Goal: Task Accomplishment & Management: Manage account settings

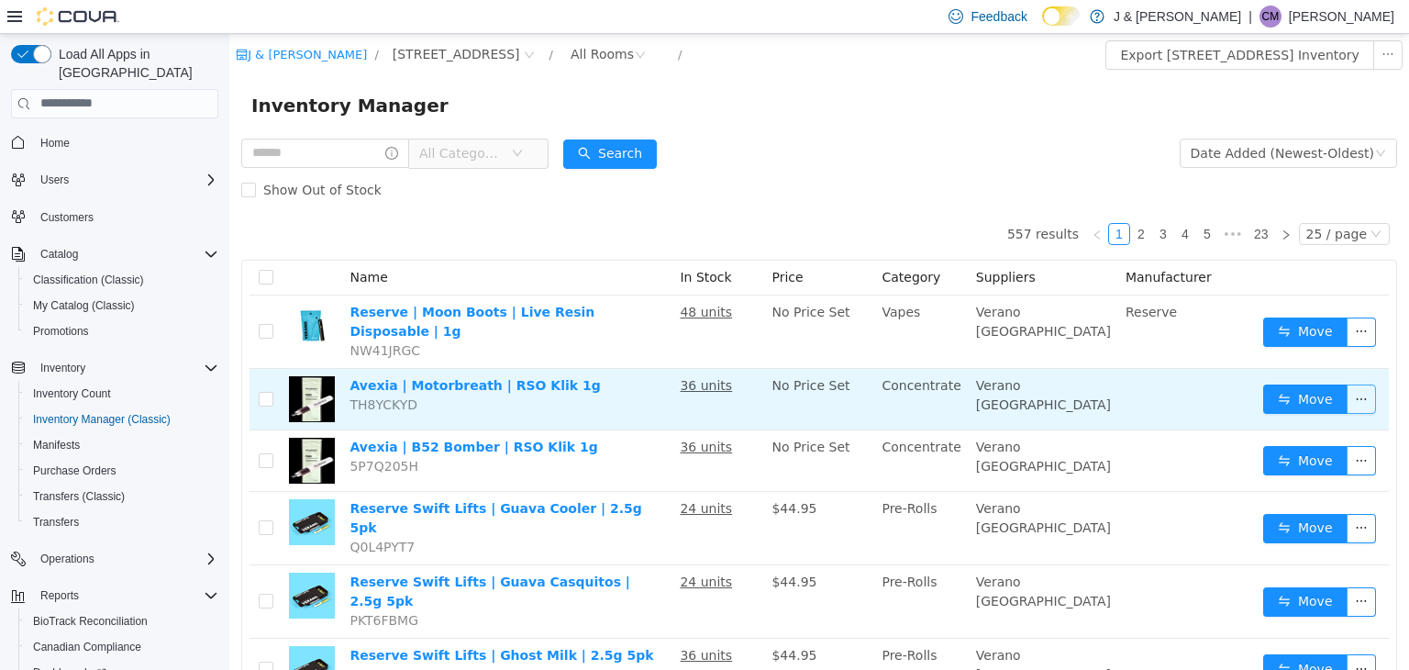
click at [1346, 383] on button "button" at bounding box center [1360, 397] width 29 height 29
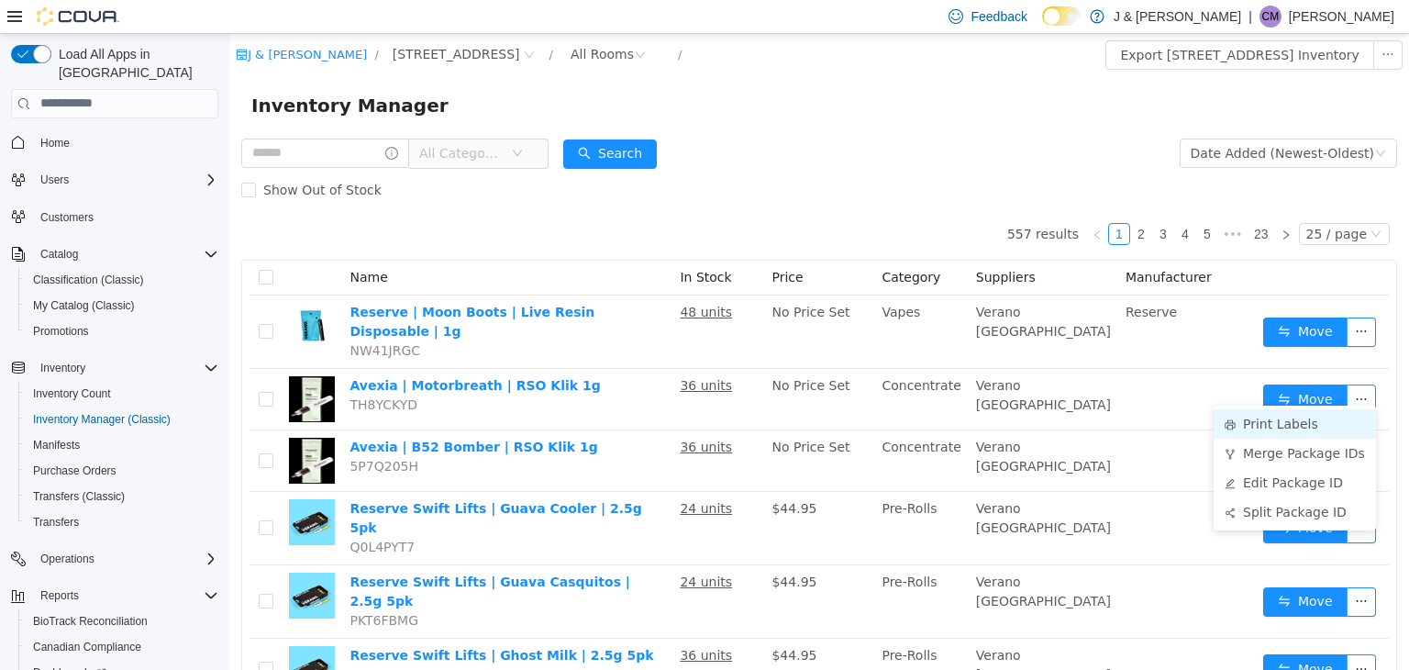
click at [1273, 421] on li "Print Labels" at bounding box center [1294, 422] width 162 height 29
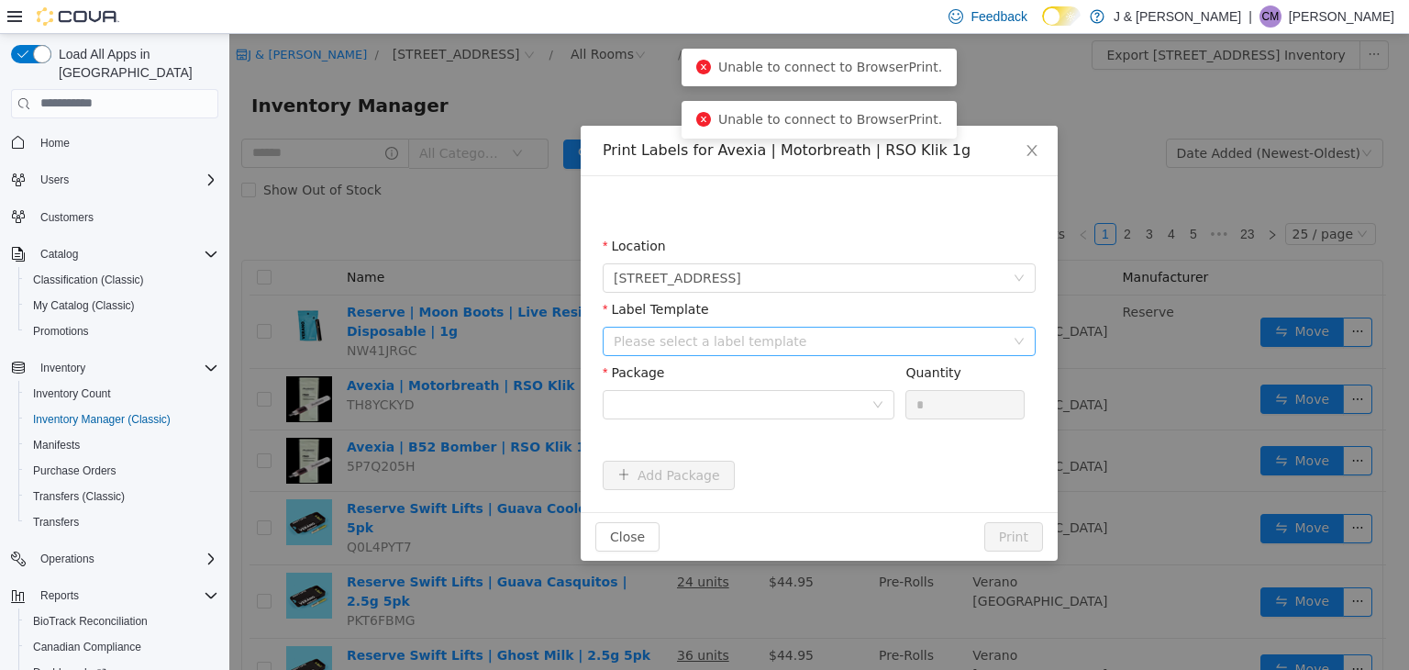
click at [759, 335] on div "Please select a label template" at bounding box center [809, 340] width 391 height 18
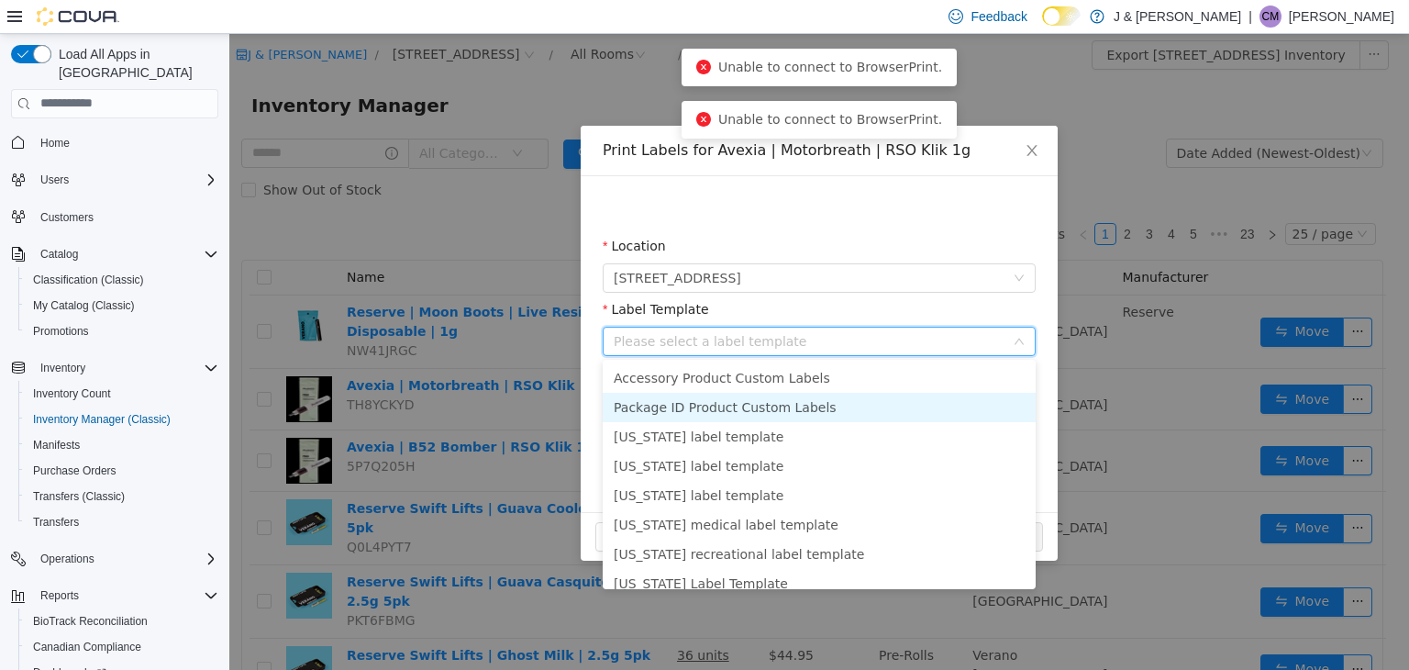
click at [764, 409] on li "Package ID Product Custom Labels" at bounding box center [819, 406] width 433 height 29
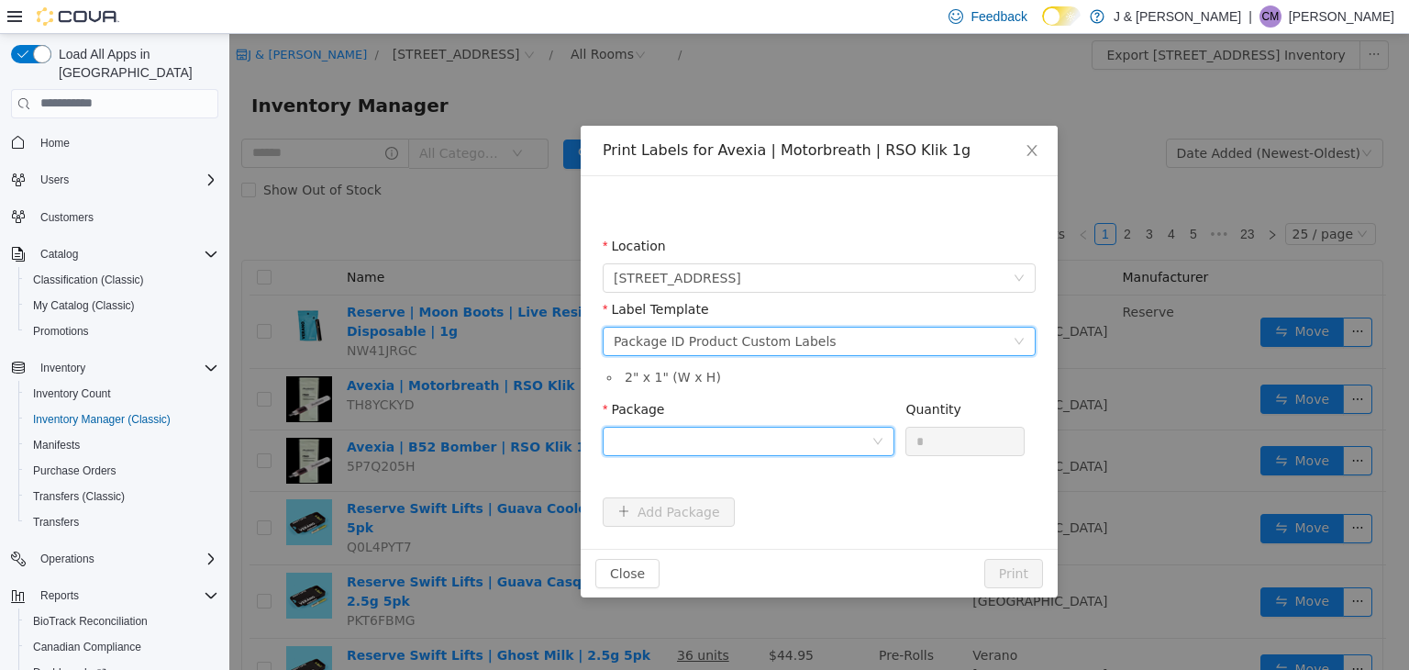
click at [675, 439] on div at bounding box center [743, 441] width 258 height 28
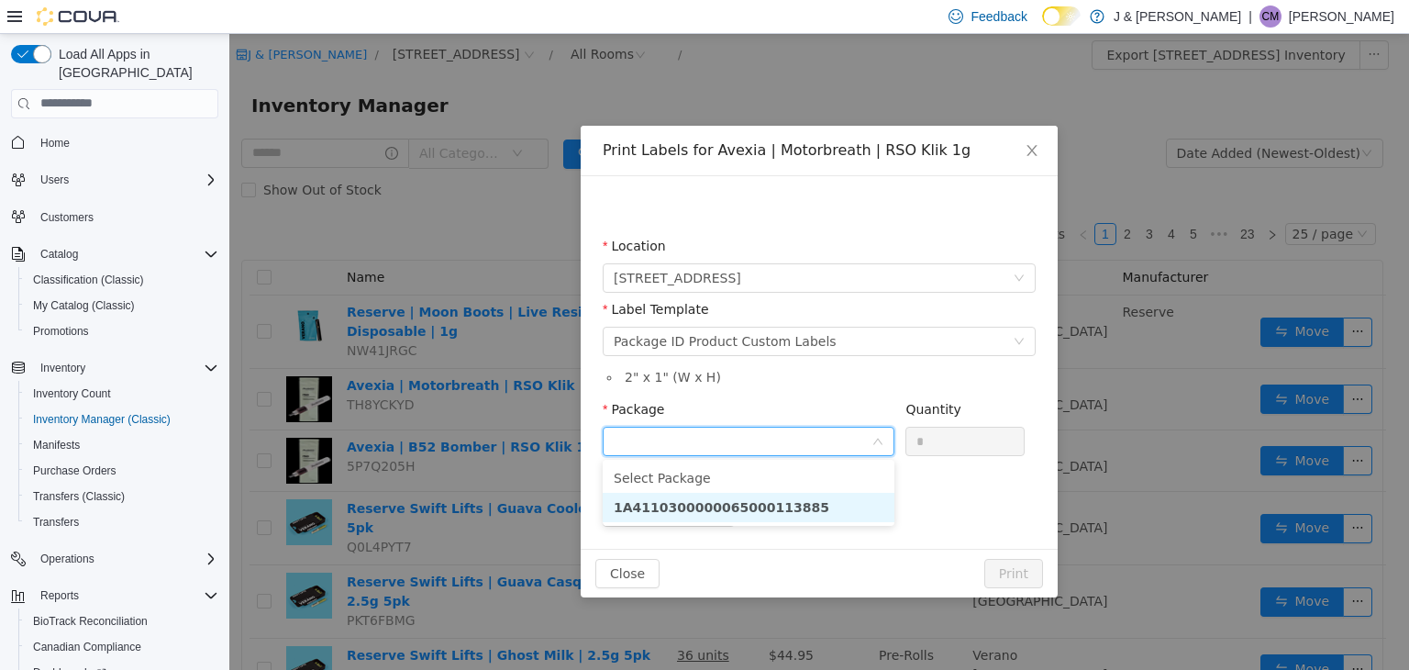
click at [664, 499] on strong "1A4110300000065000113885" at bounding box center [722, 506] width 216 height 15
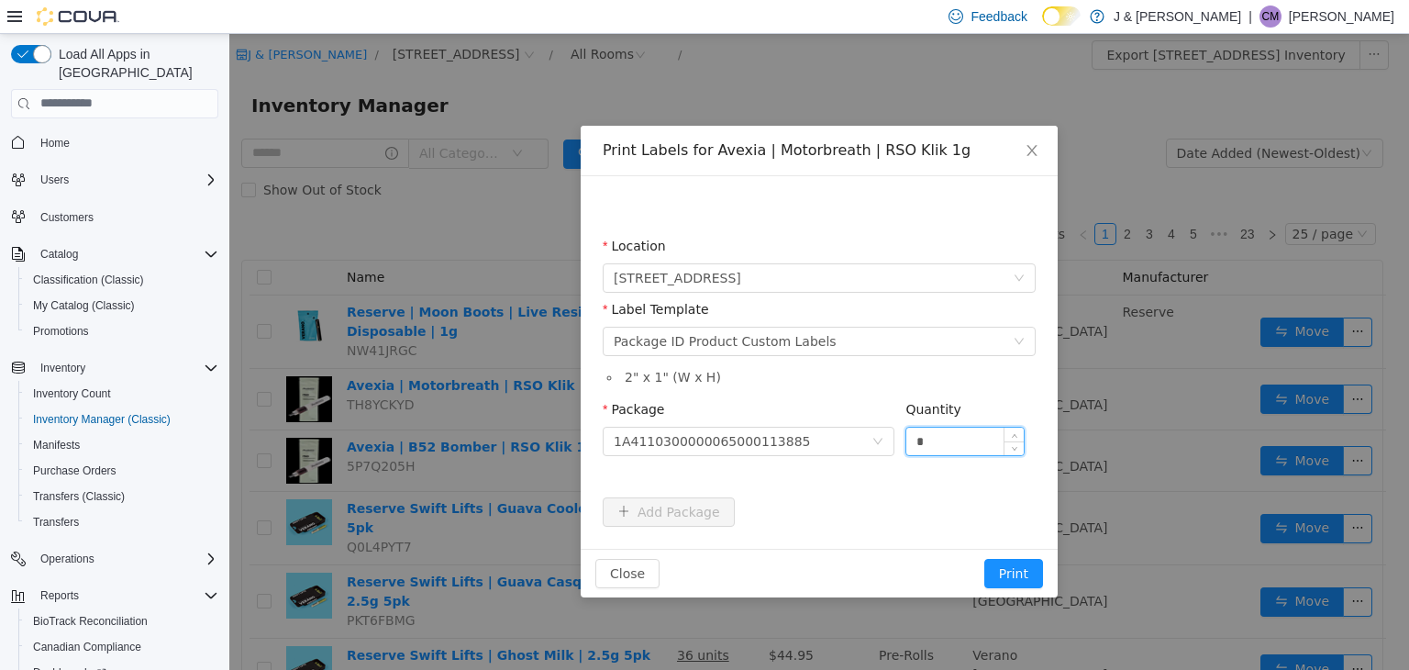
click at [946, 435] on input "*" at bounding box center [964, 441] width 117 height 28
drag, startPoint x: 946, startPoint y: 435, endPoint x: 778, endPoint y: 409, distance: 169.8
click at [778, 409] on span "Package 1A4110300000065000113885 Quantity *" at bounding box center [814, 408] width 422 height 15
type input "*"
click at [852, 399] on div "Package" at bounding box center [749, 412] width 292 height 27
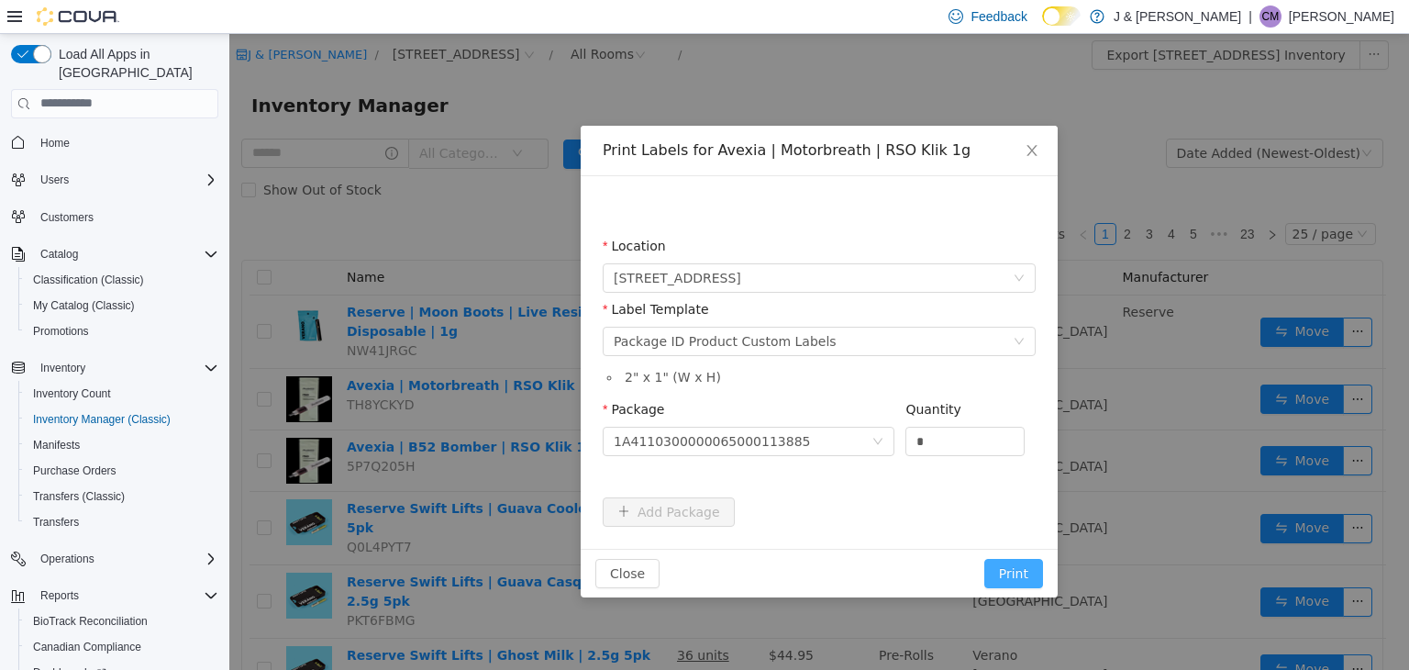
click at [1007, 572] on button "Print" at bounding box center [1013, 572] width 59 height 29
click at [1003, 575] on button "Print" at bounding box center [1013, 572] width 59 height 29
click at [1011, 582] on button "Print" at bounding box center [1013, 572] width 59 height 29
click at [615, 566] on button "Close" at bounding box center [627, 572] width 64 height 29
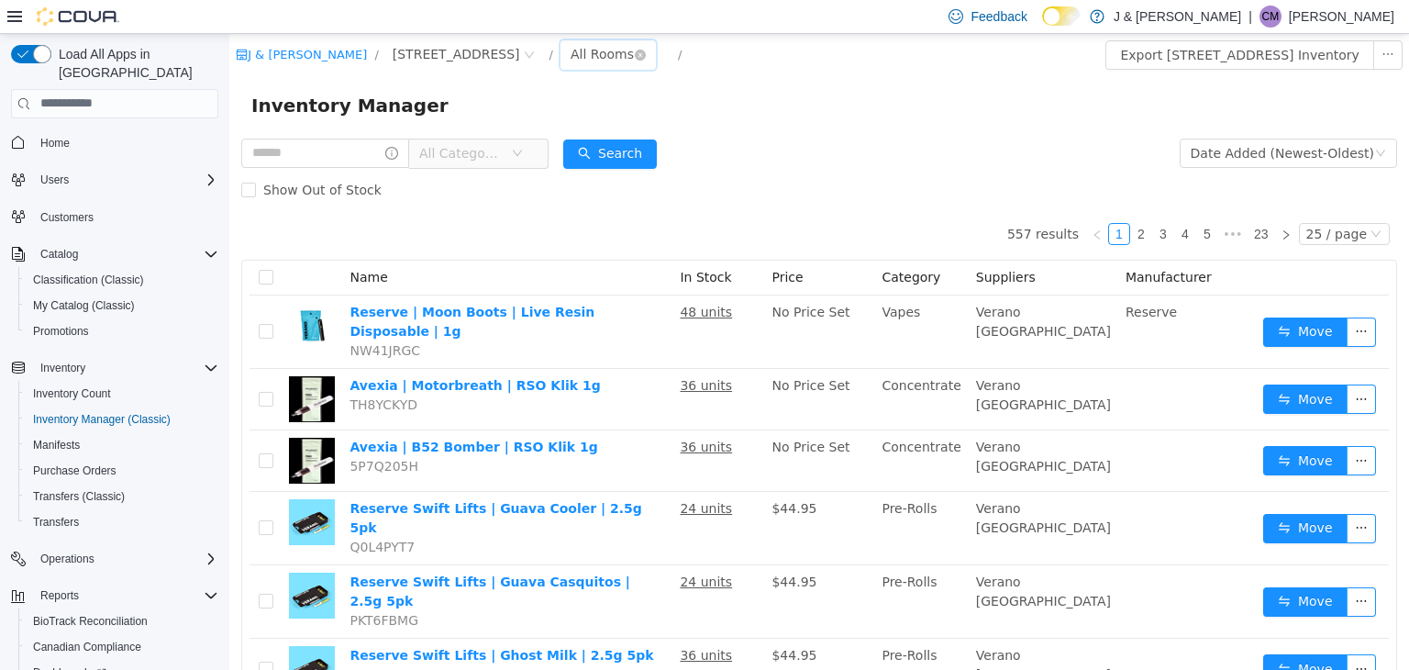
click at [576, 50] on div "All Rooms" at bounding box center [602, 53] width 63 height 28
click at [587, 157] on li "Vault - Backstock Room" at bounding box center [596, 149] width 110 height 29
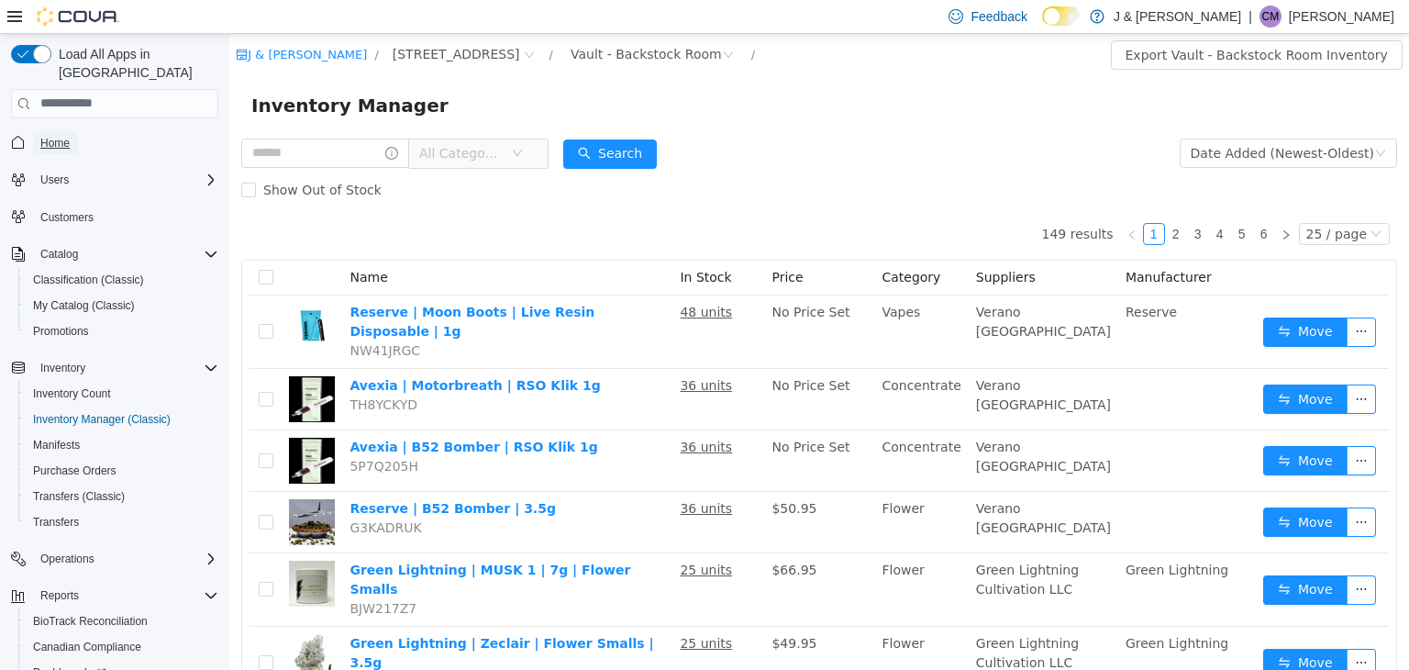
click at [43, 136] on span "Home" at bounding box center [54, 143] width 29 height 15
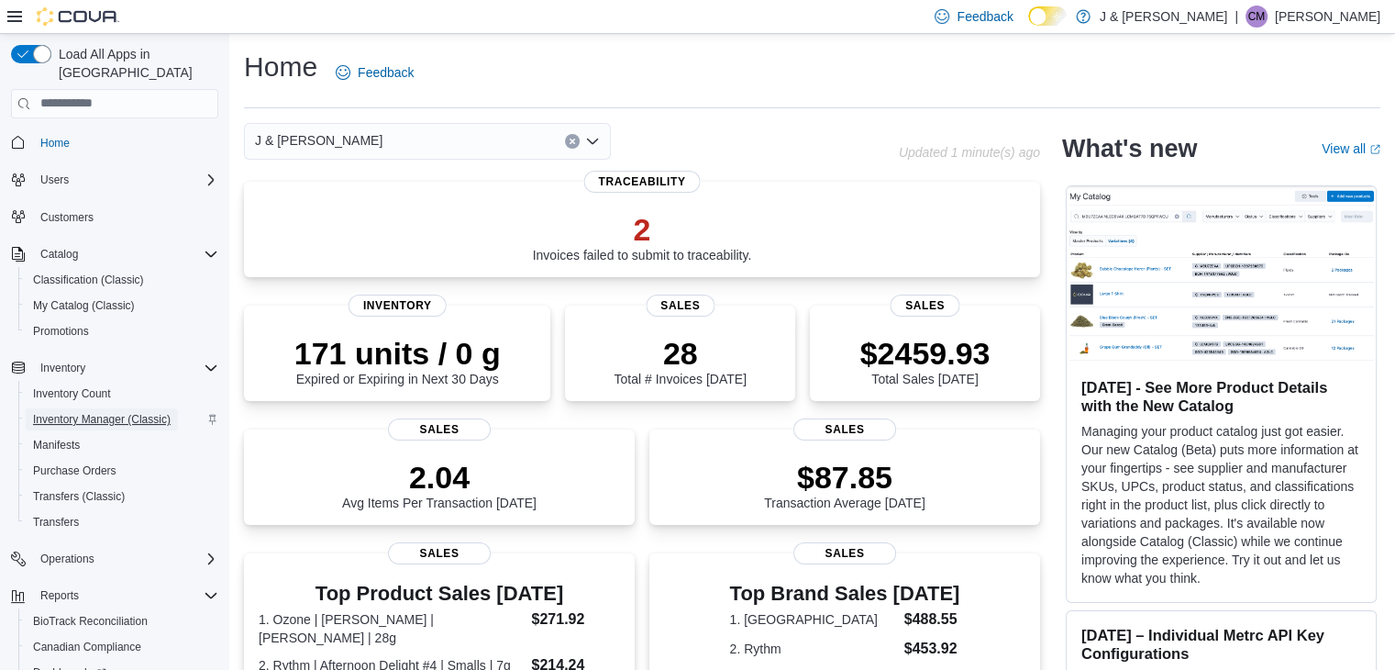
click at [92, 412] on span "Inventory Manager (Classic)" at bounding box center [102, 419] width 138 height 15
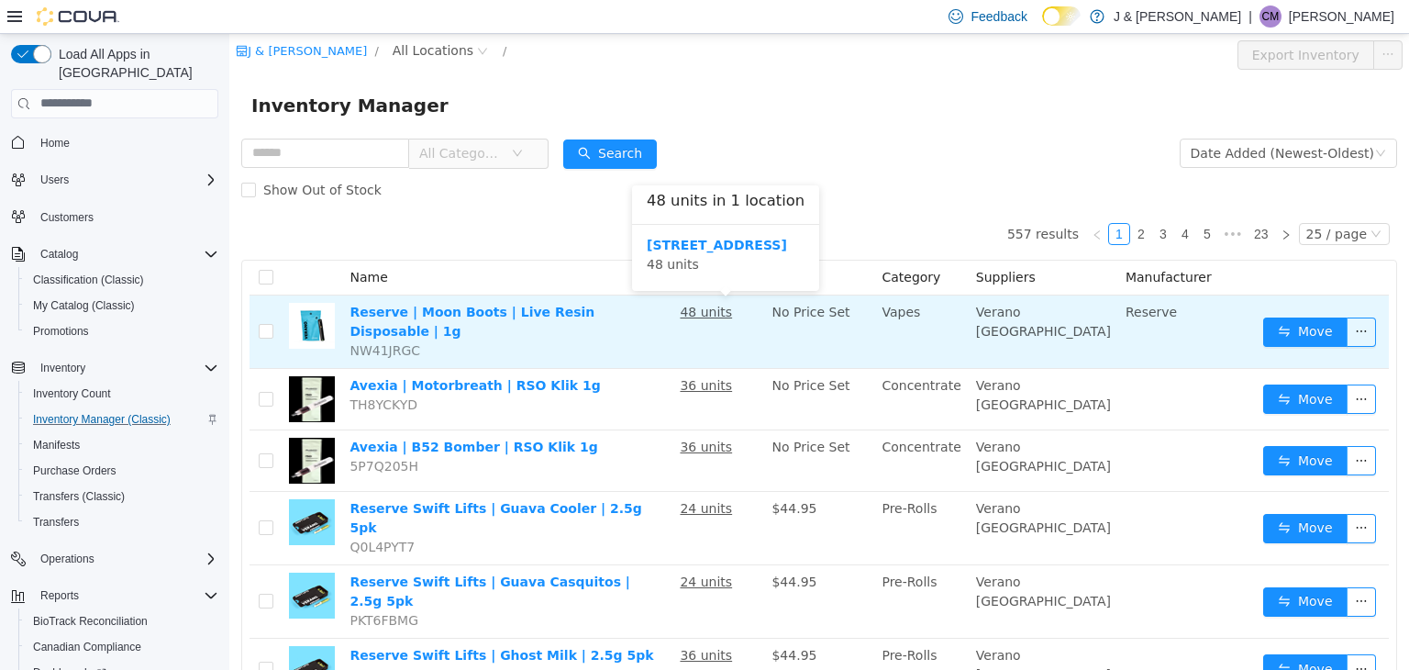
click at [728, 313] on u "48 units" at bounding box center [706, 311] width 52 height 15
click at [721, 316] on u "48 units" at bounding box center [706, 311] width 52 height 15
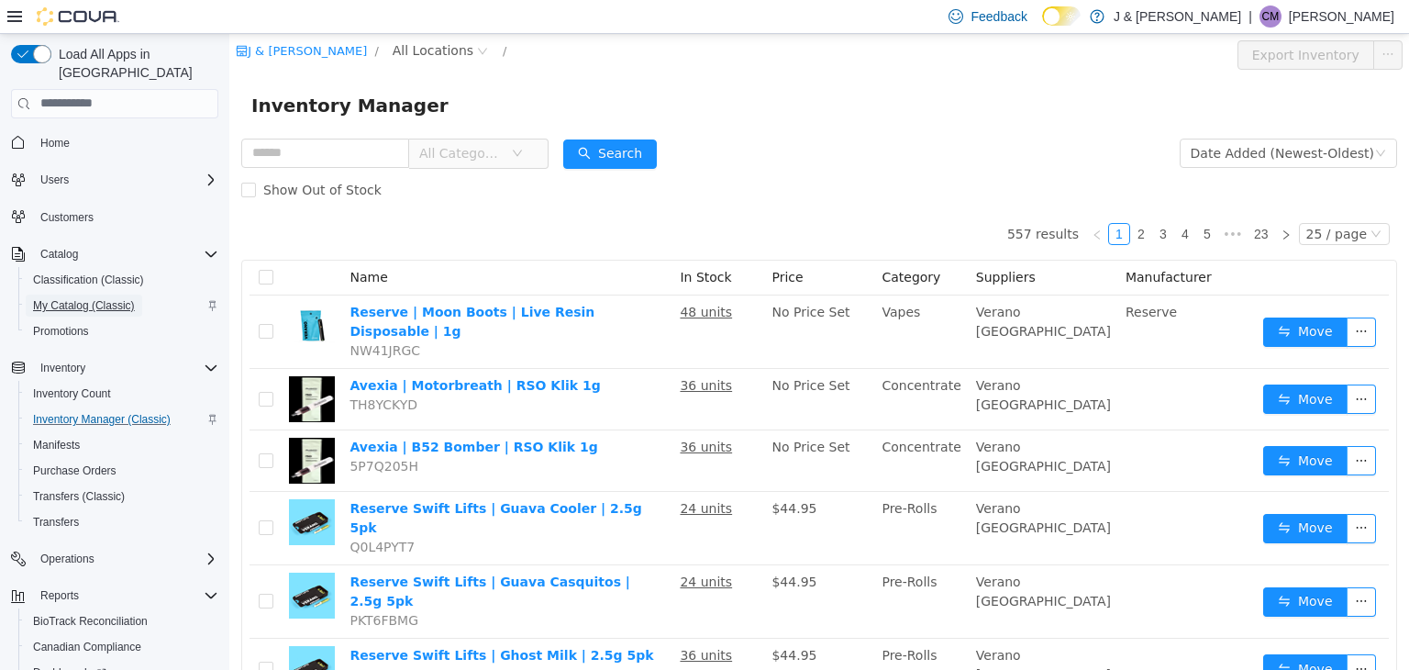
click at [107, 298] on span "My Catalog (Classic)" at bounding box center [84, 305] width 102 height 15
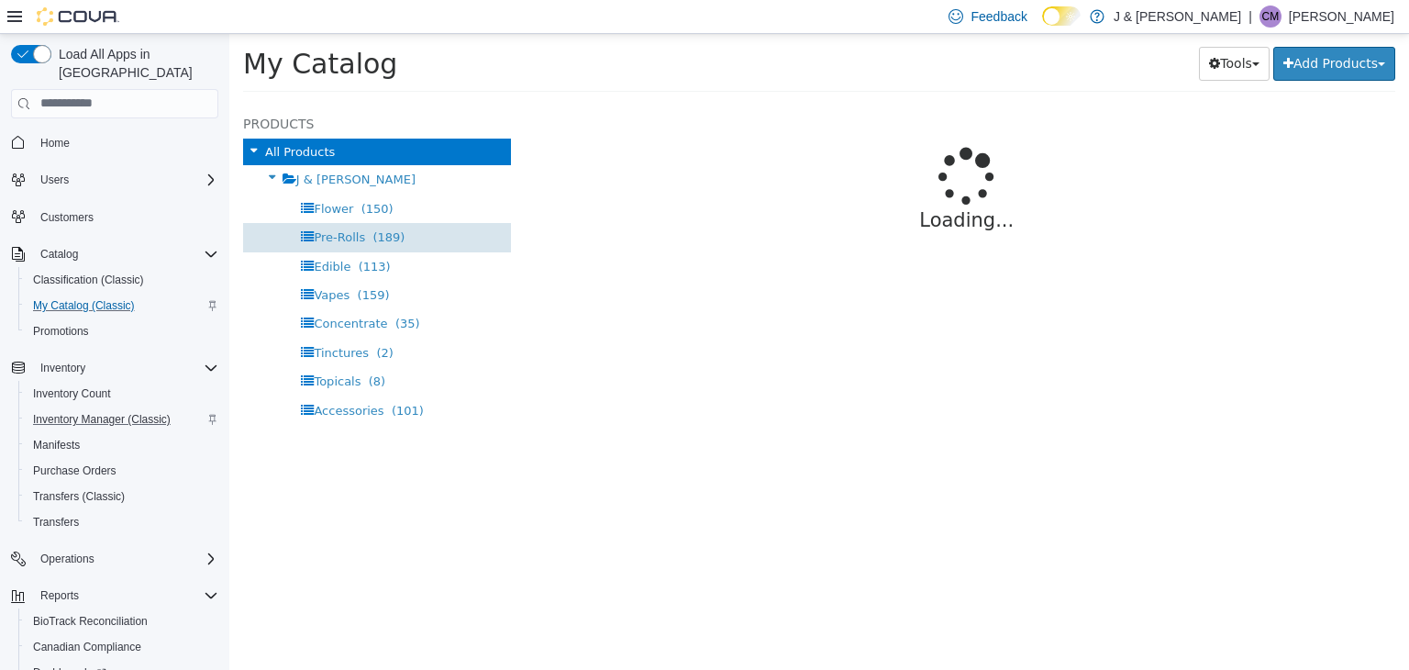
select select "**********"
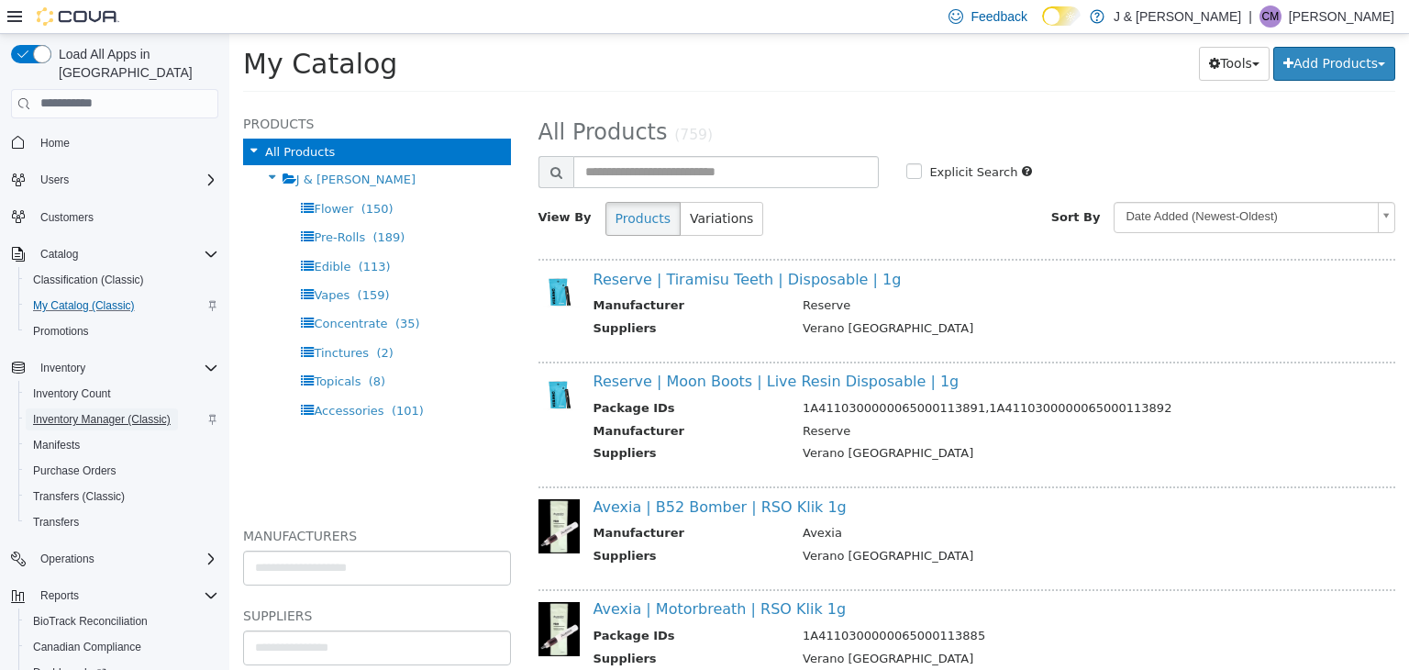
click at [87, 412] on span "Inventory Manager (Classic)" at bounding box center [102, 419] width 138 height 15
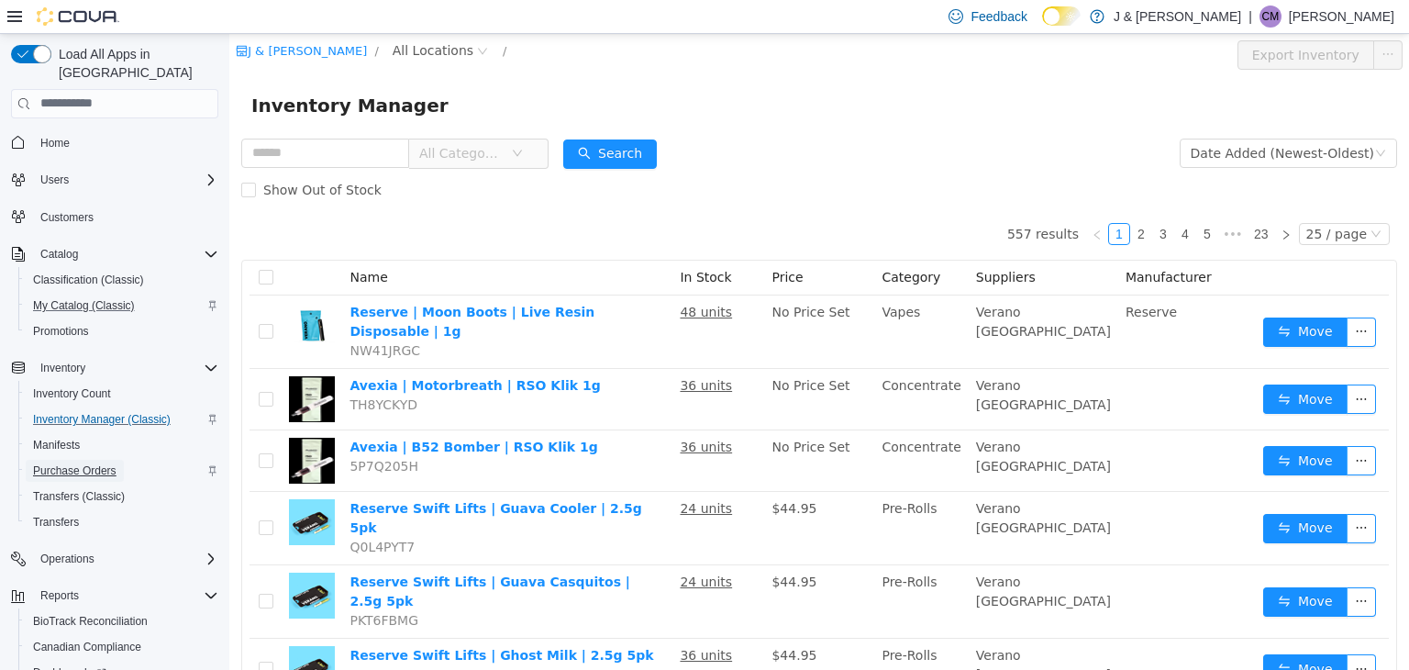
click at [74, 460] on span "Purchase Orders" at bounding box center [74, 471] width 83 height 22
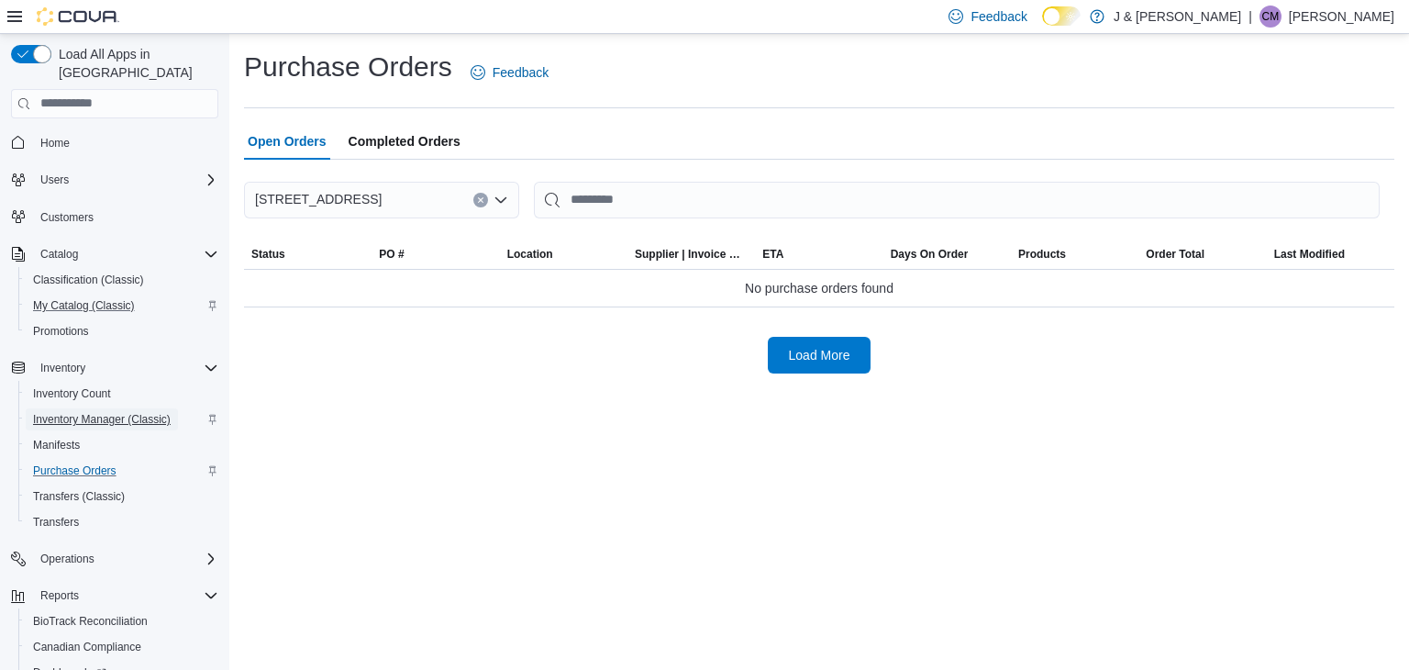
click at [95, 412] on span "Inventory Manager (Classic)" at bounding box center [102, 419] width 138 height 15
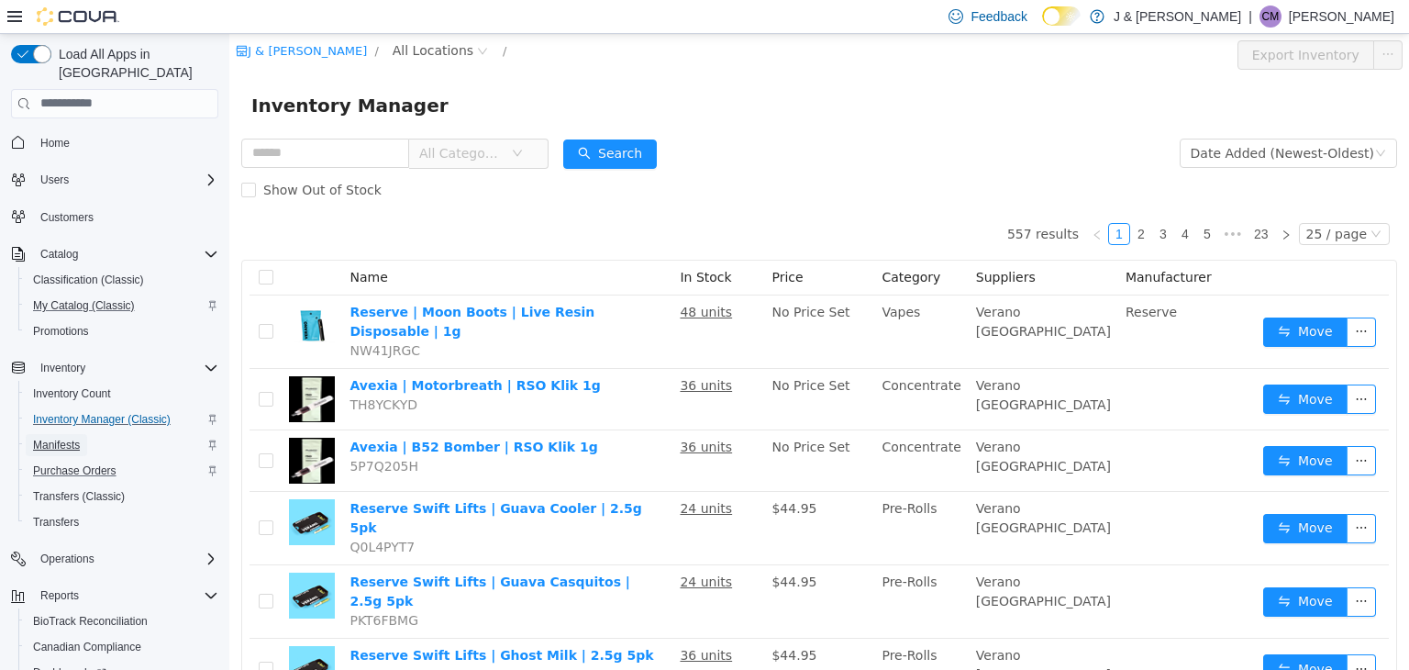
click at [68, 438] on span "Manifests" at bounding box center [56, 445] width 47 height 15
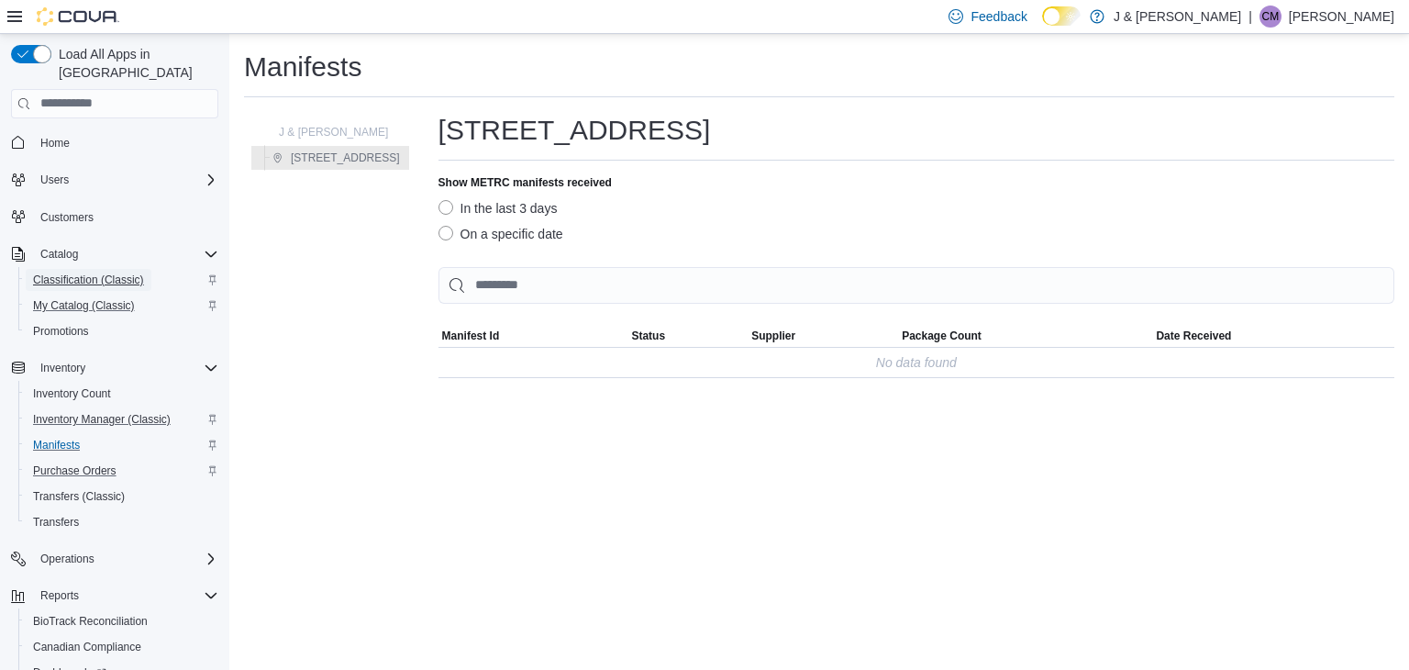
click at [110, 272] on span "Classification (Classic)" at bounding box center [88, 279] width 111 height 15
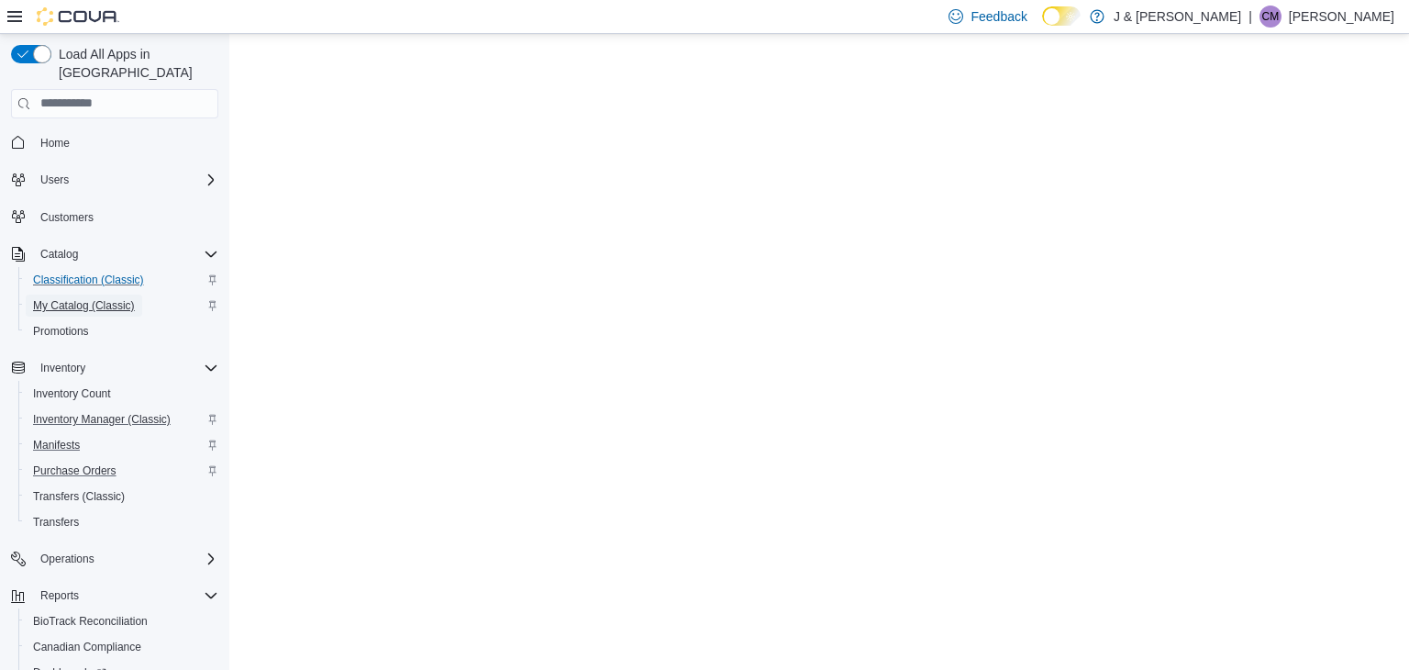
click at [106, 298] on span "My Catalog (Classic)" at bounding box center [84, 305] width 102 height 15
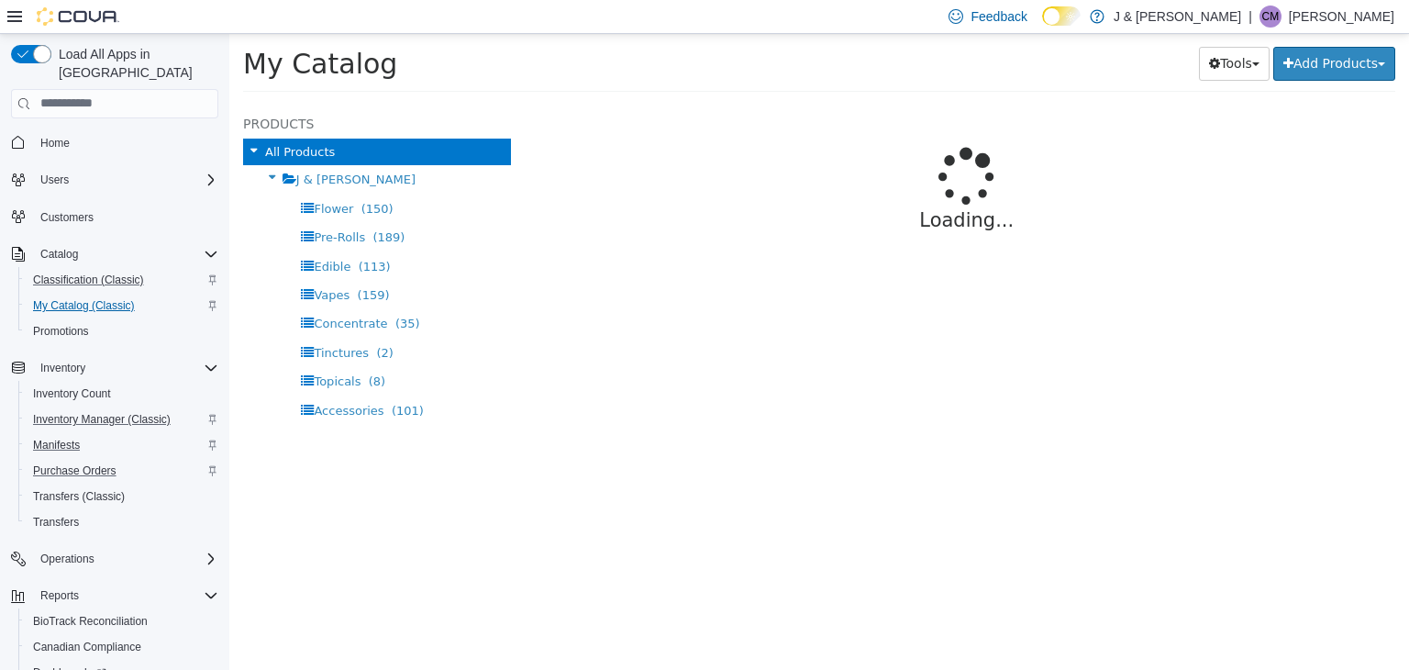
select select "**********"
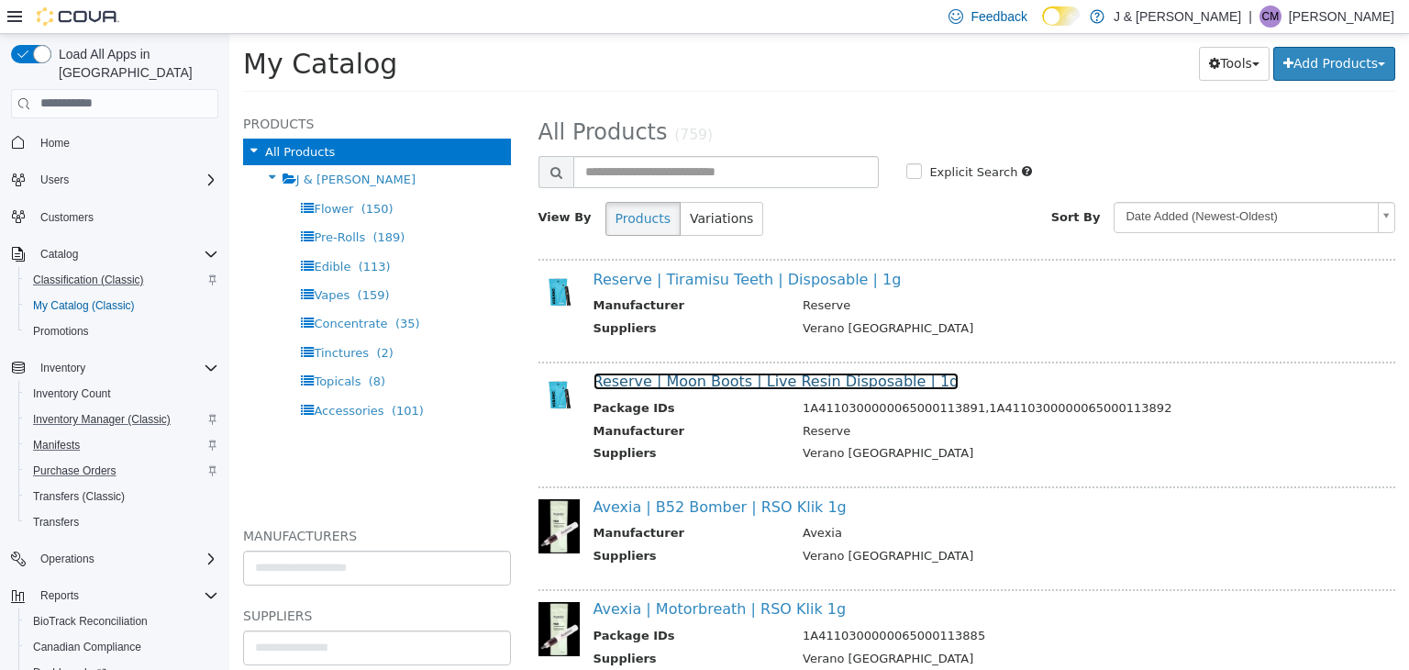
click at [866, 375] on link "Reserve | Moon Boots | Live Resin Disposable | 1g" at bounding box center [776, 379] width 366 height 17
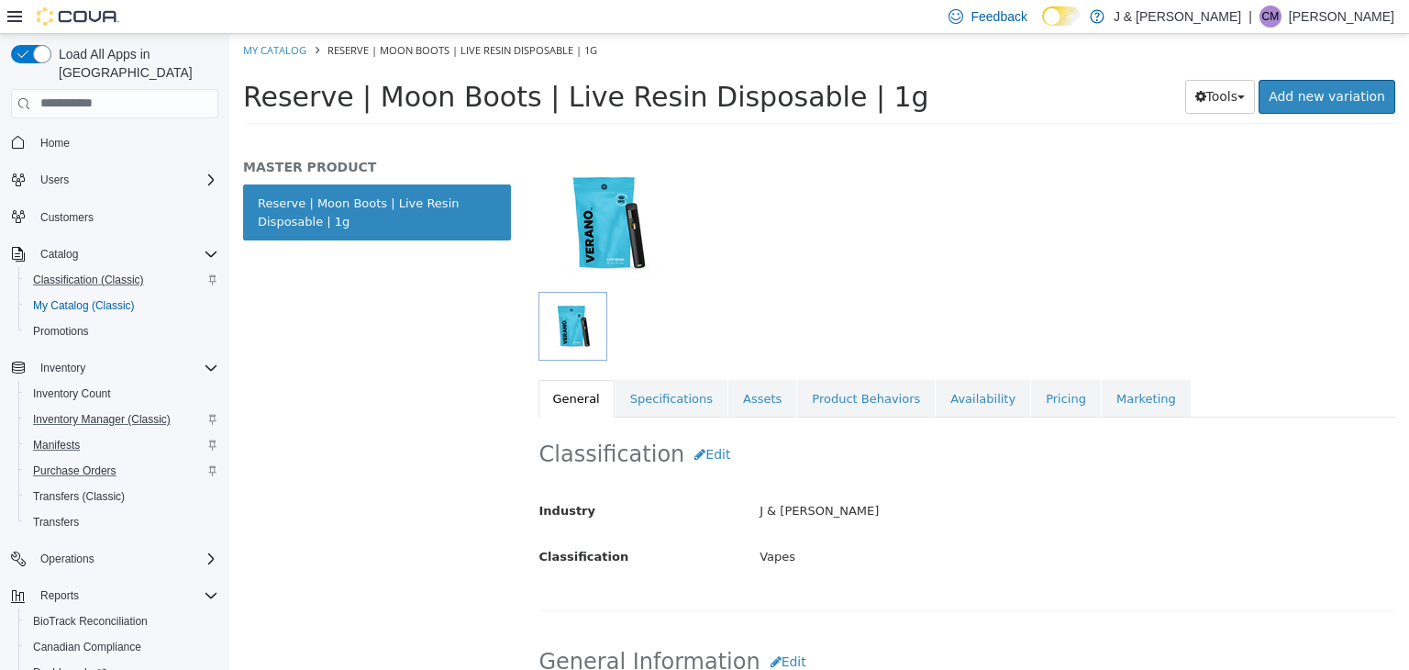
scroll to position [94, 0]
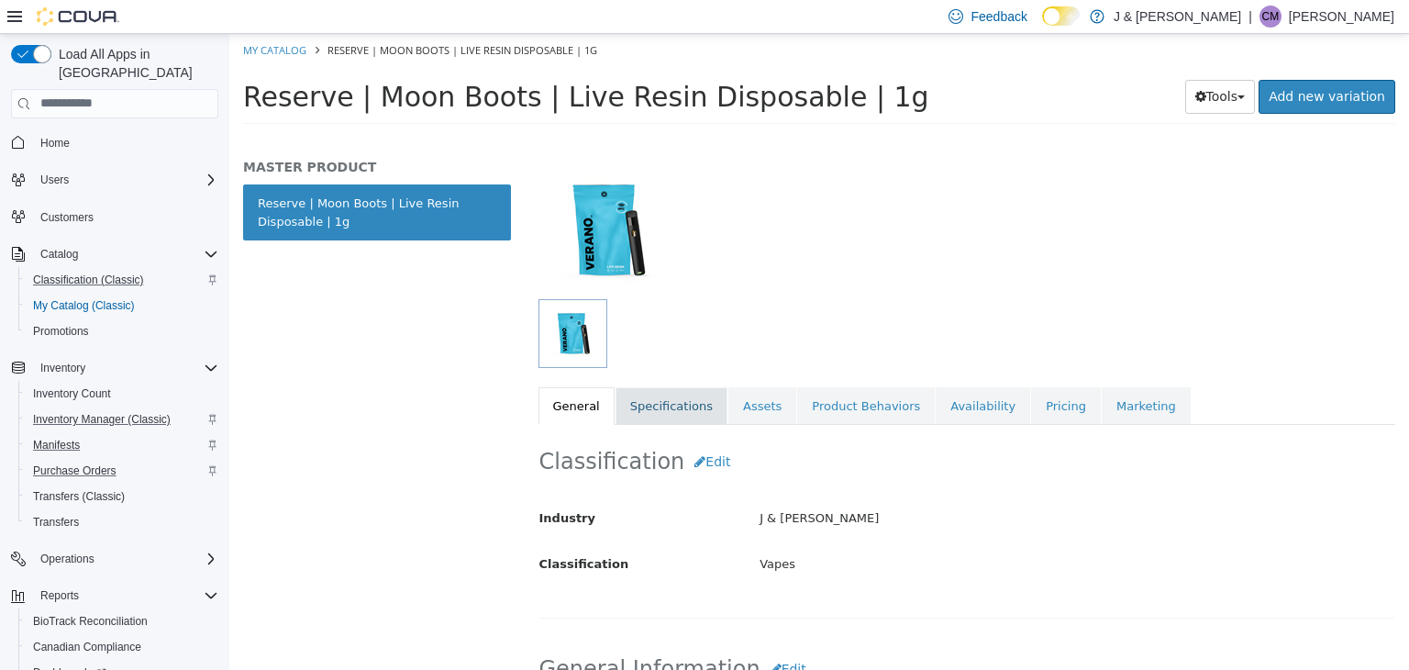
click at [638, 390] on link "Specifications" at bounding box center [671, 405] width 112 height 39
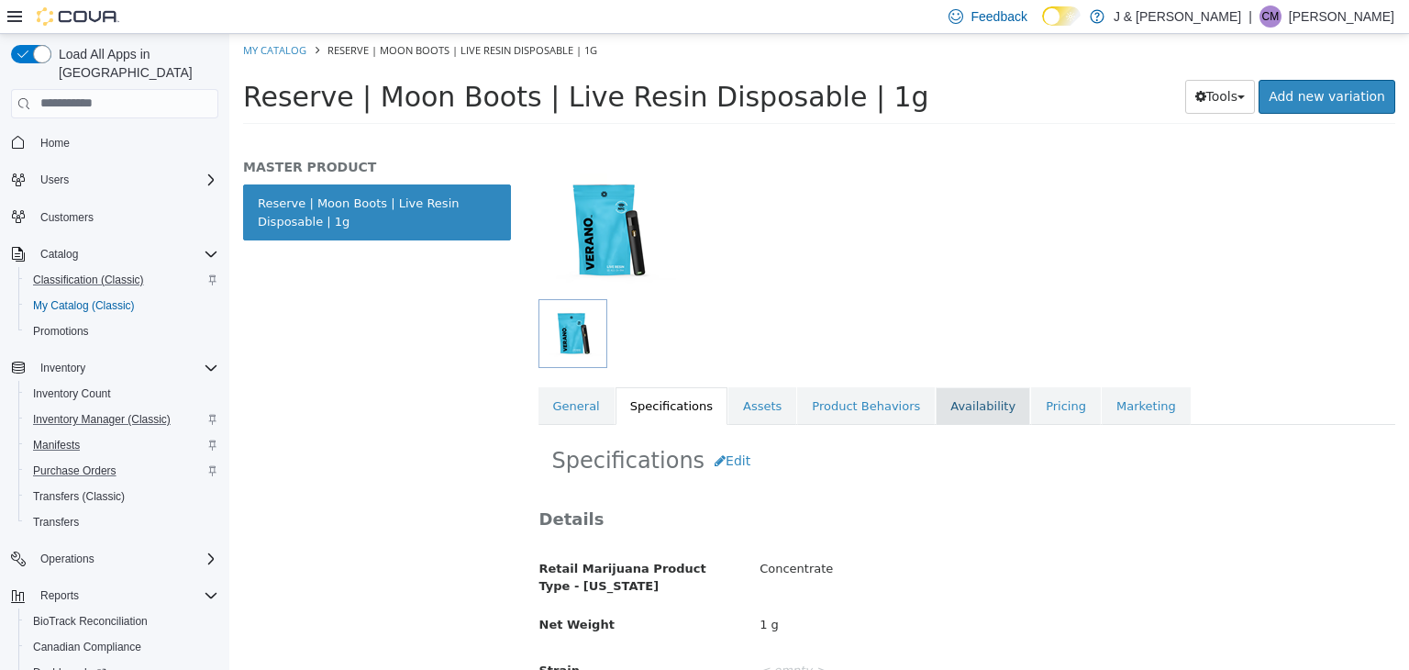
click at [967, 396] on link "Availability" at bounding box center [983, 405] width 94 height 39
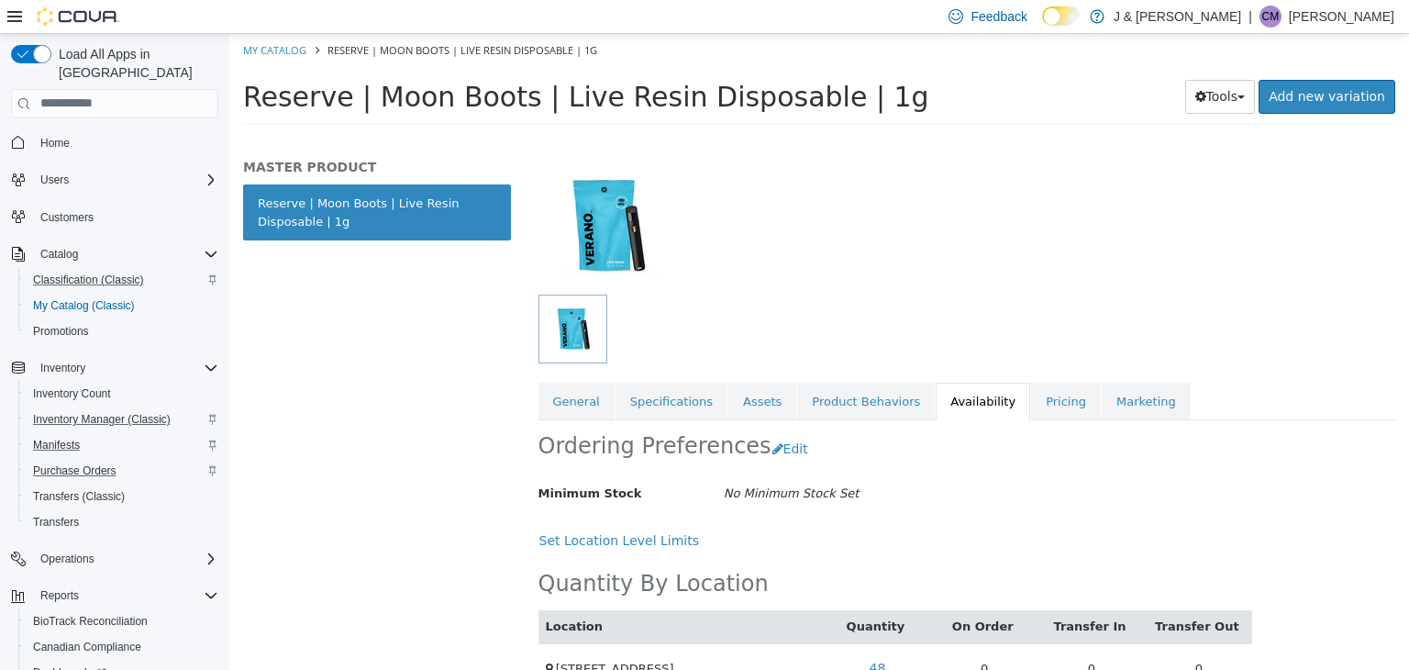
scroll to position [139, 0]
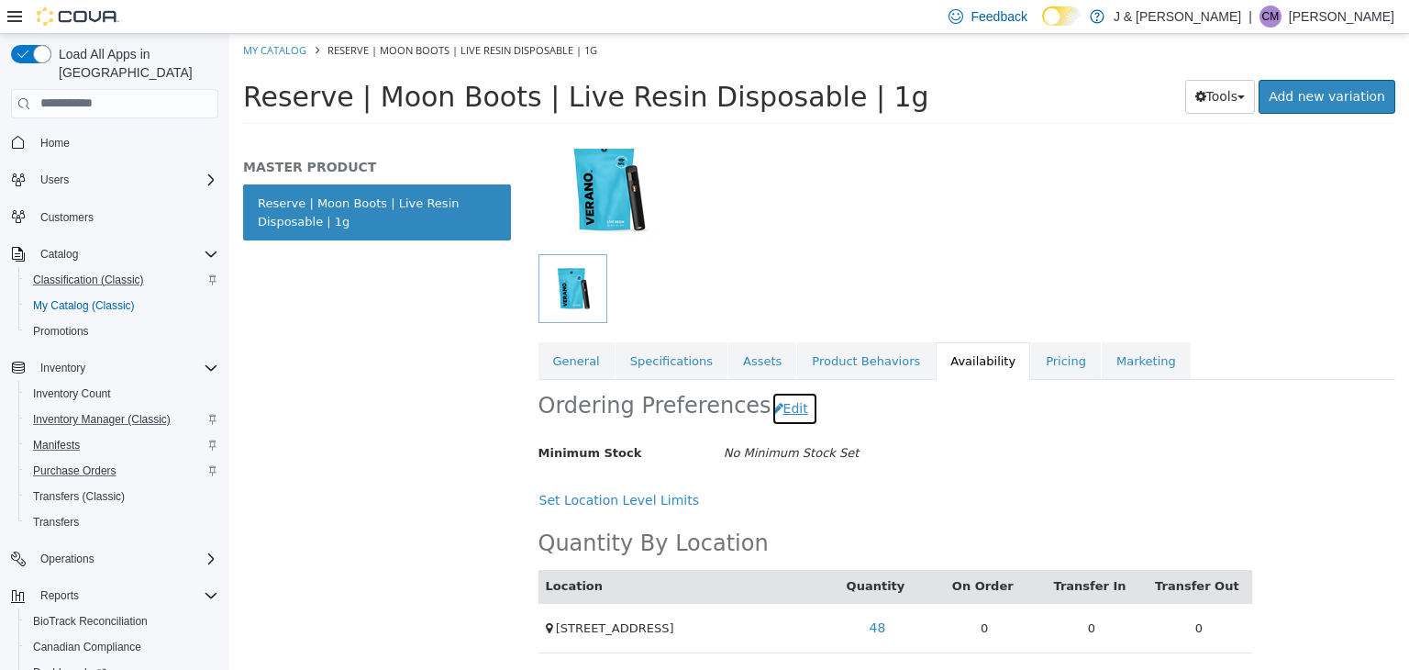
click at [772, 403] on icon "button" at bounding box center [777, 407] width 11 height 13
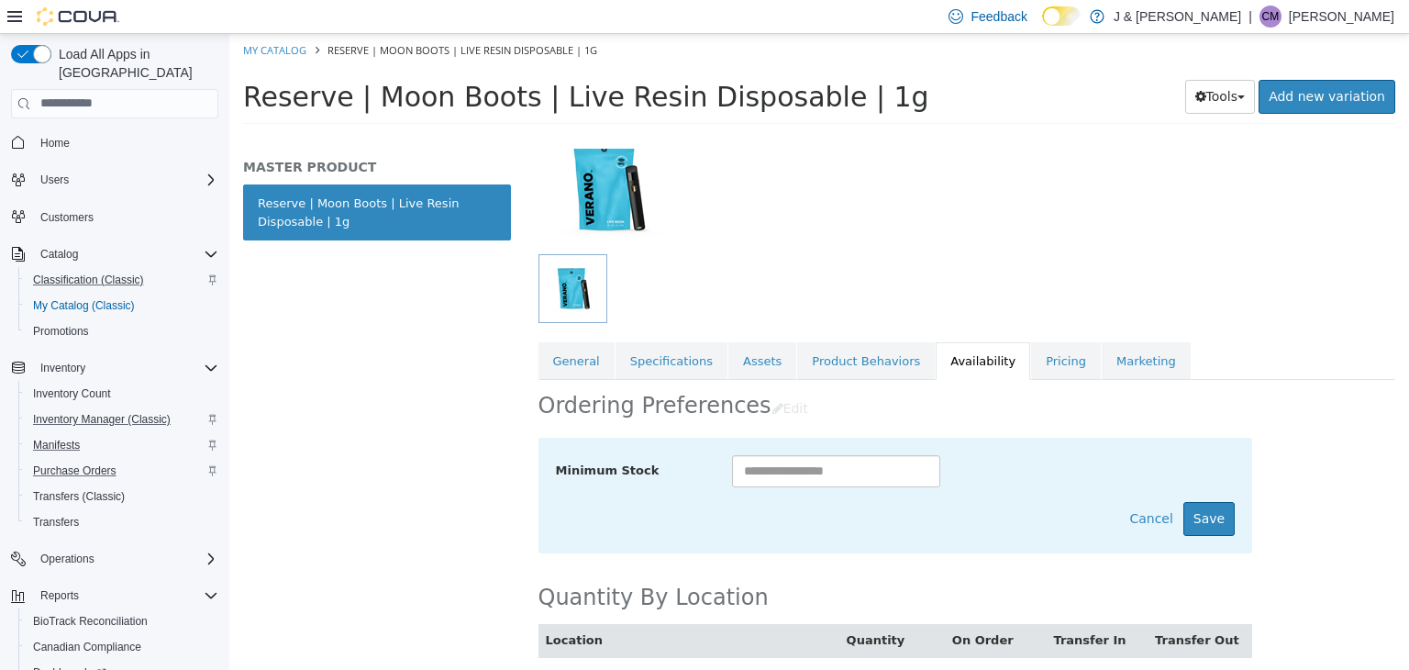
scroll to position [194, 0]
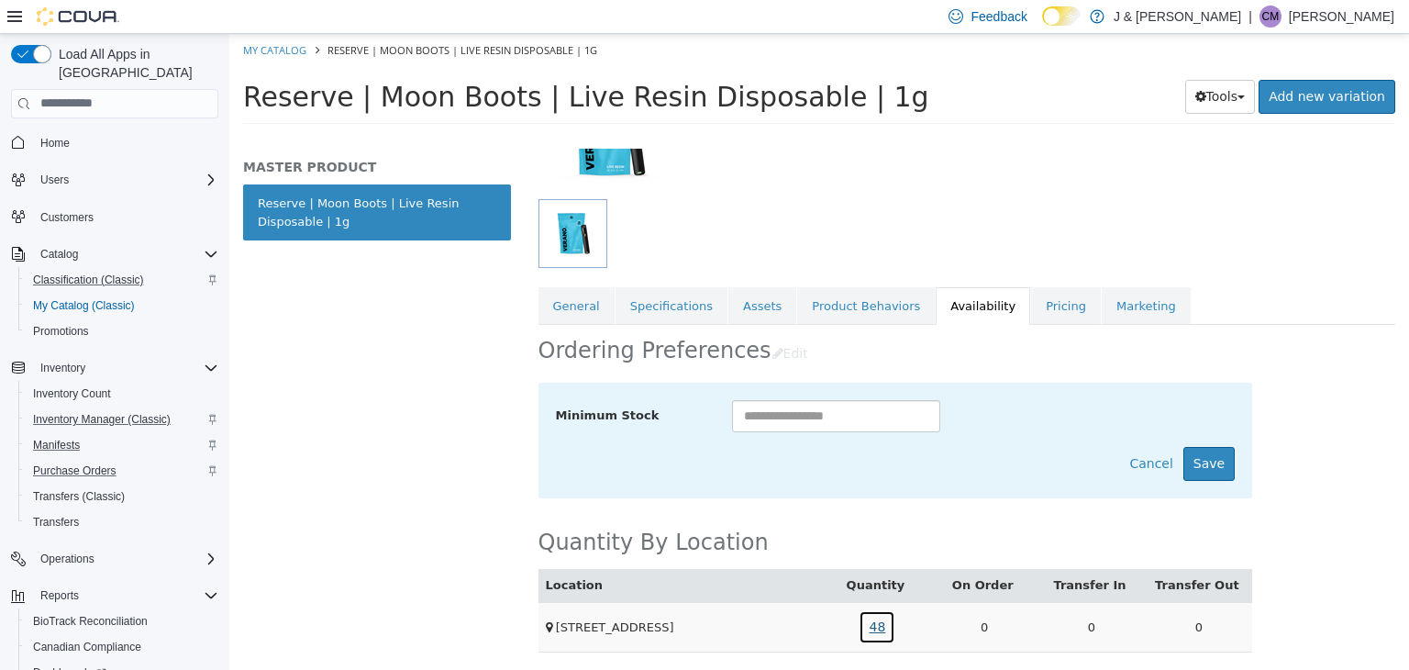
click at [874, 619] on link "48" at bounding box center [877, 626] width 37 height 34
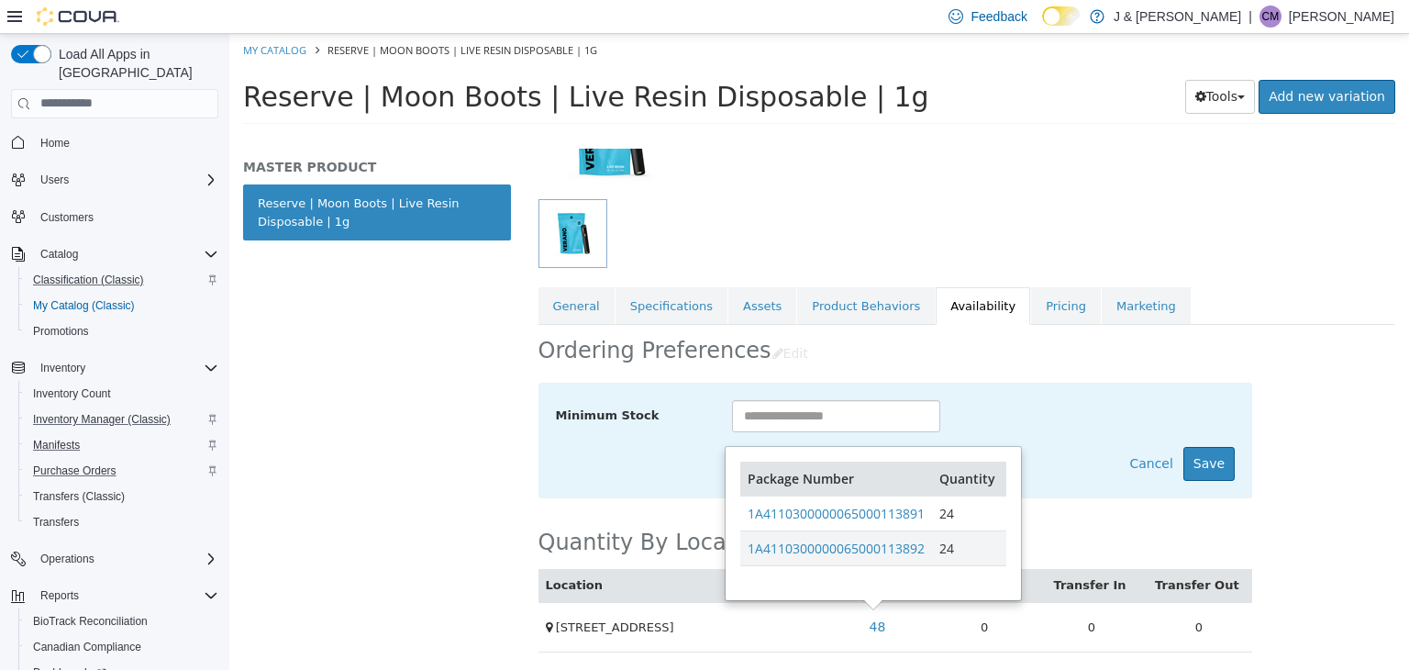
click at [378, 387] on div "MASTER PRODUCT Reserve | Moon Boots | Live Resin Disposable | 1g" at bounding box center [376, 409] width 295 height 522
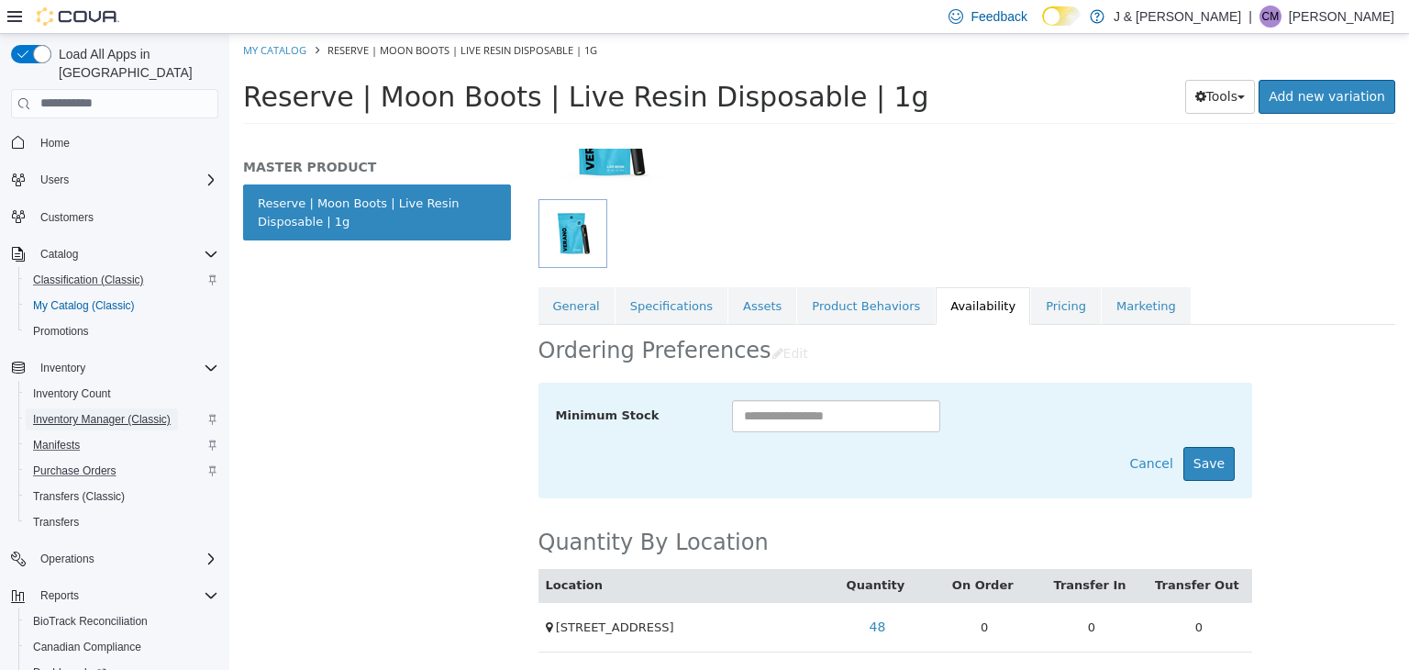
click at [57, 412] on span "Inventory Manager (Classic)" at bounding box center [102, 419] width 138 height 15
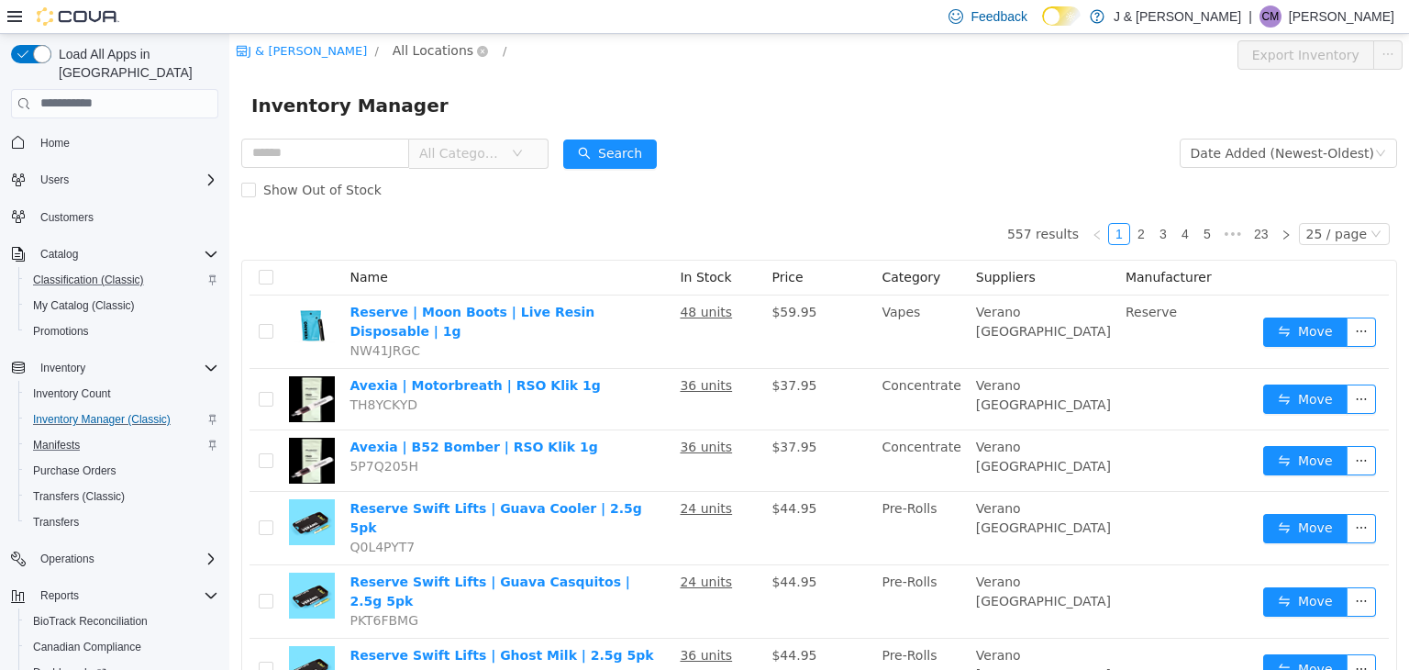
click at [408, 53] on span "All Locations" at bounding box center [433, 49] width 81 height 20
click at [440, 147] on span "[STREET_ADDRESS]" at bounding box center [456, 148] width 127 height 15
click at [582, 53] on div "All Rooms" at bounding box center [602, 53] width 63 height 28
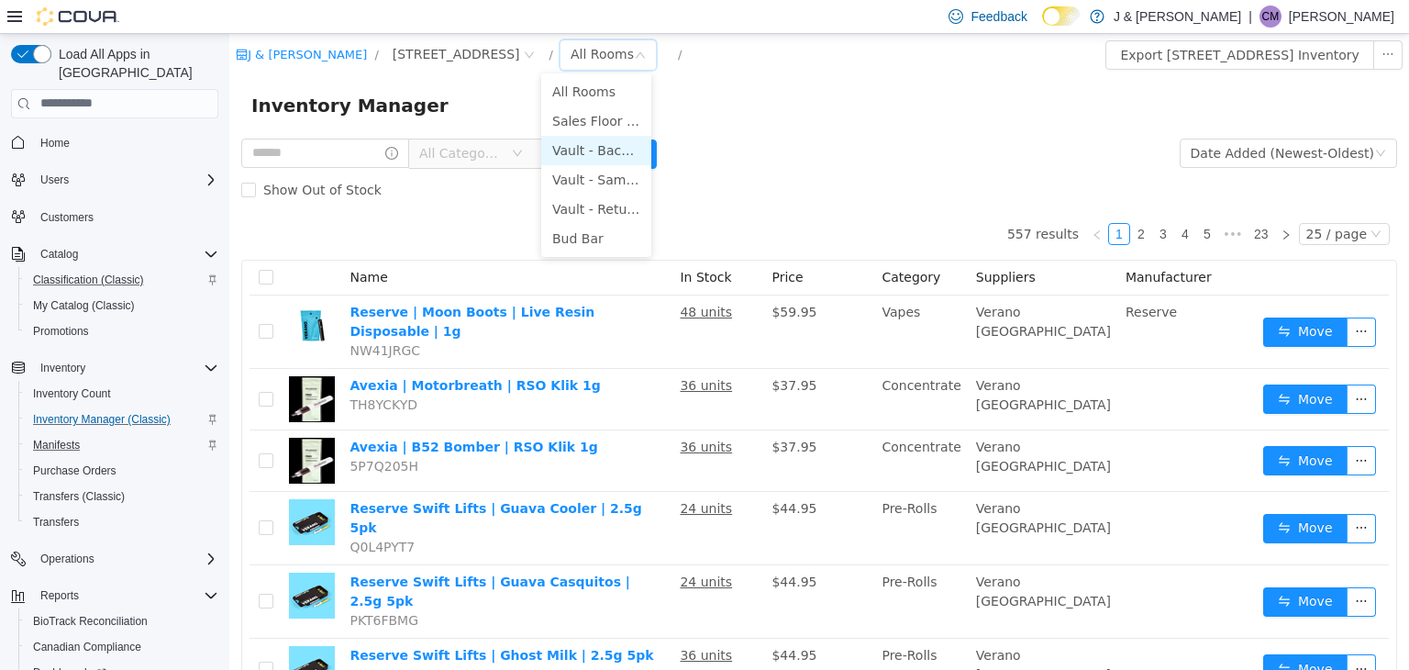
click at [598, 152] on li "Vault - Backstock Room" at bounding box center [596, 149] width 110 height 29
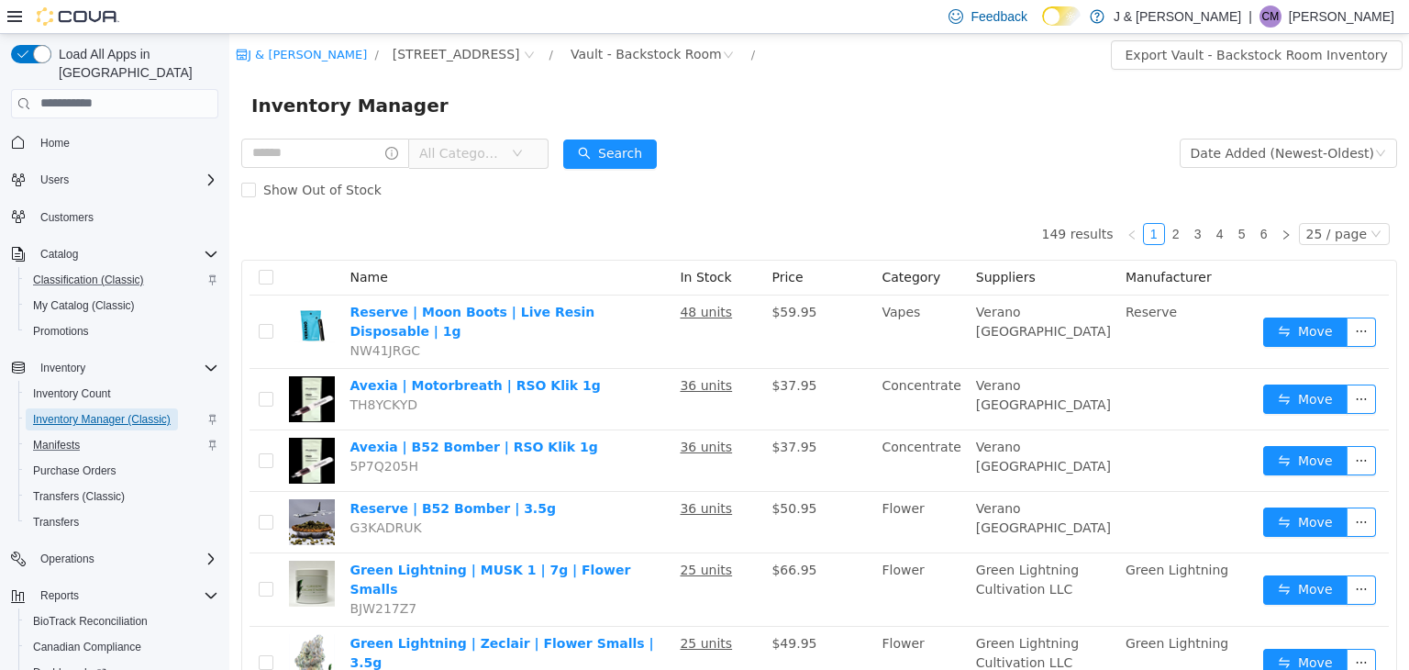
click at [134, 412] on span "Inventory Manager (Classic)" at bounding box center [102, 419] width 138 height 15
click at [286, 158] on input "text" at bounding box center [325, 152] width 168 height 29
type input "******"
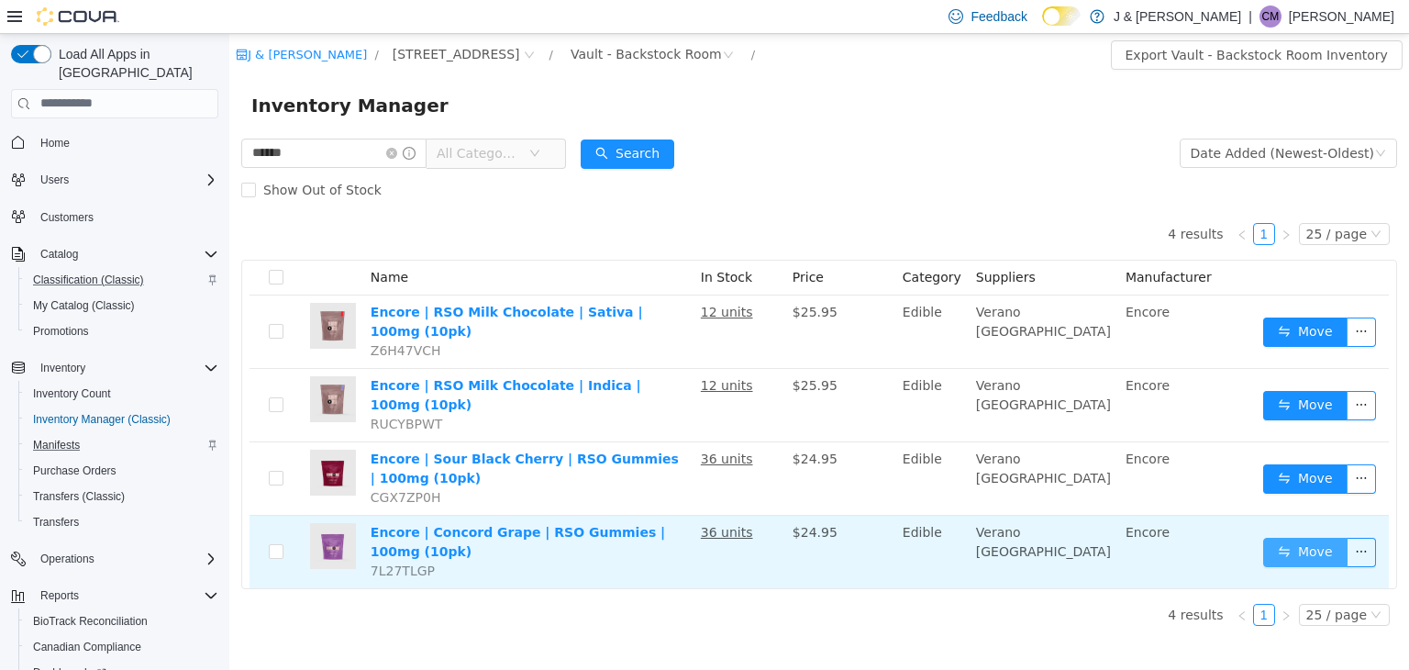
click at [1305, 537] on button "Move" at bounding box center [1305, 551] width 84 height 29
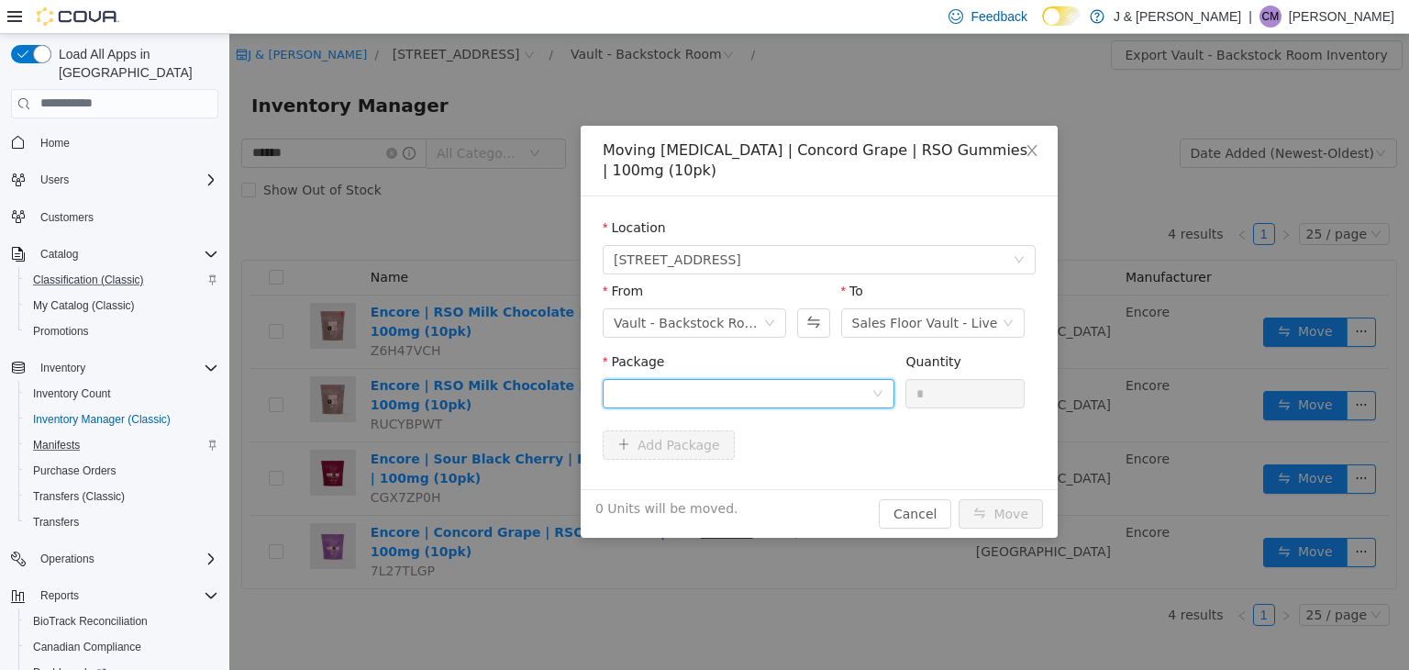
click at [733, 379] on div at bounding box center [743, 393] width 258 height 28
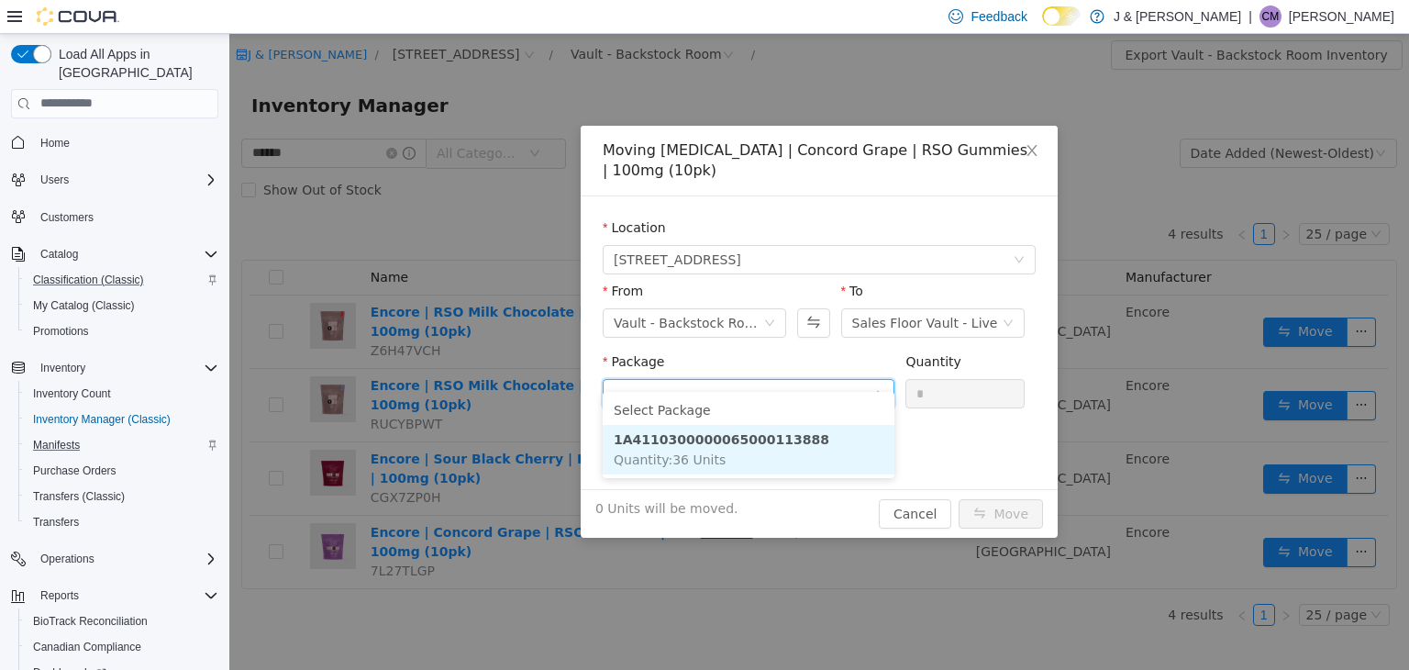
click at [726, 459] on li "1A4110300000065000113888 Quantity : 36 Units" at bounding box center [749, 449] width 292 height 50
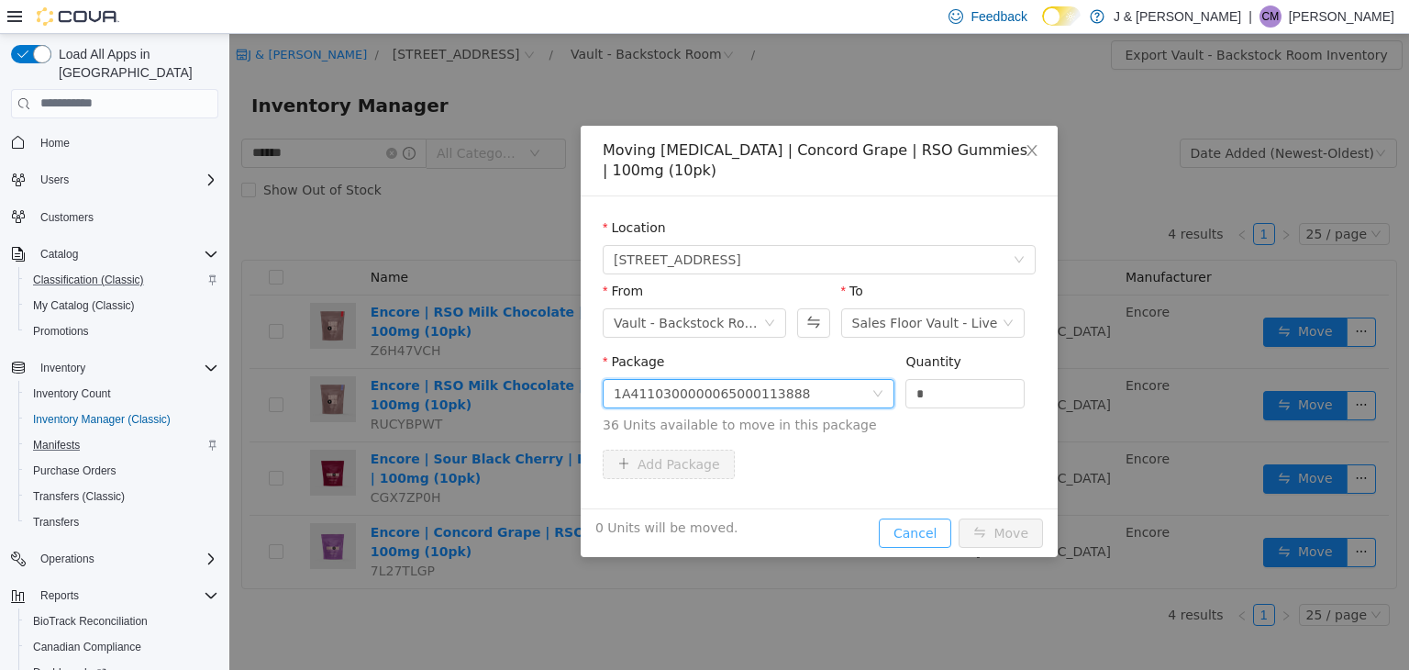
click at [936, 517] on button "Cancel" at bounding box center [915, 531] width 72 height 29
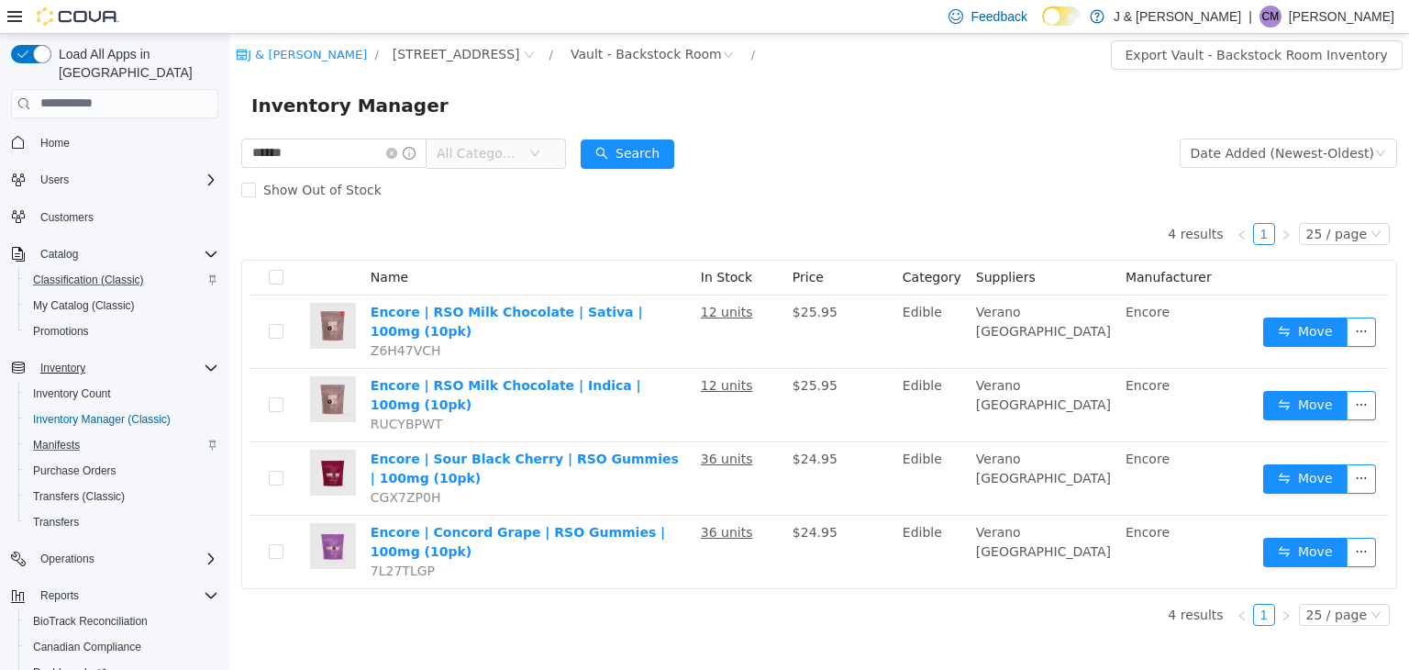
click at [205, 360] on icon "Complex example" at bounding box center [211, 367] width 15 height 15
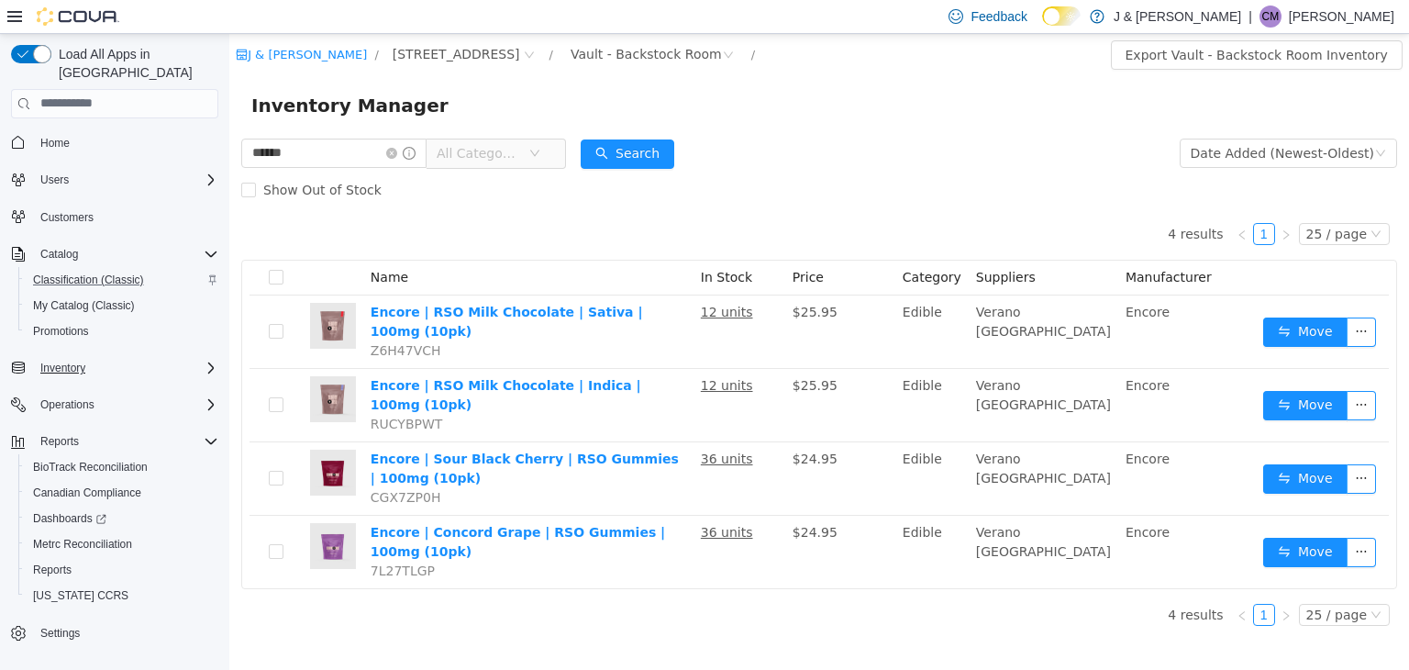
click at [205, 360] on icon "Complex example" at bounding box center [211, 367] width 15 height 15
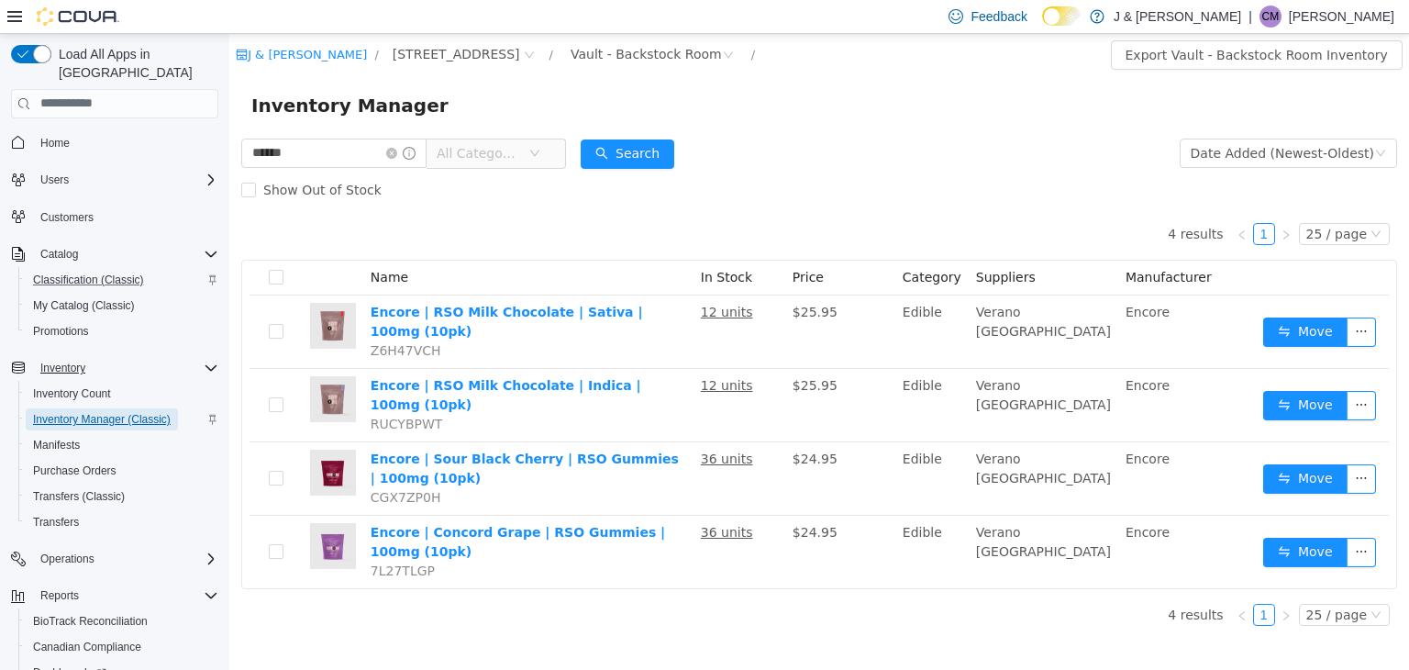
click at [62, 412] on span "Inventory Manager (Classic)" at bounding box center [102, 419] width 138 height 15
click at [397, 156] on icon "icon: close-circle" at bounding box center [391, 152] width 11 height 11
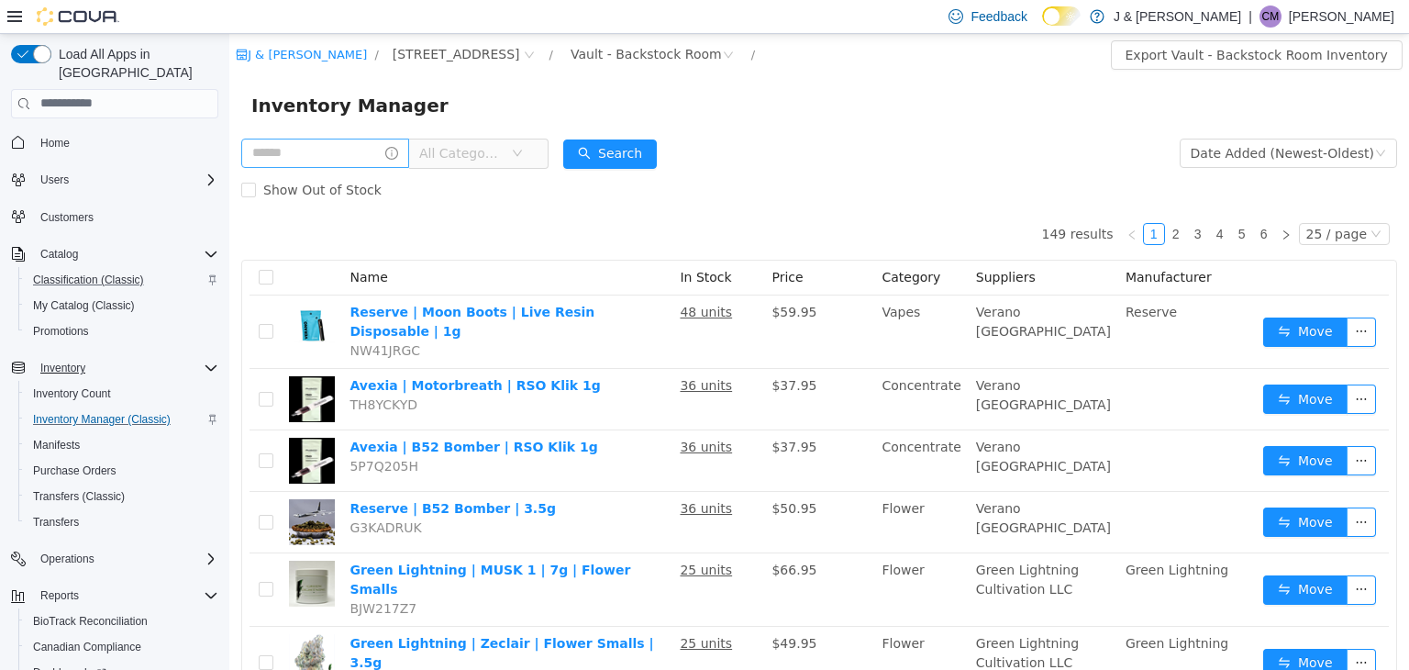
click at [208, 360] on icon "Complex example" at bounding box center [211, 367] width 15 height 15
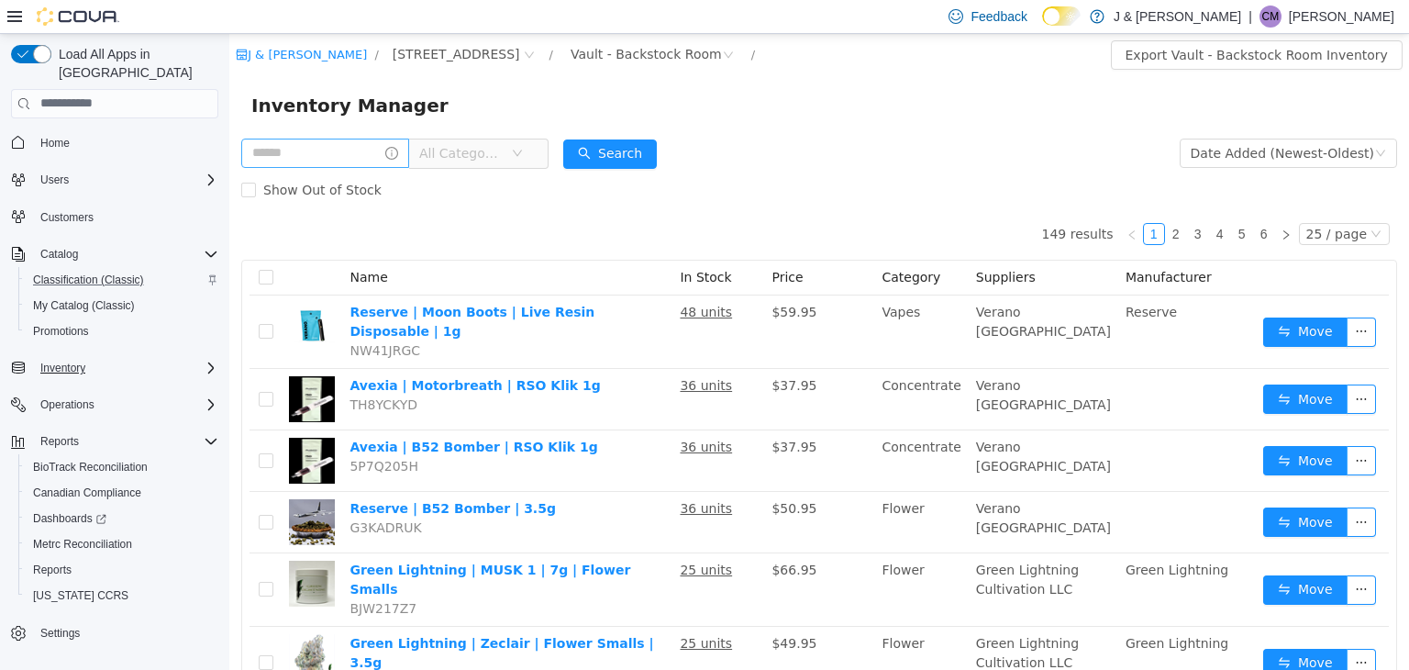
click at [208, 360] on icon "Complex example" at bounding box center [211, 367] width 15 height 15
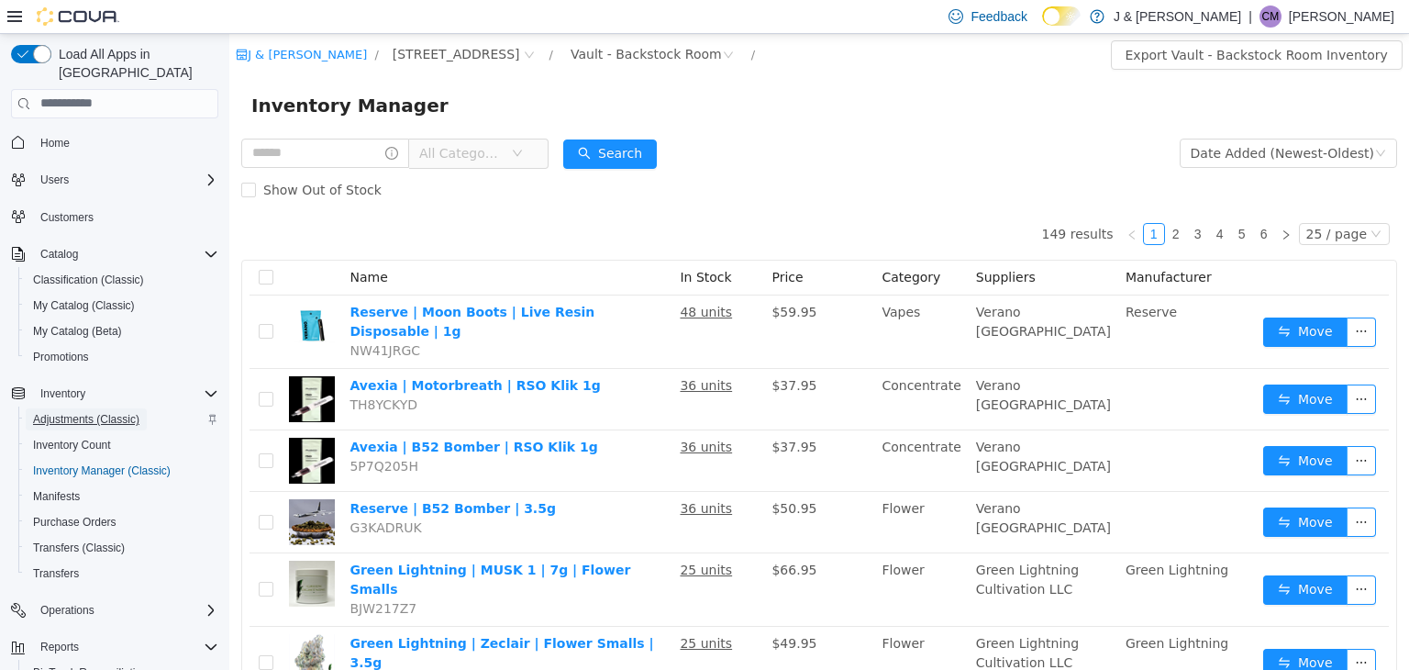
click at [124, 412] on span "Adjustments (Classic)" at bounding box center [86, 419] width 106 height 15
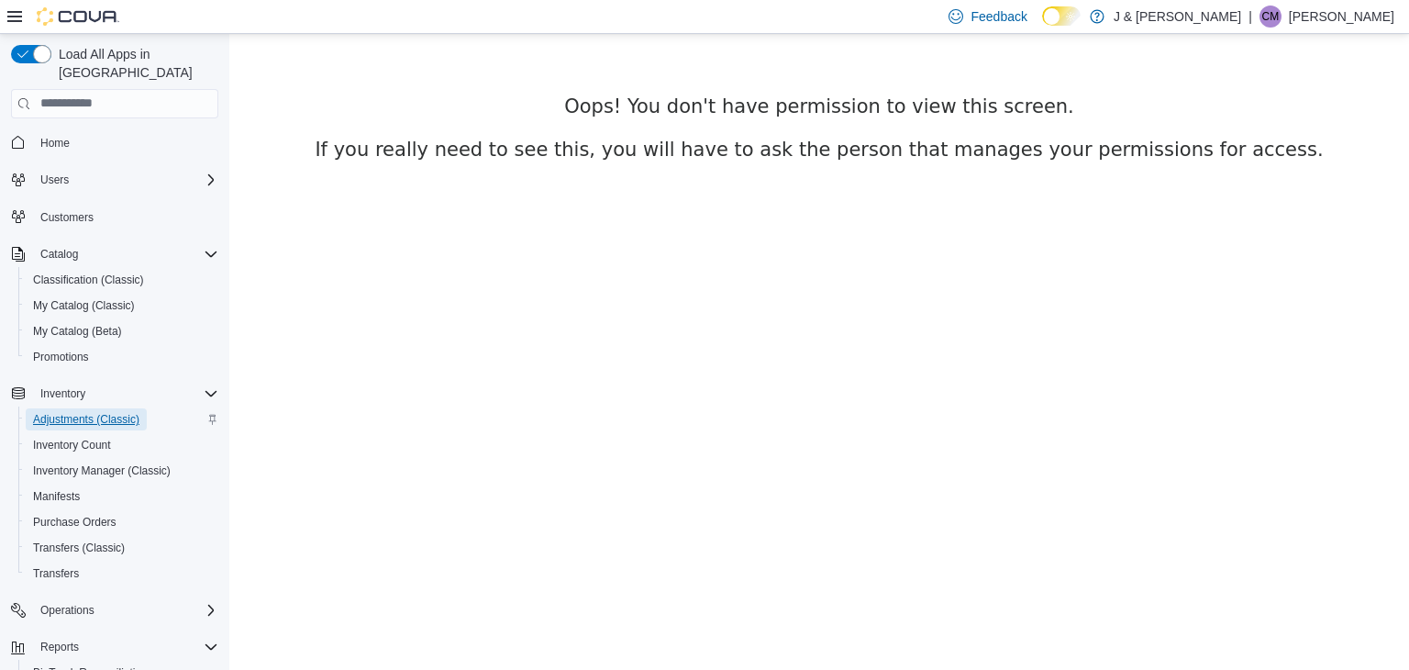
click at [94, 412] on span "Adjustments (Classic)" at bounding box center [86, 419] width 106 height 15
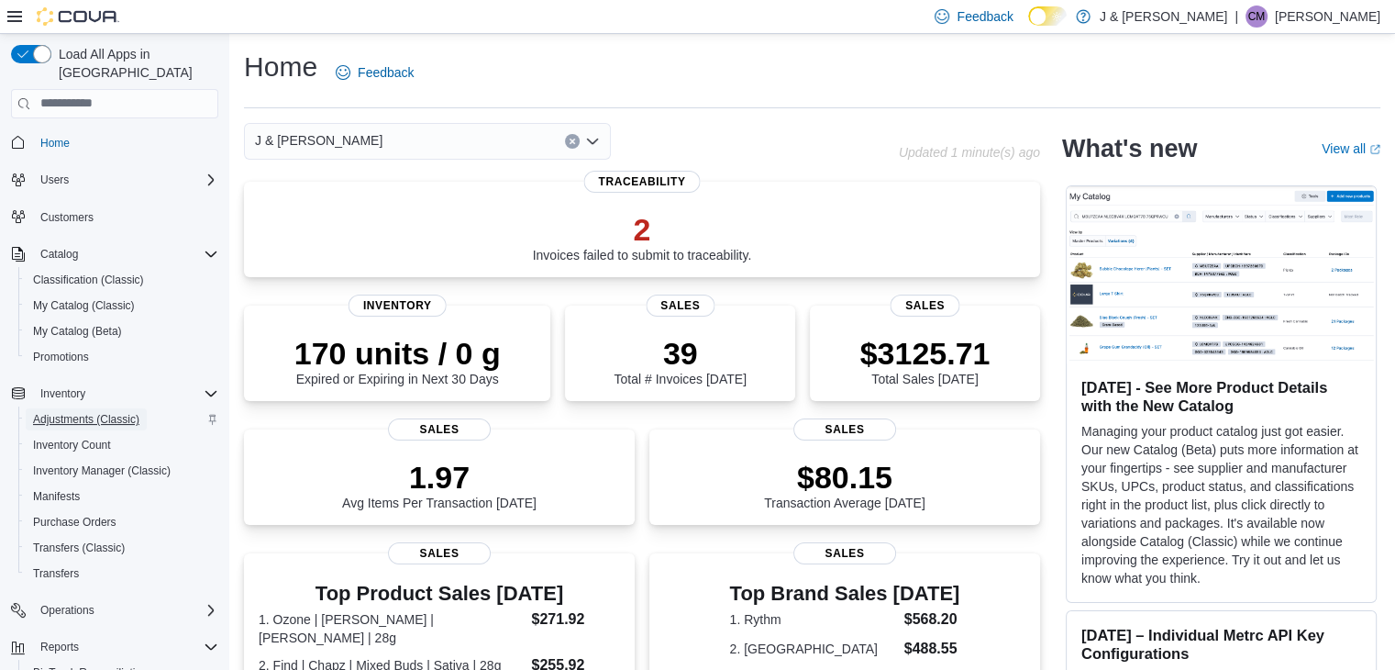
click at [99, 412] on span "Adjustments (Classic)" at bounding box center [86, 419] width 106 height 15
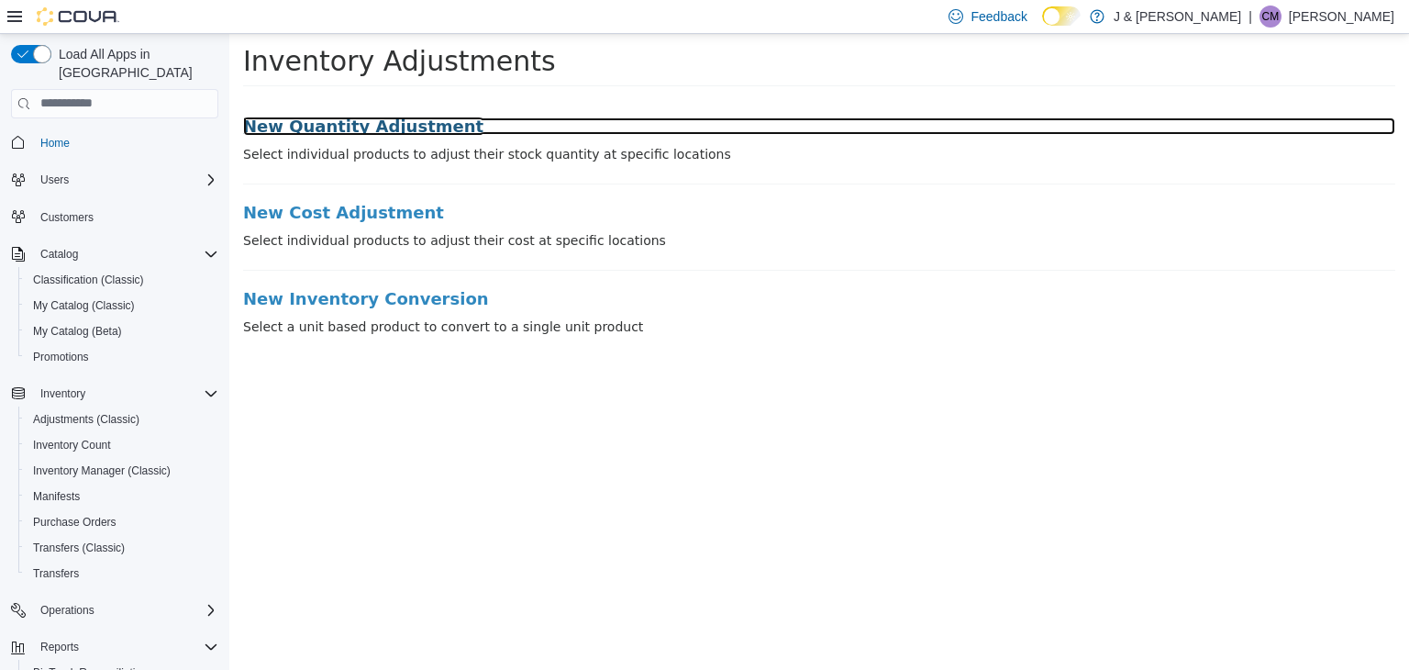
click at [402, 130] on h3 "New Quantity Adjustment" at bounding box center [819, 125] width 1152 height 18
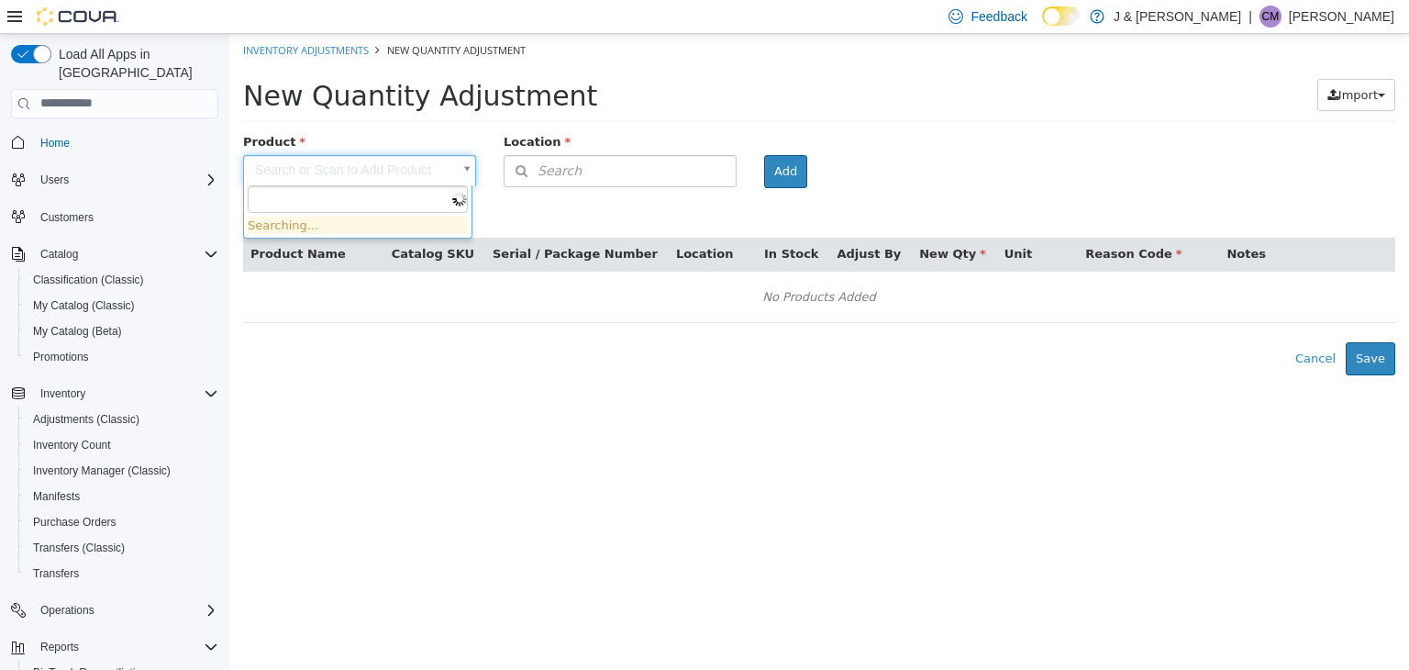
click at [360, 174] on body "× Inventory Adjustments New Quantity Adjustment New Quantity Adjustment Import …" at bounding box center [819, 203] width 1180 height 341
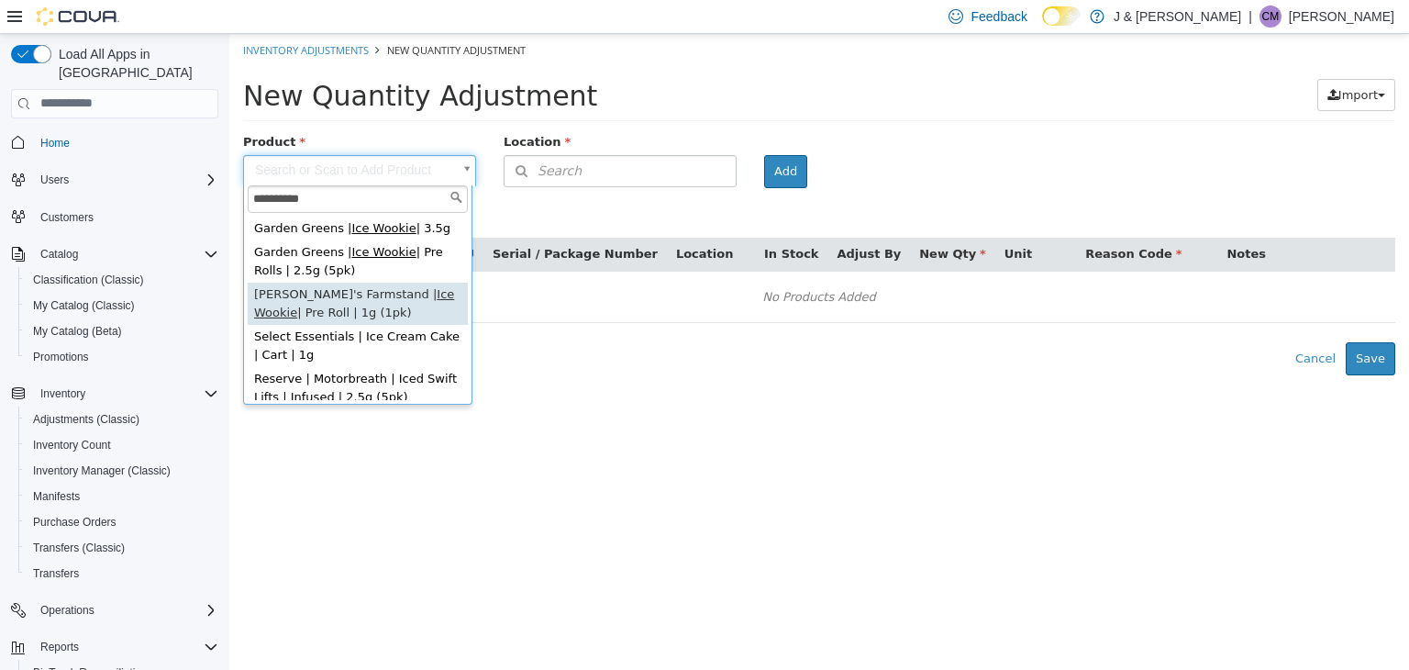
type input "**********"
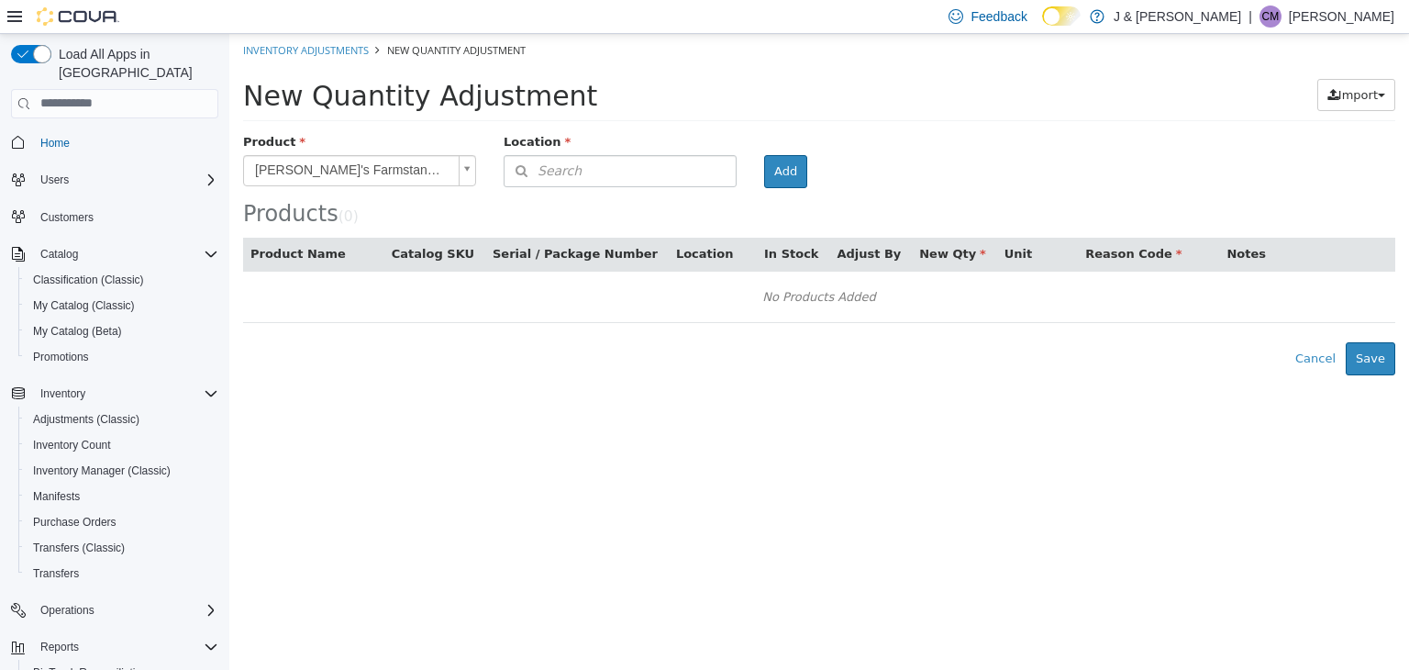
click at [585, 149] on div "Location" at bounding box center [620, 143] width 260 height 23
click at [584, 152] on div "Location" at bounding box center [620, 143] width 260 height 23
click at [580, 172] on button "Search" at bounding box center [620, 170] width 233 height 32
click at [691, 241] on th "Location" at bounding box center [713, 254] width 88 height 33
click at [636, 184] on button "Search" at bounding box center [620, 170] width 233 height 32
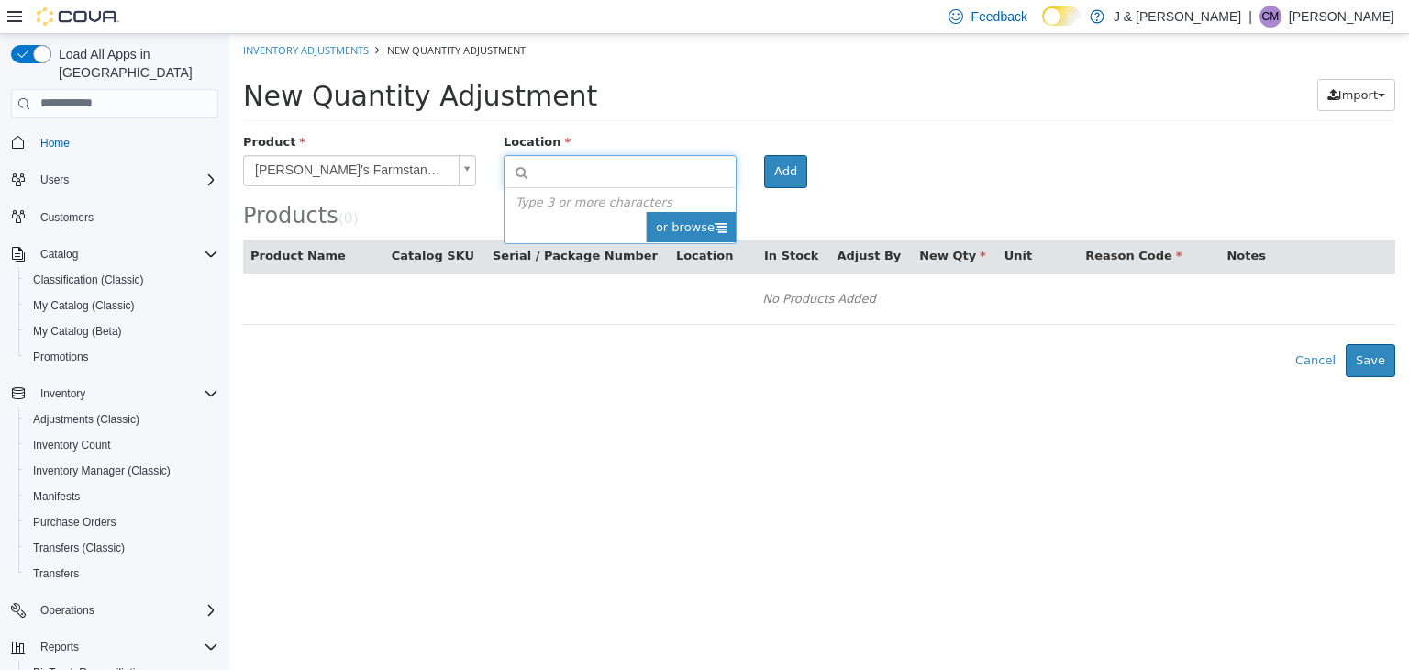
click at [675, 219] on span "or browse" at bounding box center [691, 226] width 90 height 31
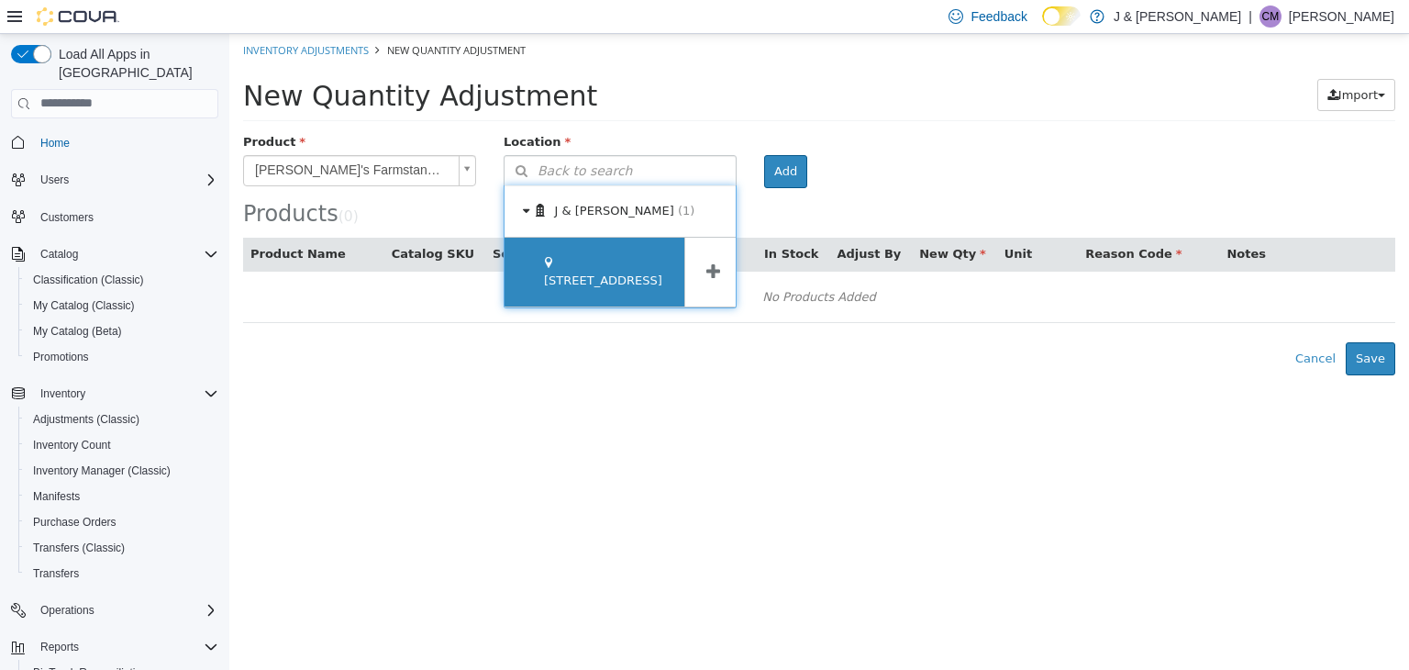
click at [580, 278] on span "[STREET_ADDRESS]" at bounding box center [603, 279] width 118 height 14
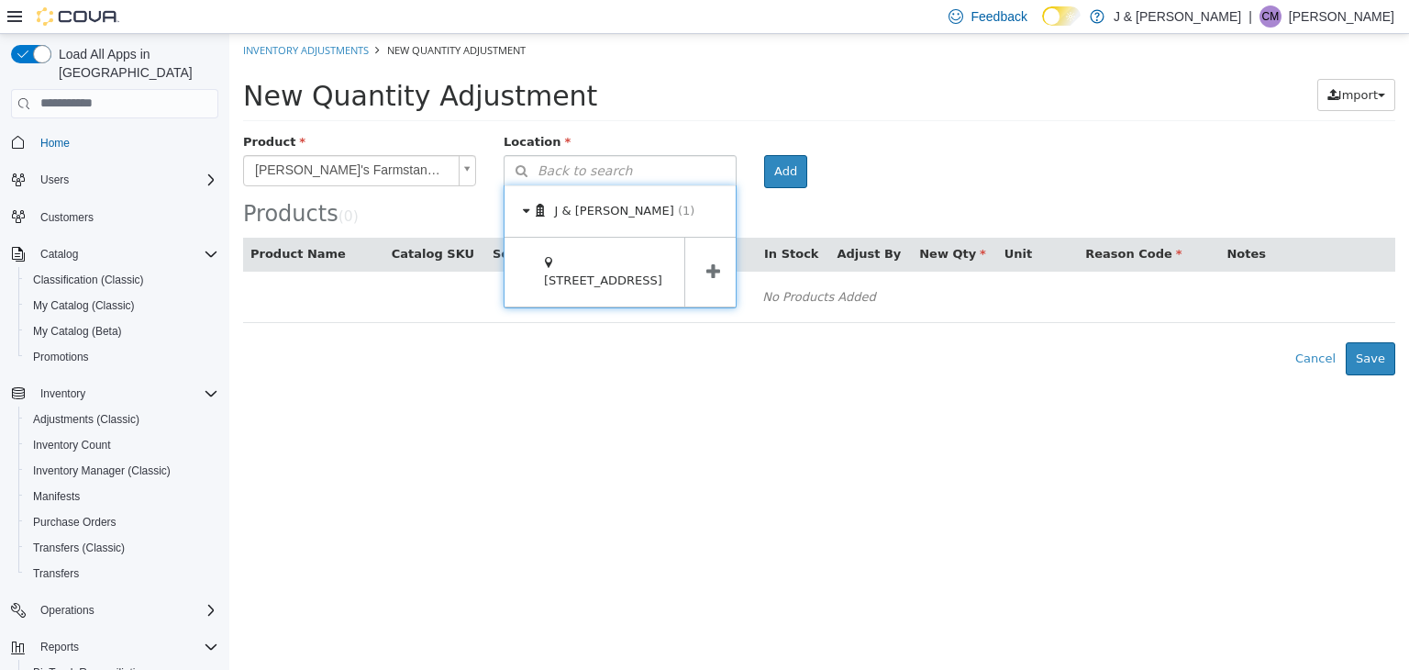
click at [695, 260] on span at bounding box center [712, 271] width 57 height 69
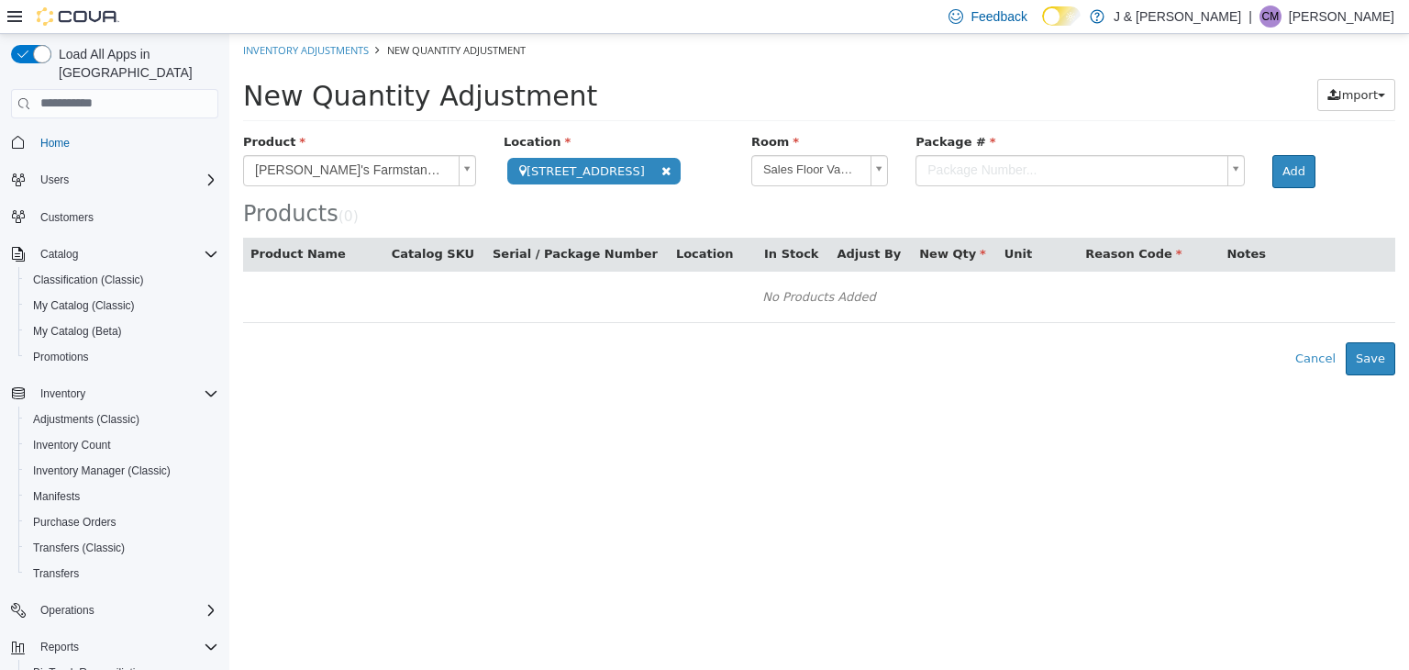
click at [998, 177] on body "**********" at bounding box center [819, 203] width 1180 height 341
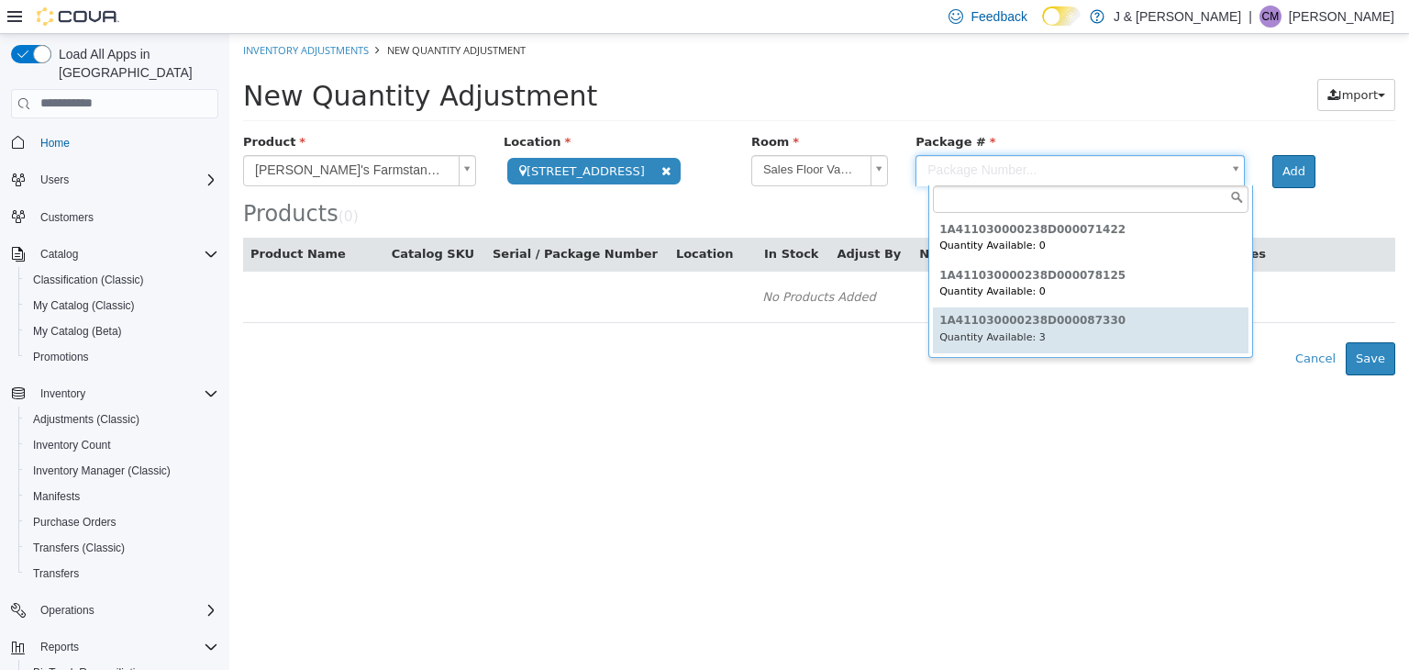
type input "**********"
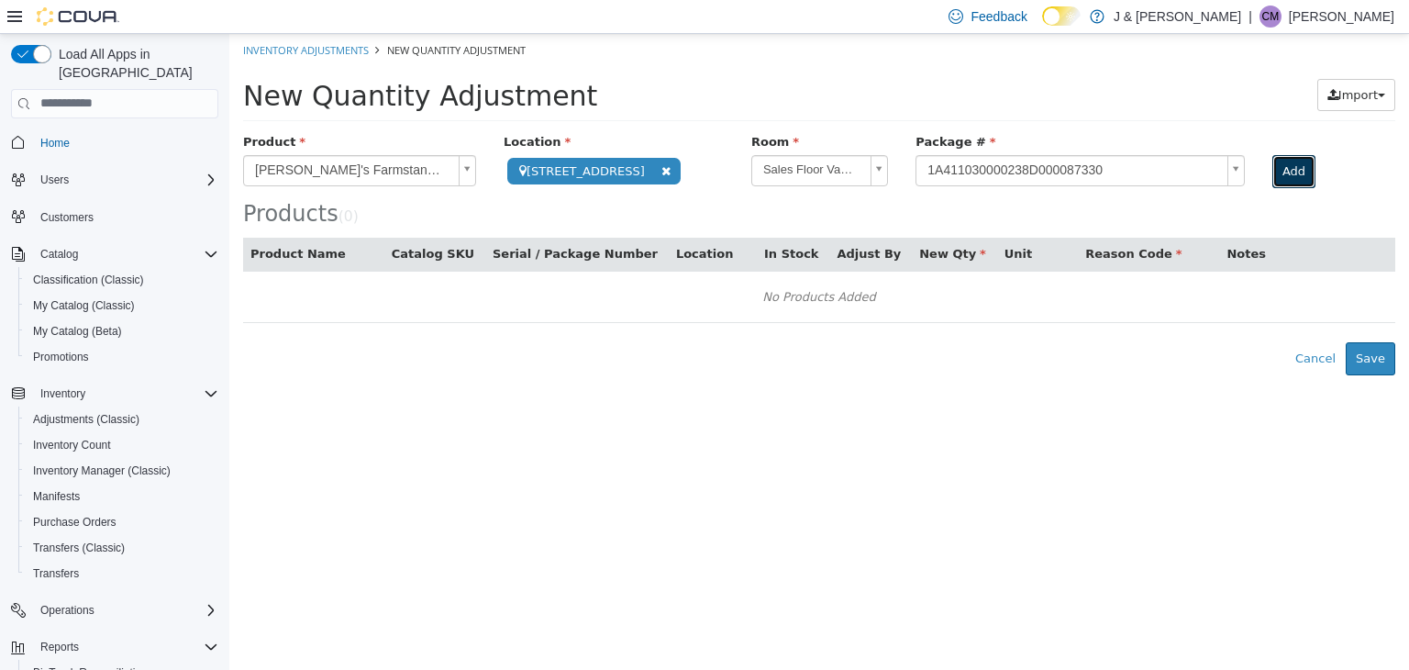
click at [1304, 173] on button "Add" at bounding box center [1293, 170] width 43 height 33
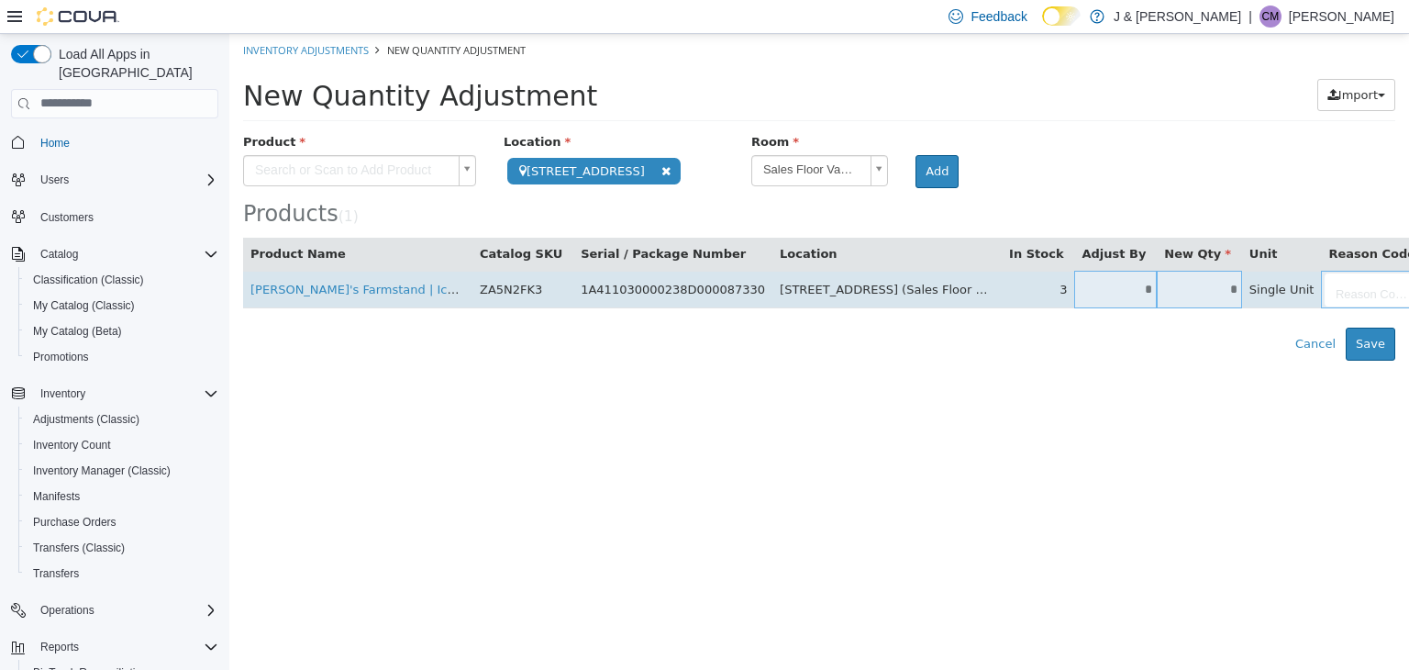
click at [1157, 287] on input "*" at bounding box center [1199, 289] width 85 height 14
click at [1080, 288] on input "*" at bounding box center [1115, 289] width 83 height 14
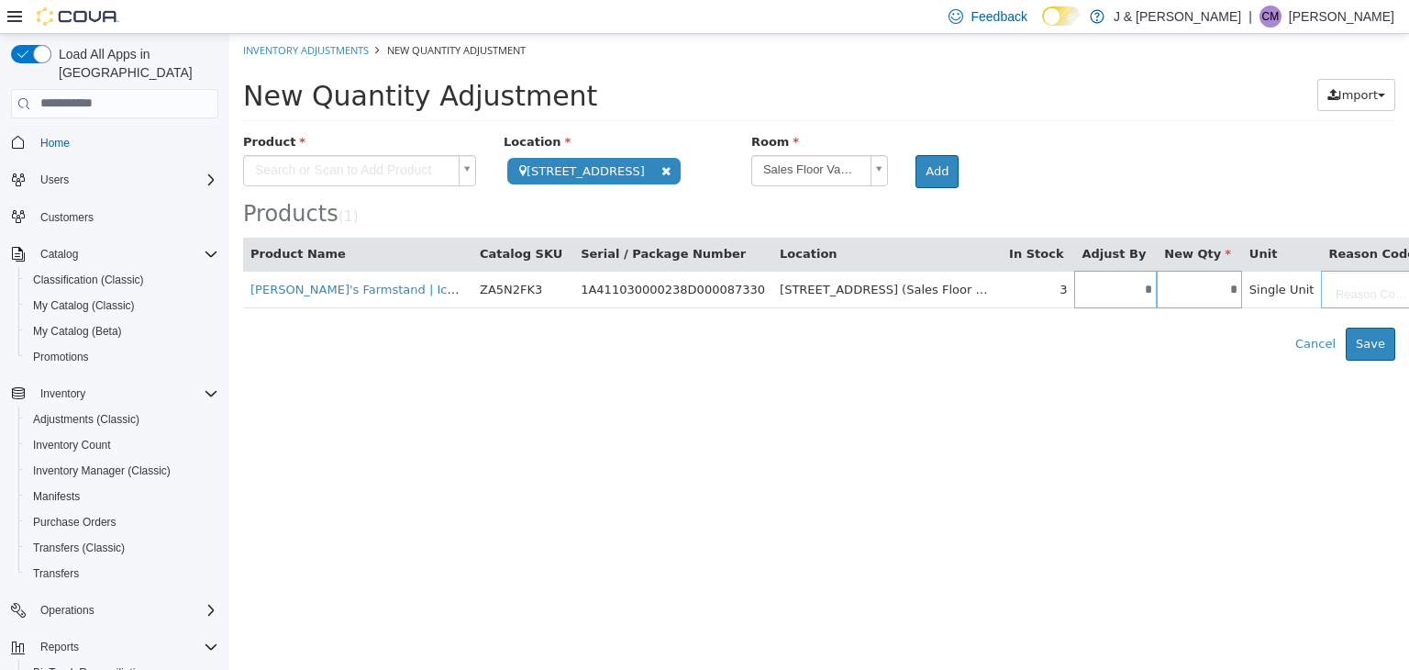
type input "*"
click at [1133, 331] on div "Error saving adjustment please resolve the errors above. Cancel Save" at bounding box center [819, 343] width 1180 height 33
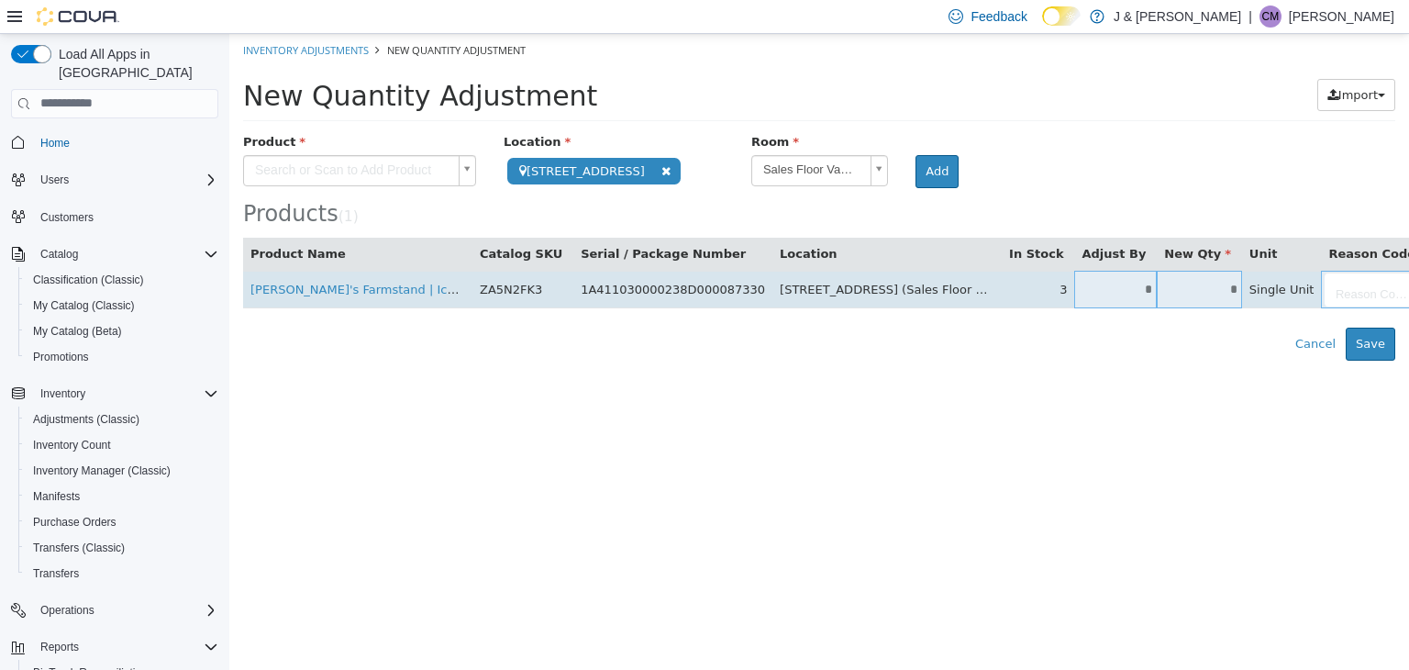
click at [1157, 288] on input "*" at bounding box center [1199, 289] width 85 height 14
click at [1074, 282] on input "*" at bounding box center [1115, 289] width 83 height 14
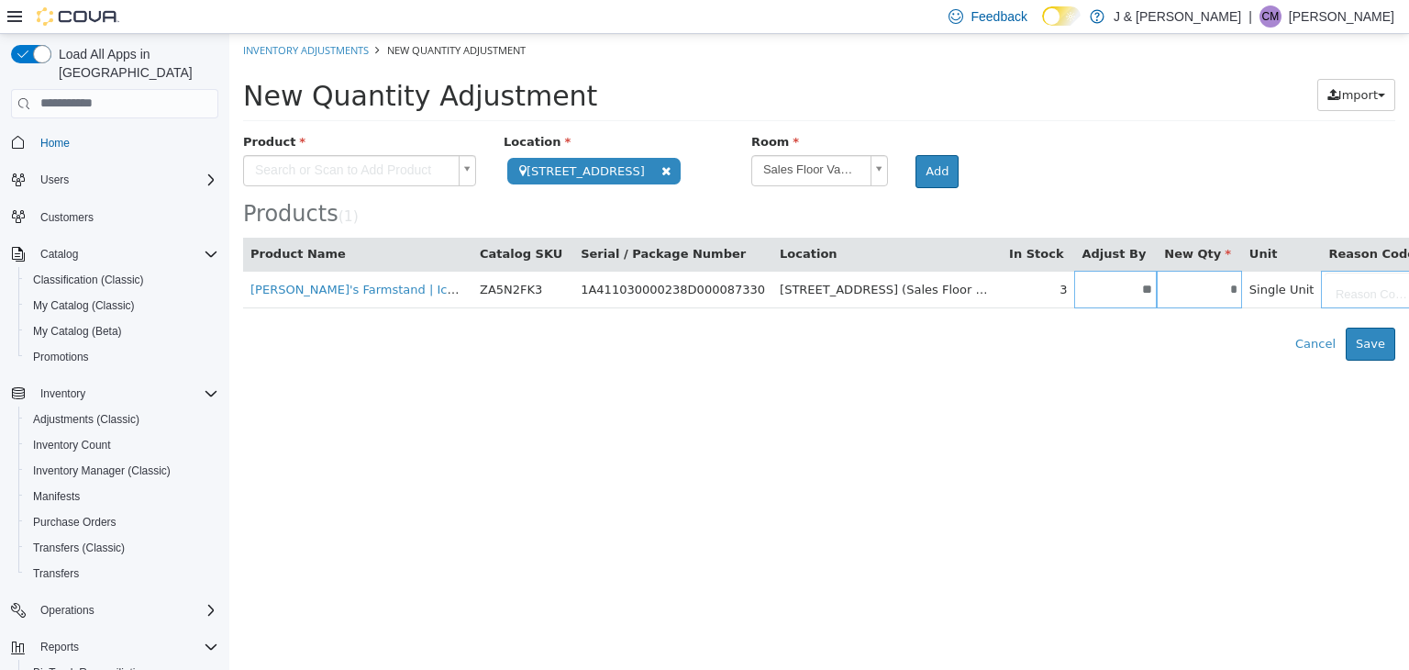
type input "**"
type input "*"
click at [1101, 360] on html "**********" at bounding box center [819, 196] width 1180 height 327
click at [1278, 295] on body "**********" at bounding box center [819, 196] width 1180 height 327
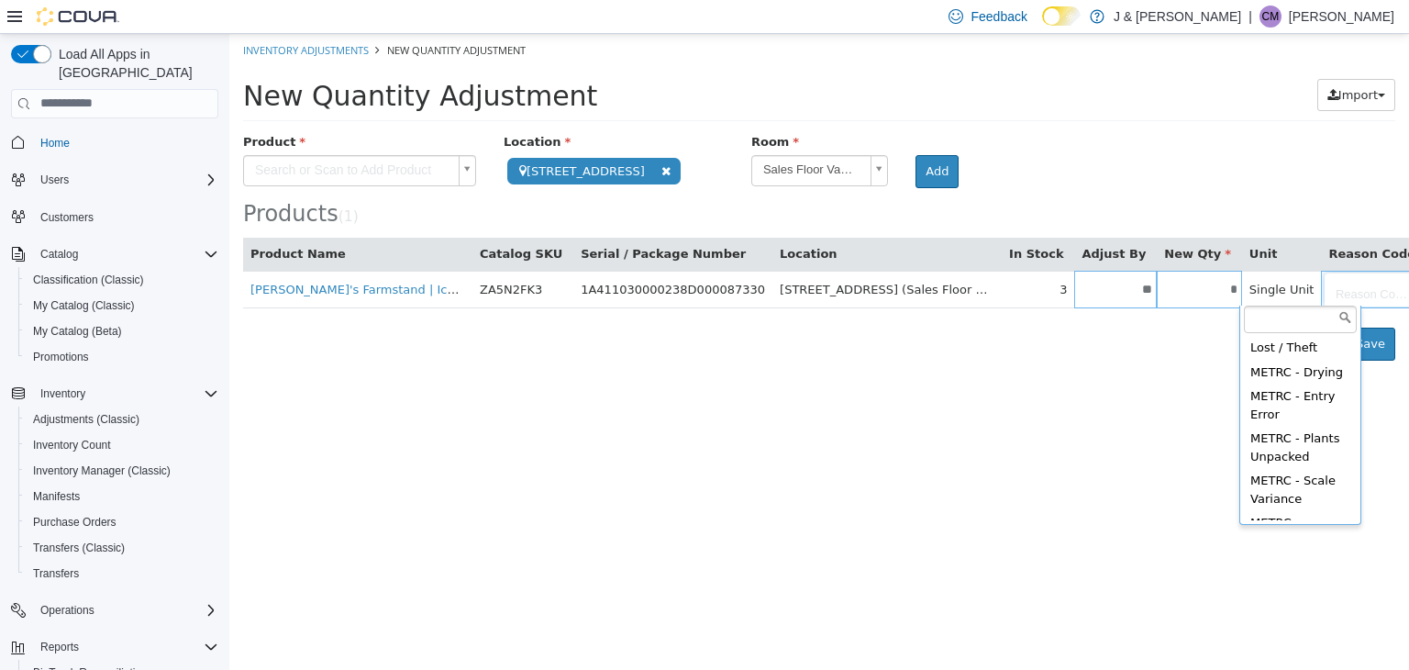
scroll to position [82, 0]
type input "**********"
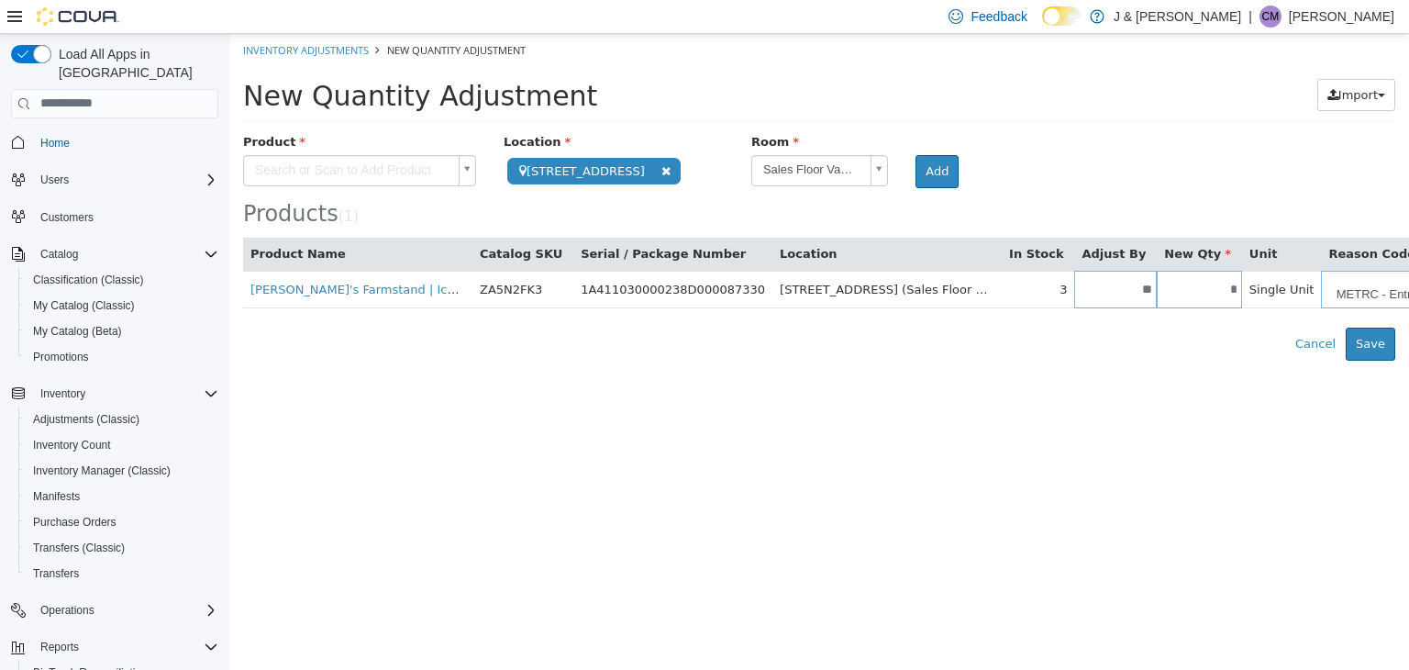
scroll to position [0, 65]
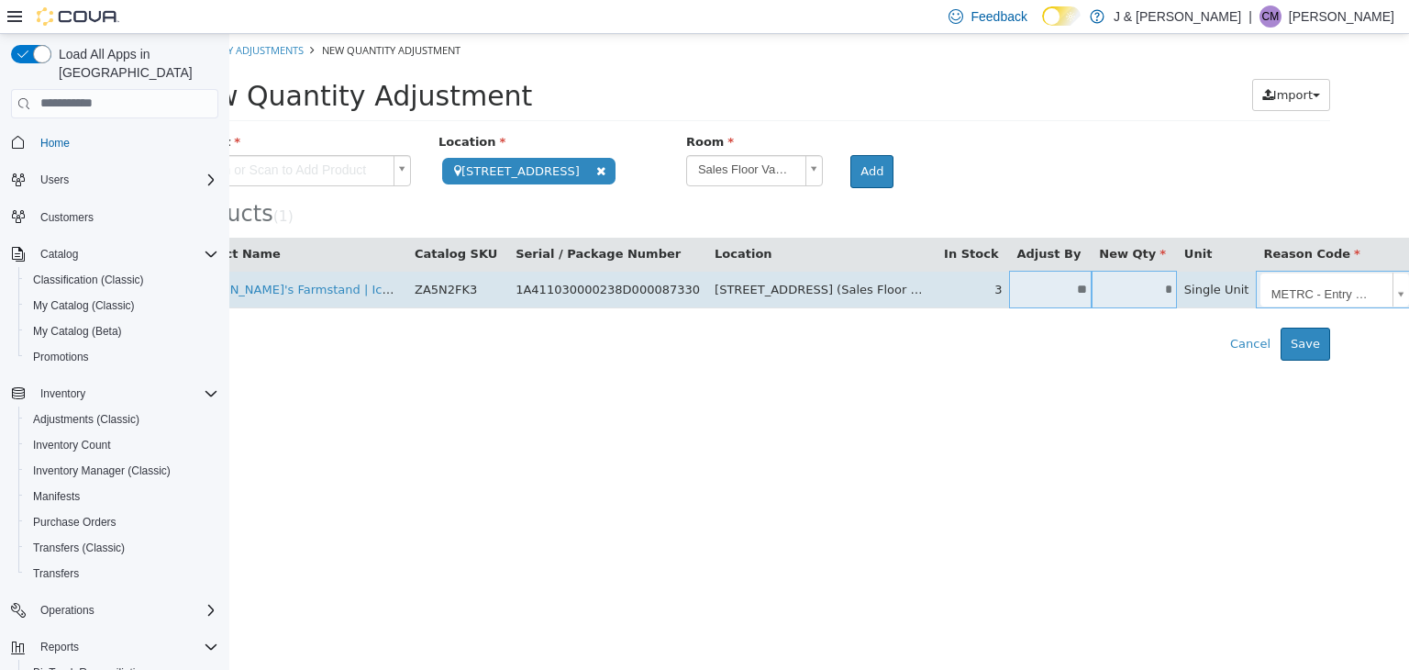
type input "*"
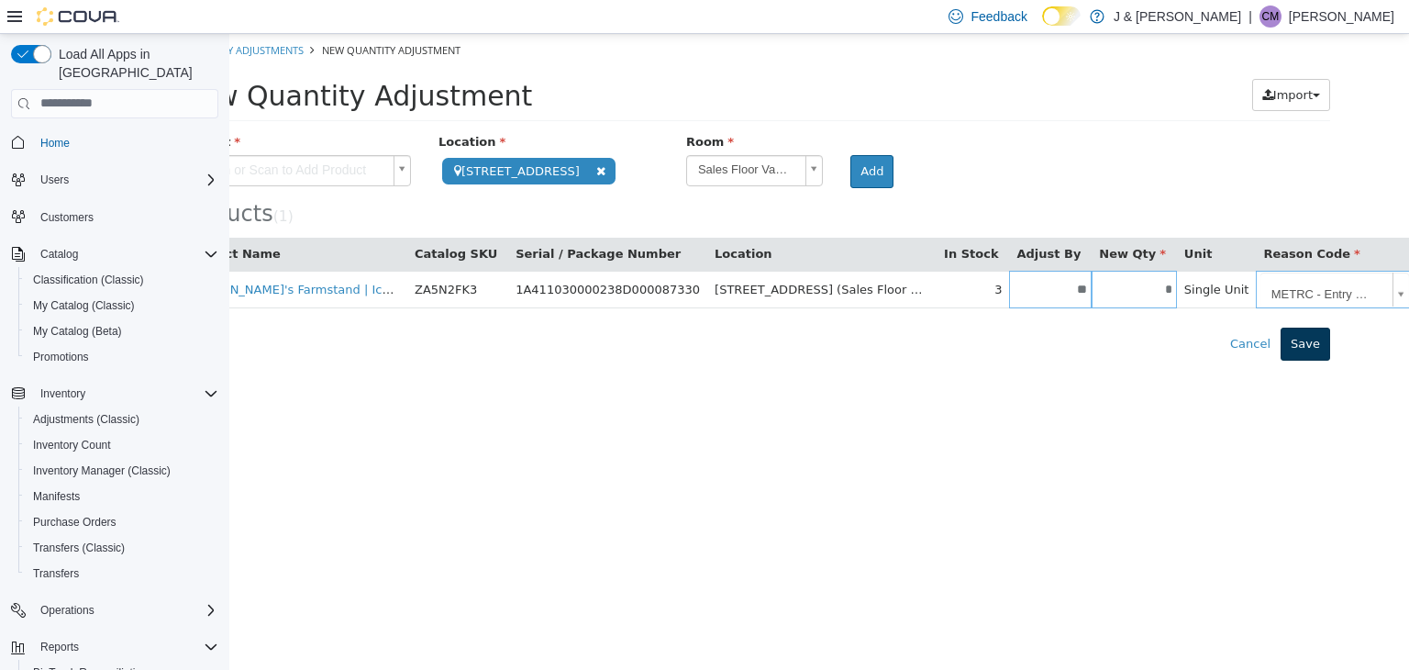
type input "**********"
click at [1302, 334] on button "Save" at bounding box center [1305, 343] width 50 height 33
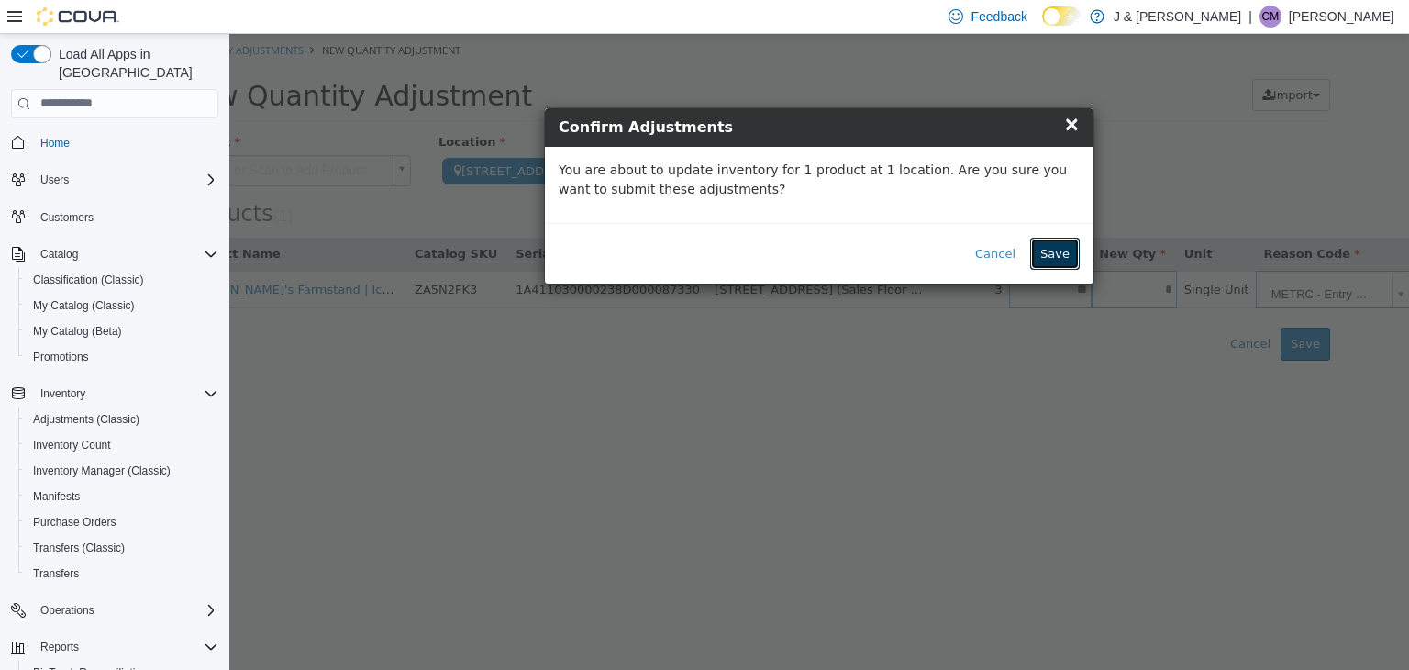
click at [1052, 254] on button "Save" at bounding box center [1055, 253] width 50 height 33
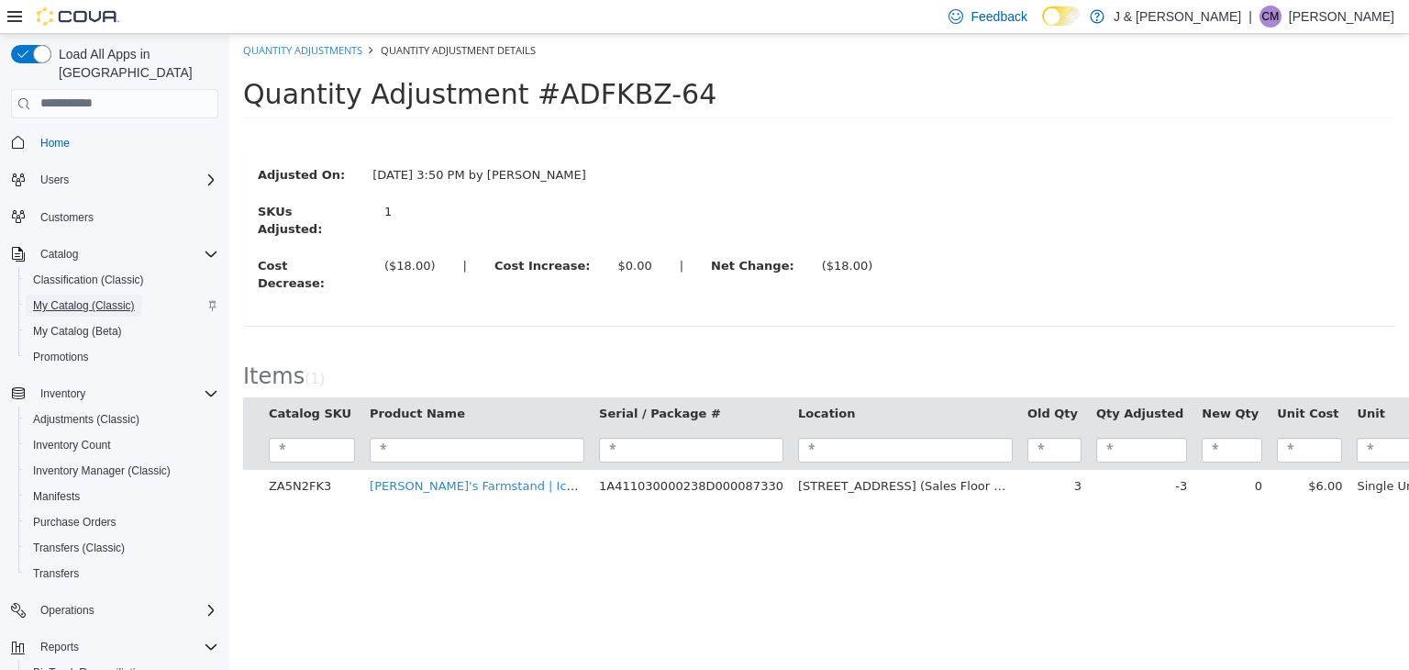
click at [71, 298] on span "My Catalog (Classic)" at bounding box center [84, 305] width 102 height 15
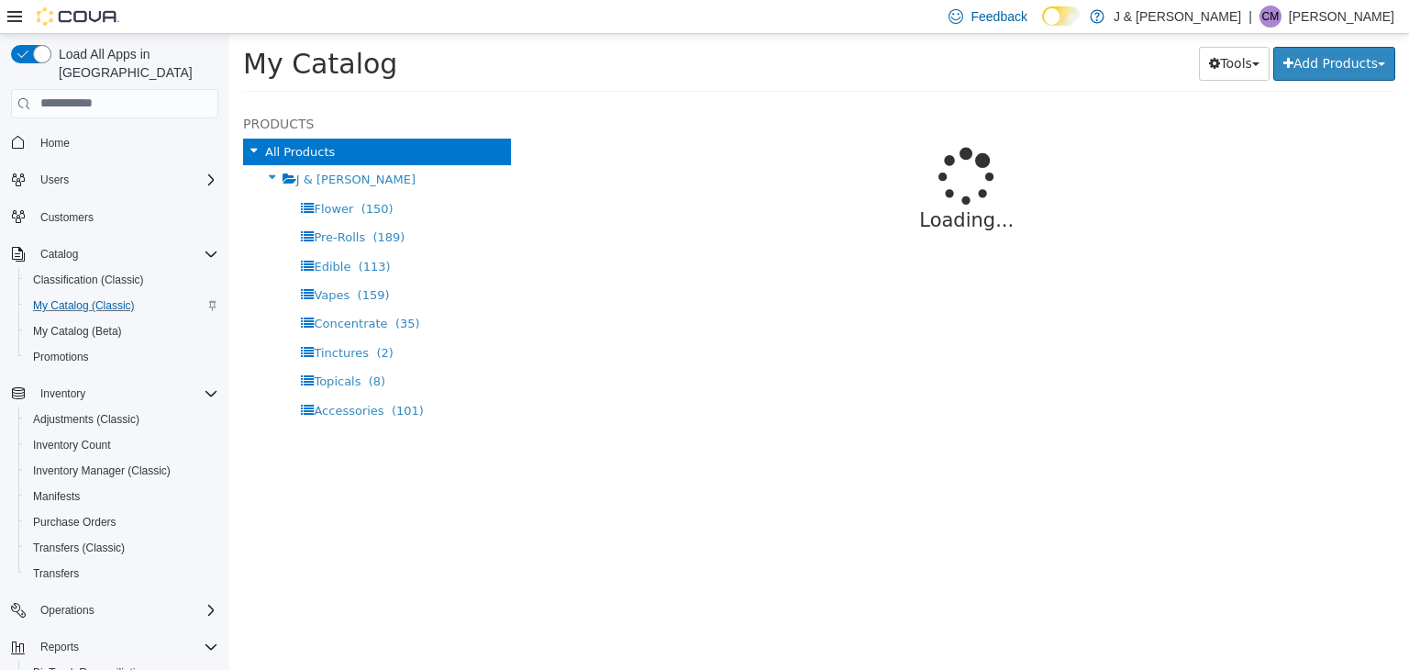
select select "**********"
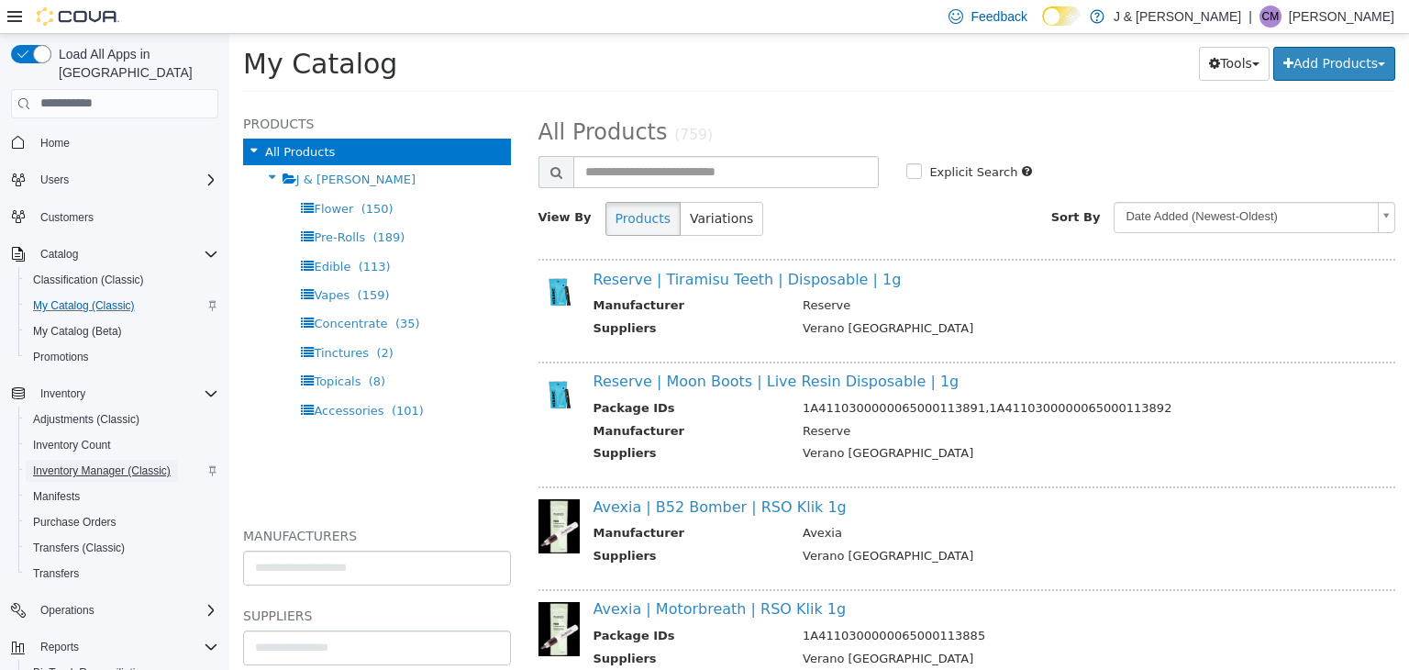
click at [75, 463] on span "Inventory Manager (Classic)" at bounding box center [102, 470] width 138 height 15
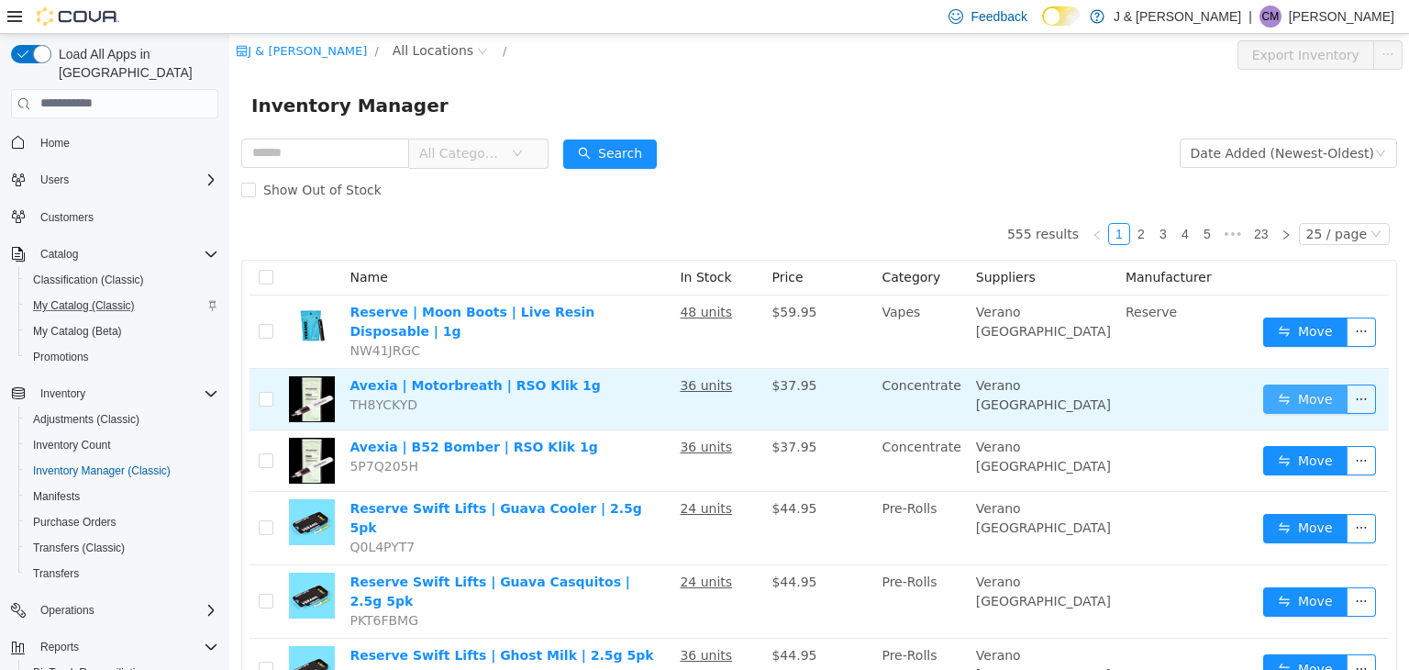
click at [1276, 391] on button "Move" at bounding box center [1305, 397] width 84 height 29
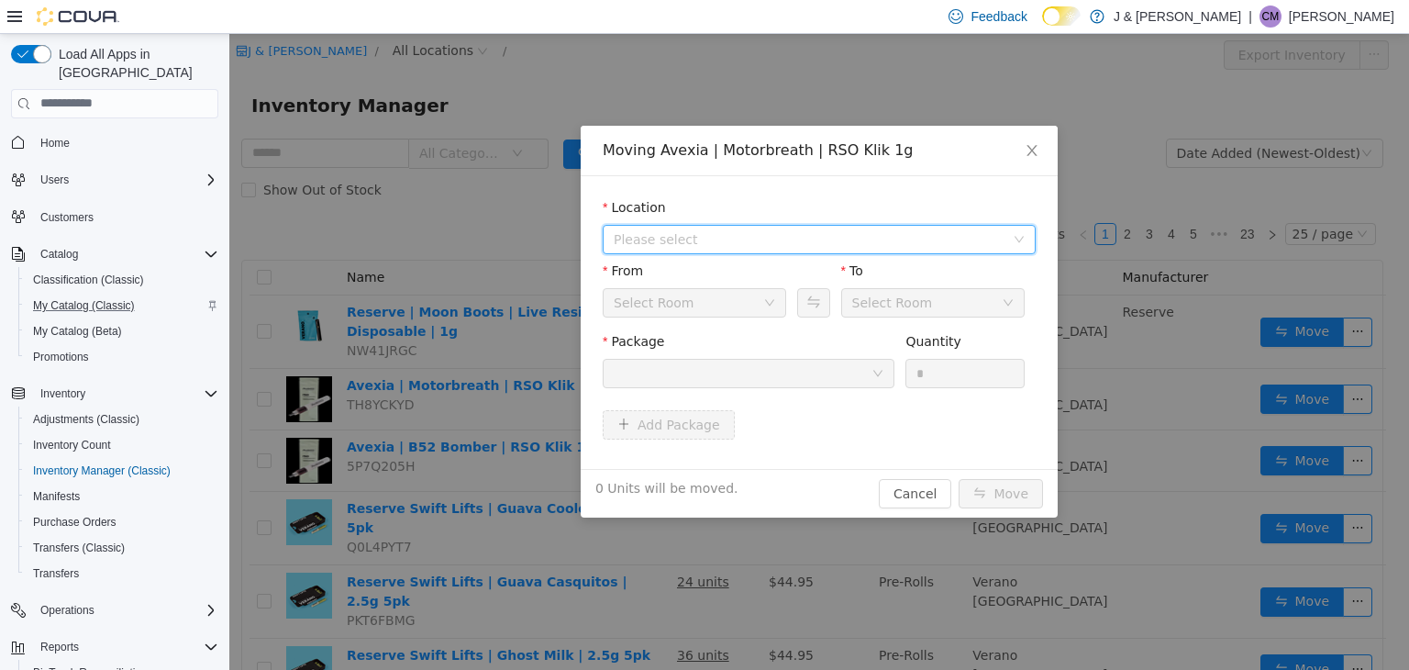
click at [659, 240] on span "Please select" at bounding box center [809, 238] width 391 height 18
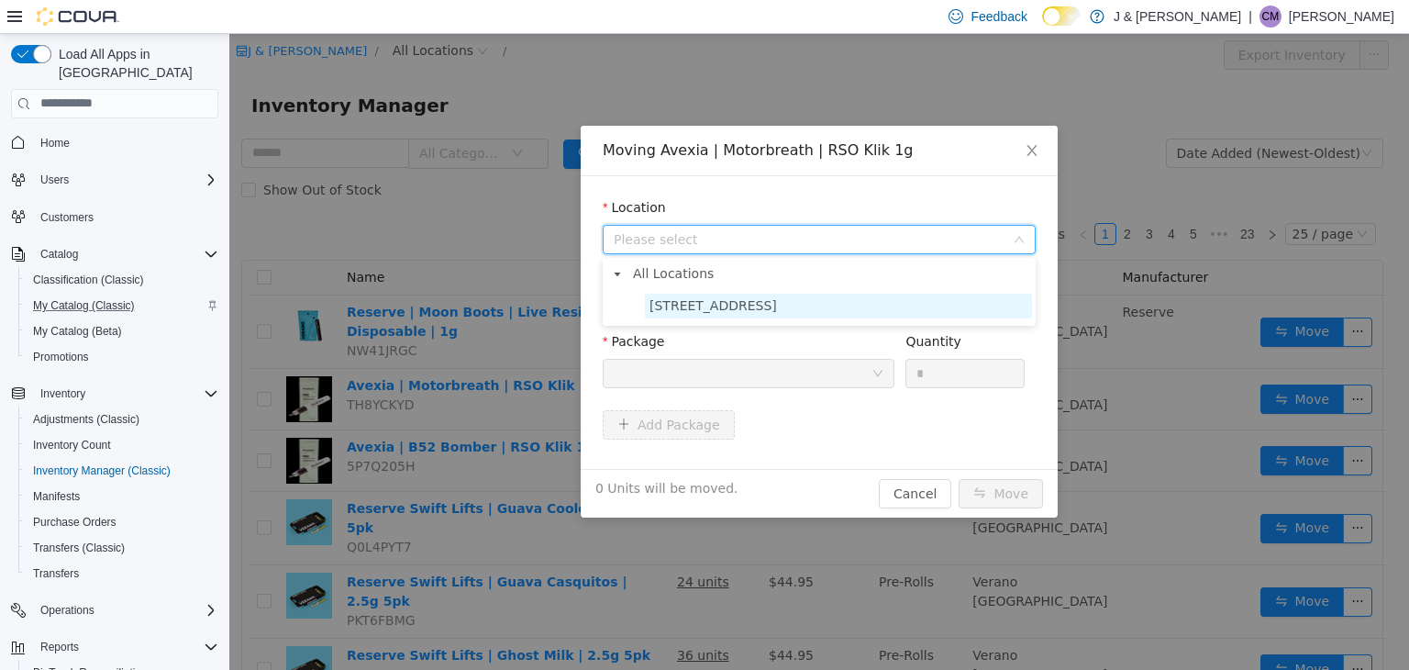
click at [675, 308] on span "[STREET_ADDRESS]" at bounding box center [712, 304] width 127 height 15
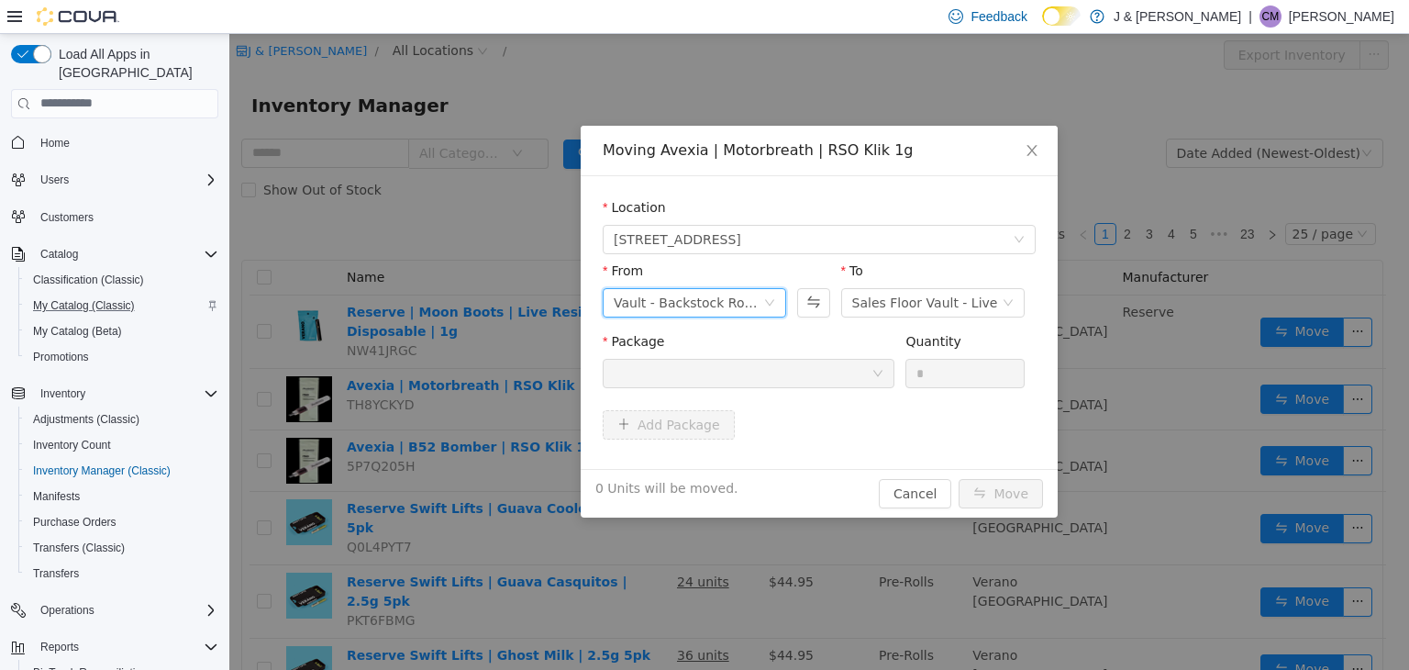
click at [678, 288] on div "Vault - Backstock Room" at bounding box center [689, 302] width 150 height 28
click at [782, 266] on div "From" at bounding box center [694, 273] width 183 height 27
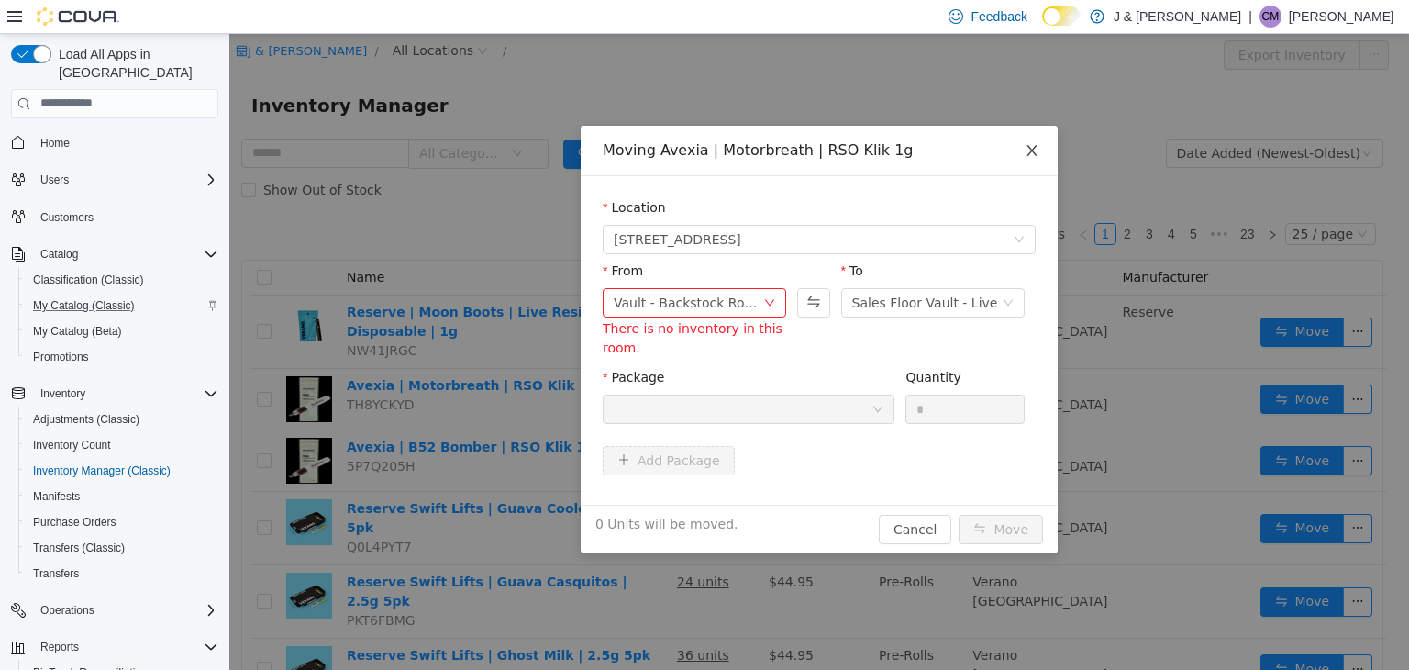
click at [1033, 147] on icon "icon: close" at bounding box center [1032, 149] width 15 height 15
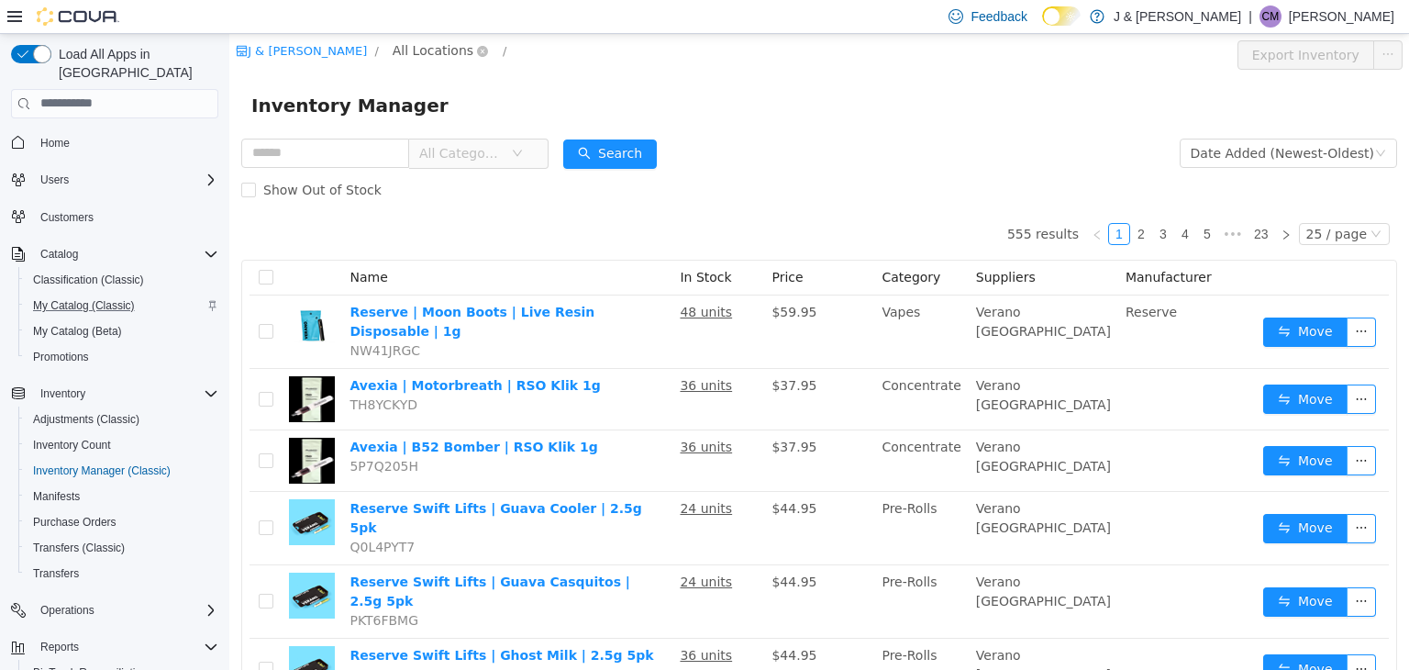
click at [393, 57] on span "All Locations" at bounding box center [433, 49] width 81 height 20
click at [421, 151] on span "[STREET_ADDRESS]" at bounding box center [456, 148] width 127 height 15
click at [582, 47] on div "All Rooms" at bounding box center [602, 53] width 63 height 28
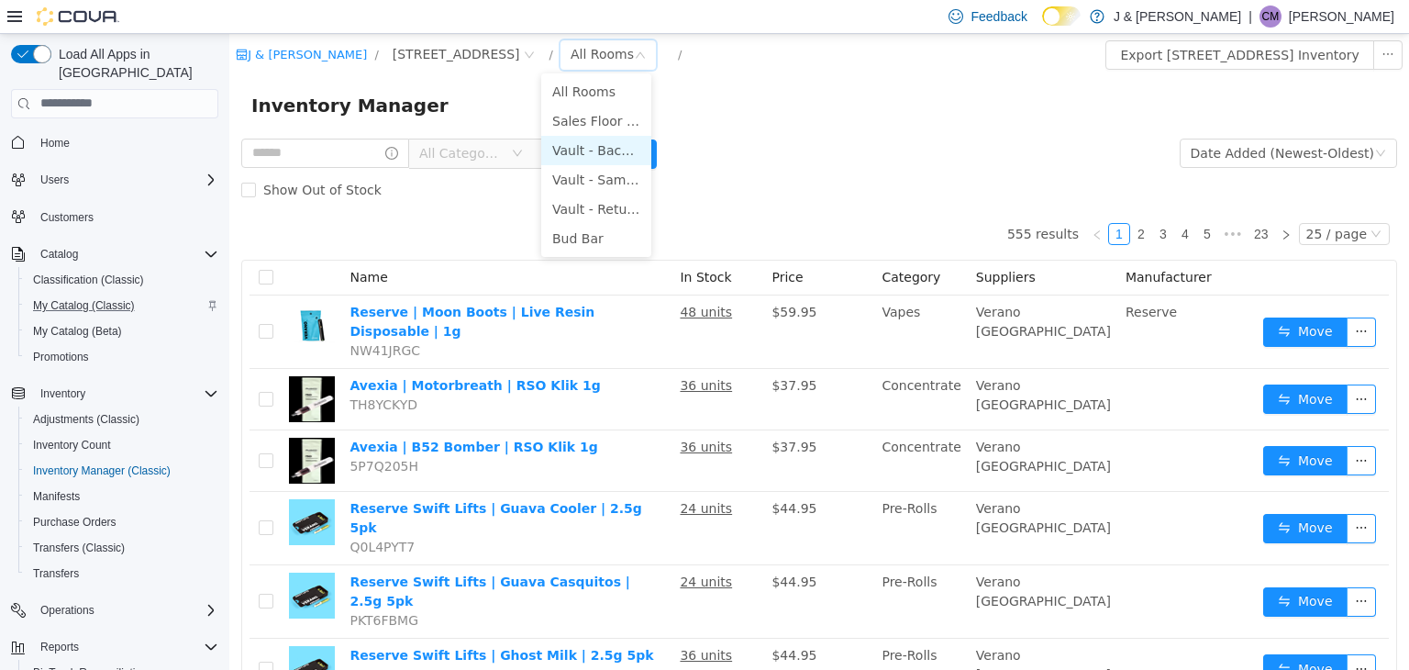
click at [593, 159] on li "Vault - Backstock Room" at bounding box center [596, 149] width 110 height 29
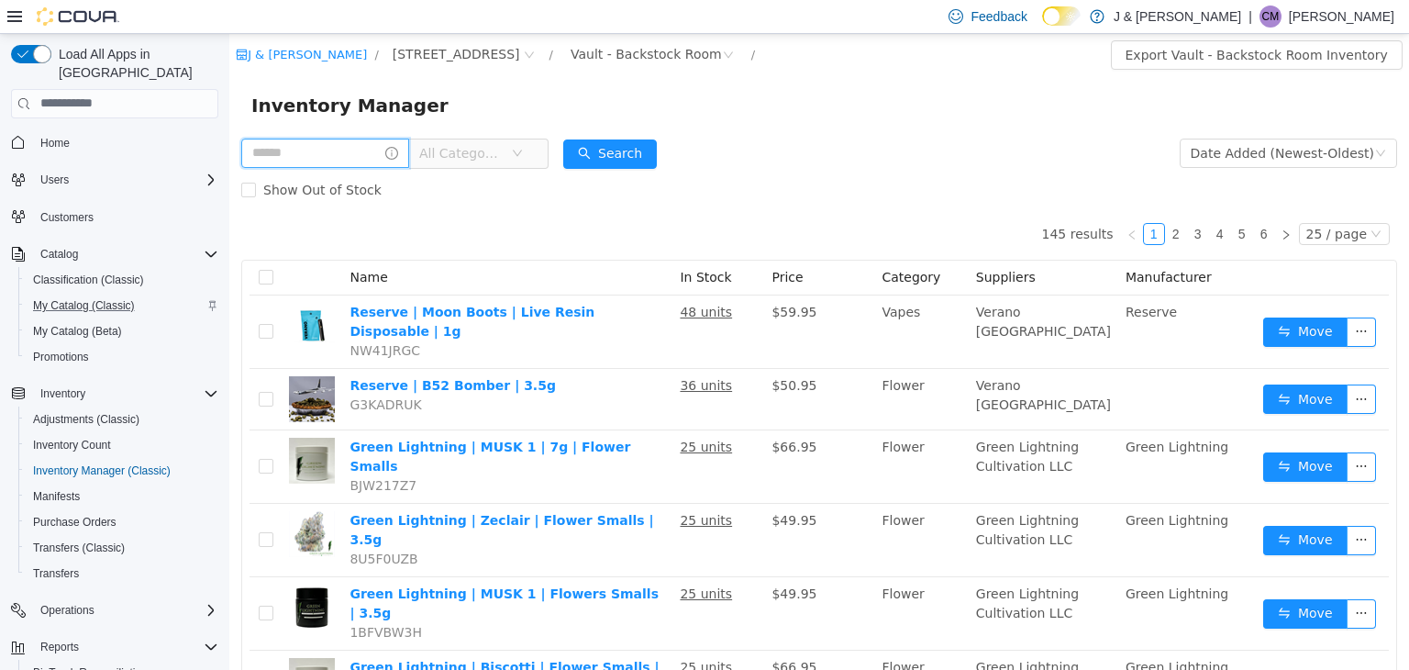
click at [295, 164] on input "text" at bounding box center [325, 152] width 168 height 29
type input "**********"
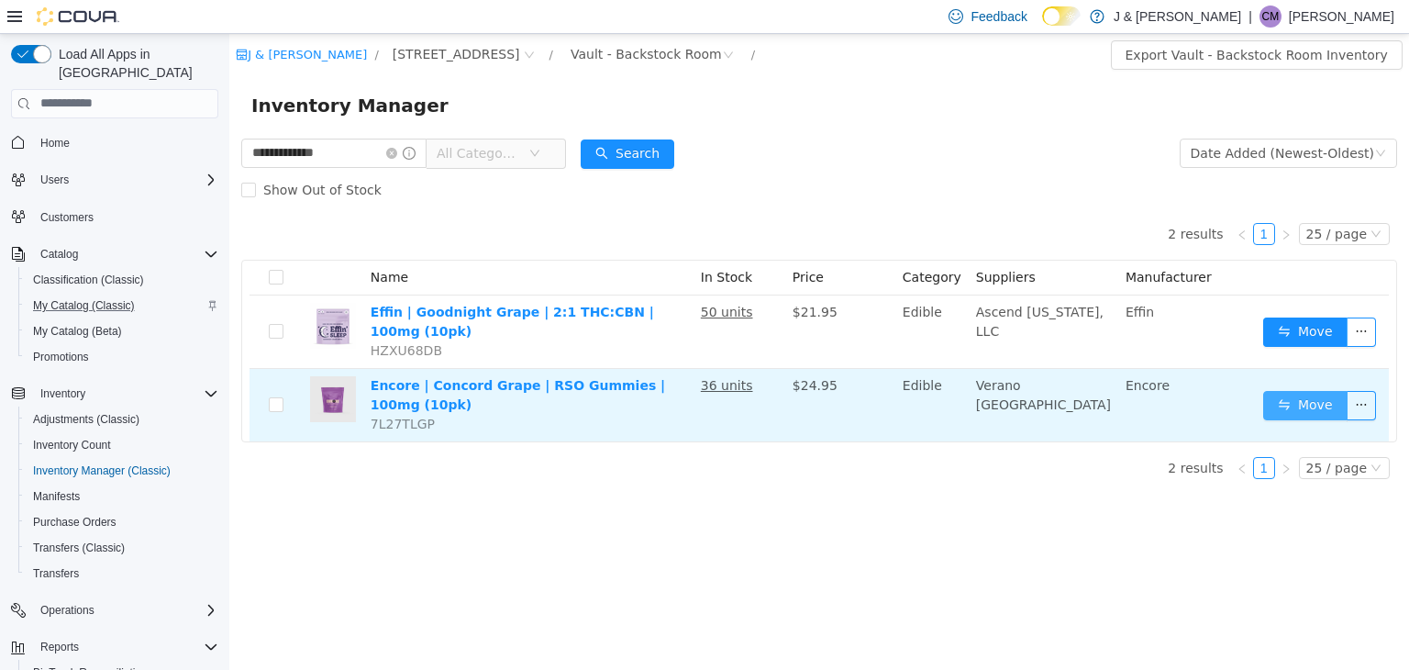
click at [1309, 390] on button "Move" at bounding box center [1305, 404] width 84 height 29
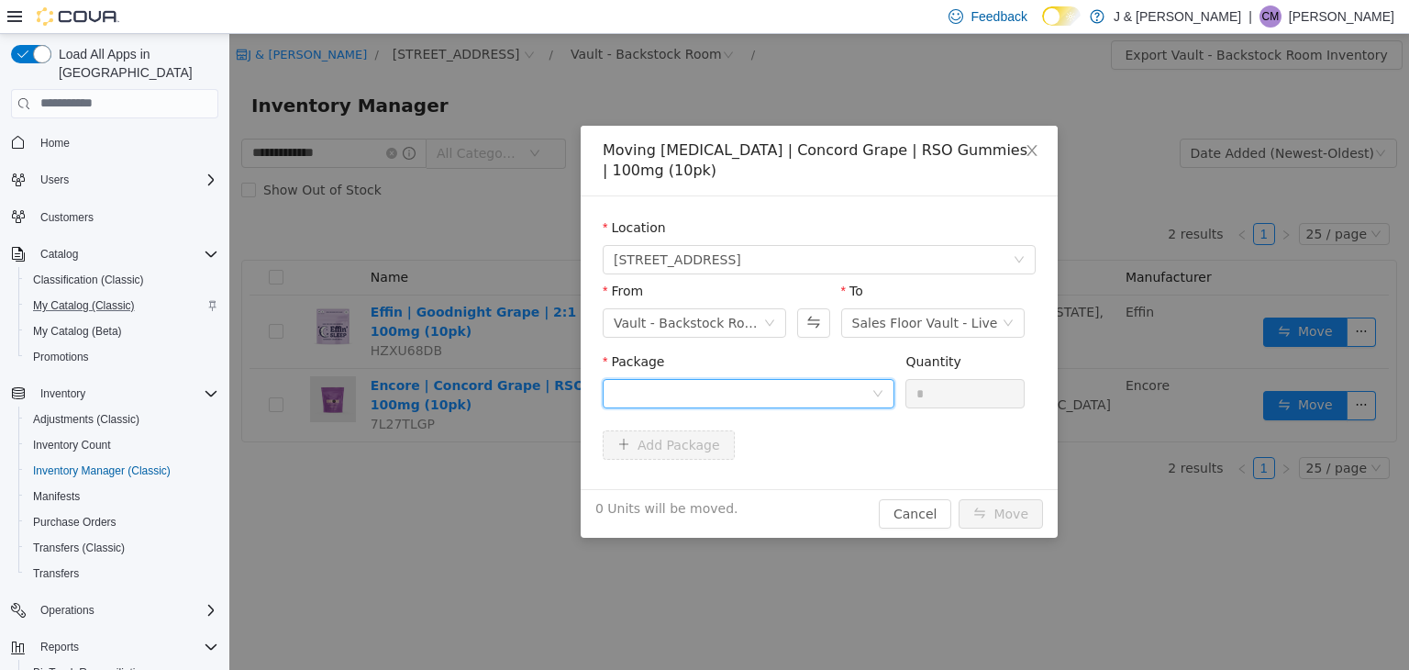
click at [712, 380] on div at bounding box center [743, 393] width 258 height 28
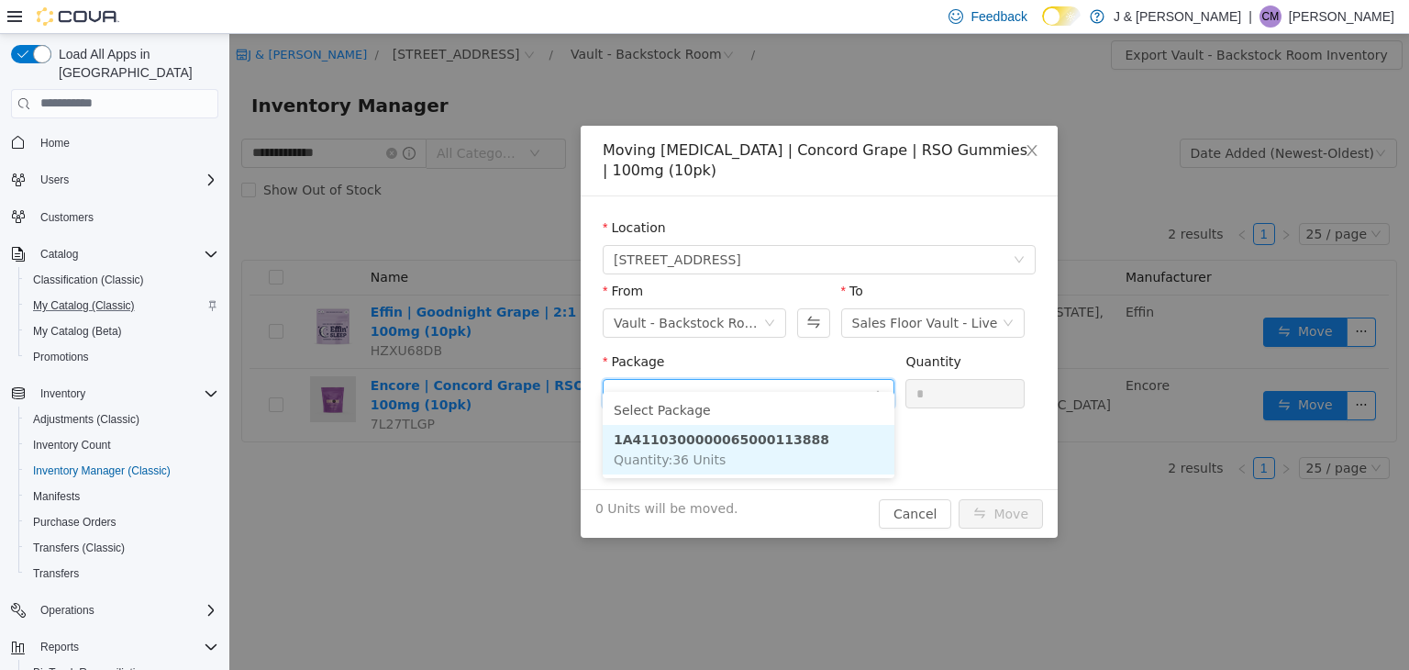
click at [714, 449] on li "1A4110300000065000113888 Quantity : 36 Units" at bounding box center [749, 449] width 292 height 50
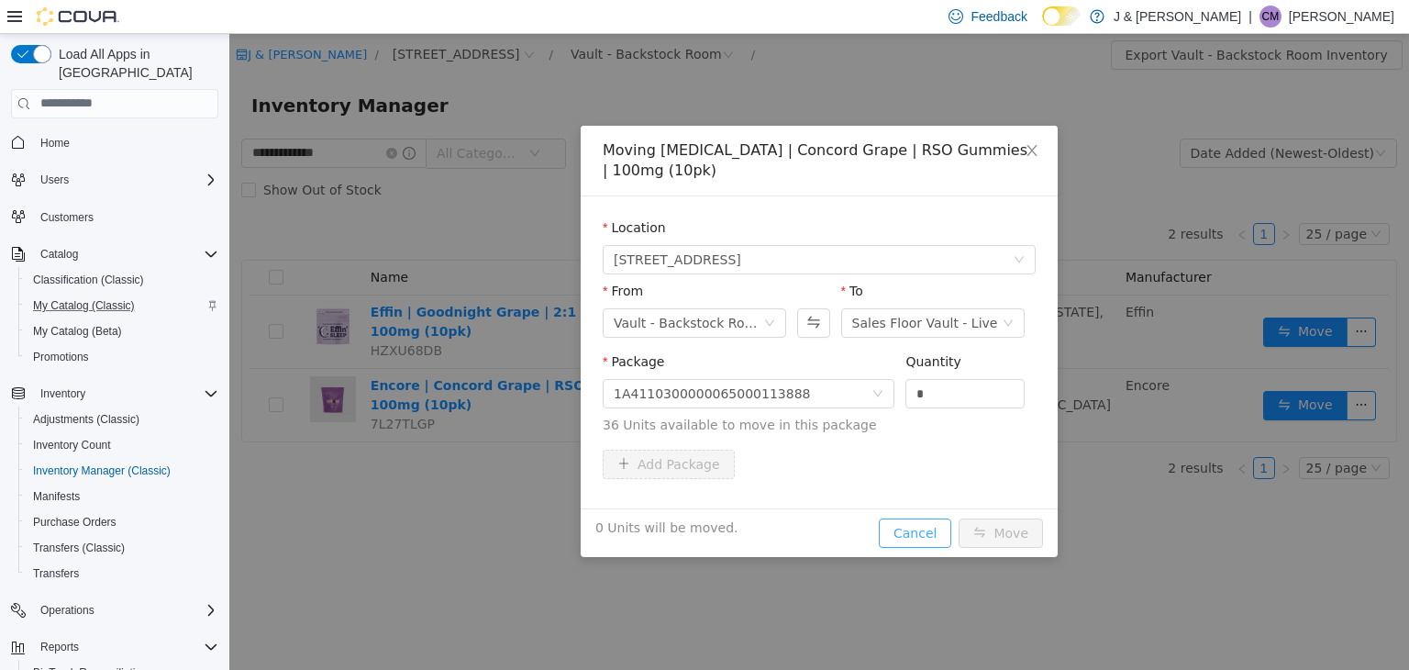
click at [936, 517] on button "Cancel" at bounding box center [915, 531] width 72 height 29
